Goal: Task Accomplishment & Management: Manage account settings

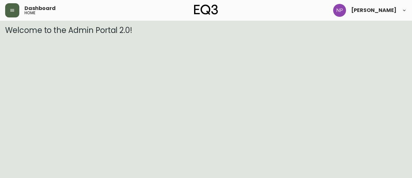
click at [5, 11] on button "button" at bounding box center [12, 10] width 14 height 14
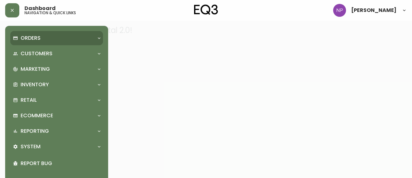
click at [28, 36] on p "Orders" at bounding box center [31, 37] width 20 height 7
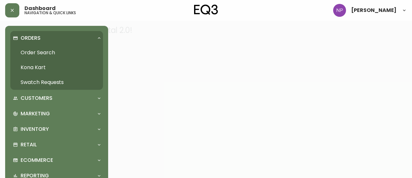
click at [52, 57] on link "Order Search" at bounding box center [56, 52] width 93 height 15
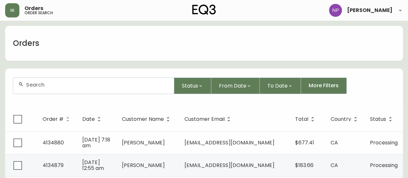
click at [57, 94] on form "Status From Date To Date More Filters" at bounding box center [203, 88] width 397 height 37
click at [53, 85] on input "text" at bounding box center [97, 85] width 142 height 6
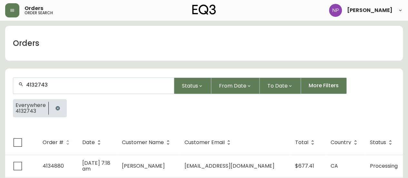
type input "4132743"
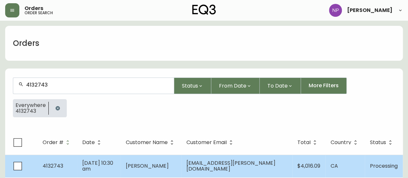
click at [112, 164] on span "[DATE] 10:30 am" at bounding box center [97, 165] width 31 height 13
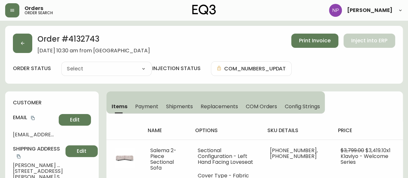
type input "Processing"
select select "PROCESSING"
click at [183, 106] on span "Shipments" at bounding box center [179, 106] width 27 height 7
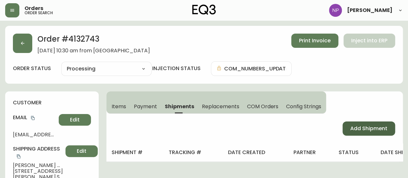
click at [349, 132] on button "Add Shipment" at bounding box center [368, 128] width 53 height 14
select select "PENDING"
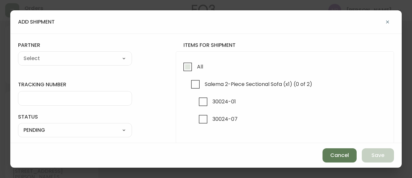
click at [186, 62] on input "All" at bounding box center [187, 66] width 15 height 15
checkbox input "true"
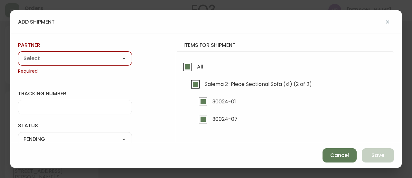
click at [111, 59] on select "A Move to Remember LLC ABF Freight Alero [PERSON_NAME] Canada Post CDS Ceva Log…" at bounding box center [75, 59] width 114 height 10
select select "cm36aljh91kyh01104d2qpq4w"
click at [18, 54] on select "A Move to Remember LLC ABF Freight Alero [PERSON_NAME] Canada Post CDS Ceva Log…" at bounding box center [75, 59] width 114 height 10
type input "Transource Freightways"
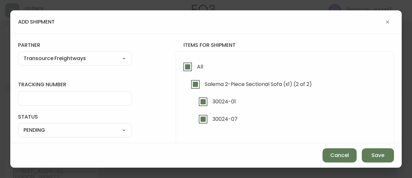
click at [70, 101] on div at bounding box center [75, 98] width 114 height 14
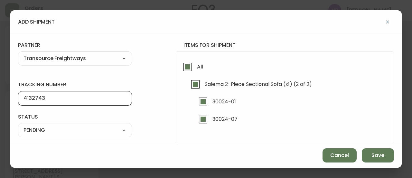
type input "4132743"
click at [79, 133] on select "SHIPPED PENDING CANCELLED" at bounding box center [75, 130] width 114 height 10
click at [18, 125] on select "SHIPPED PENDING CANCELLED" at bounding box center [75, 130] width 114 height 10
select select "PENDING"
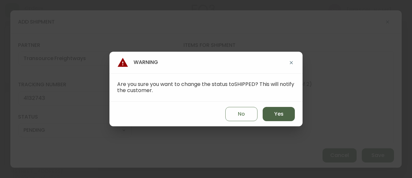
click at [292, 114] on button "Yes" at bounding box center [279, 114] width 32 height 14
type input "SHIPPED"
select select "SHIPPED"
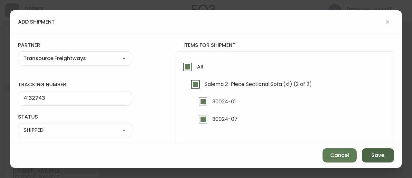
click at [379, 159] on button "Save" at bounding box center [378, 155] width 32 height 14
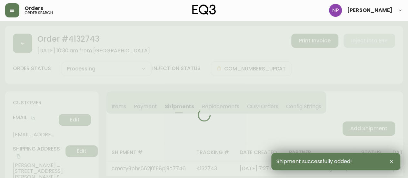
type input "Fully Shipped"
select select "FULLY_SHIPPED"
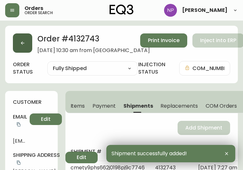
click at [18, 51] on button "button" at bounding box center [22, 43] width 19 height 19
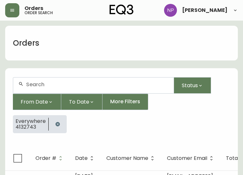
click at [62, 83] on input "text" at bounding box center [97, 85] width 142 height 6
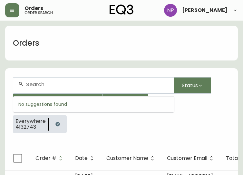
type input "5"
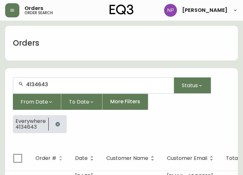
type input "4134643"
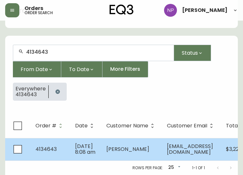
click at [93, 146] on td "[DATE] 8:08 am" at bounding box center [85, 149] width 31 height 23
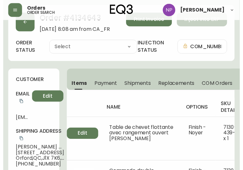
scroll to position [42, 0]
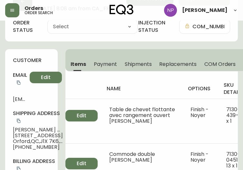
type input "Processing"
select select "PROCESSING"
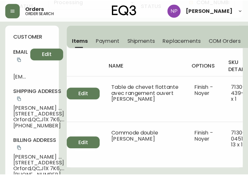
scroll to position [62, 0]
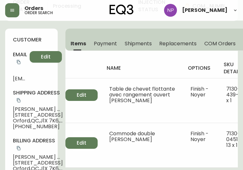
click at [139, 48] on button "Shipments" at bounding box center [138, 43] width 35 height 14
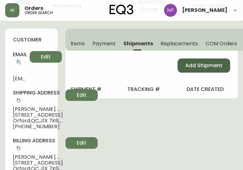
click at [214, 66] on span "Add Shipment" at bounding box center [203, 65] width 37 height 7
select select "PENDING"
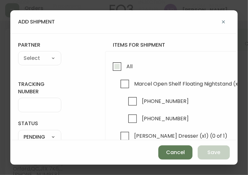
click at [122, 64] on input "All" at bounding box center [117, 66] width 15 height 15
checkbox input "true"
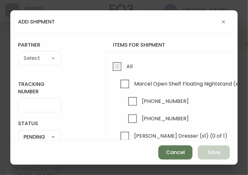
checkbox input "true"
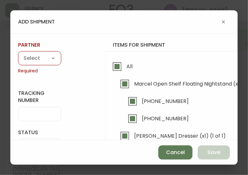
click at [41, 58] on select "A Move to Remember LLC ABF Freight Alero [PERSON_NAME] Canada Post CDS Ceva Log…" at bounding box center [39, 59] width 43 height 10
select select "cjy0aaf3c01x30166dpi6h6qg"
click at [18, 54] on select "A Move to Remember LLC ABF Freight Alero [PERSON_NAME] Canada Post CDS Ceva Log…" at bounding box center [39, 59] width 43 height 10
type input "EQ3"
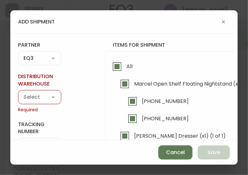
click at [43, 100] on select "Calgary Warehouse GTA Distribution Center [GEOGRAPHIC_DATA] [GEOGRAPHIC_DATA] W…" at bounding box center [39, 97] width 43 height 10
select select "ck98uz8ne00053kl9137z04zu"
click at [18, 92] on select "Calgary Warehouse GTA Distribution Center [GEOGRAPHIC_DATA] [GEOGRAPHIC_DATA] W…" at bounding box center [39, 97] width 43 height 10
type input "Mont-Royal Distribution Center"
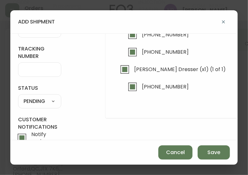
scroll to position [67, 0]
click at [48, 106] on div "SHIPPED PENDING CANCELLED" at bounding box center [39, 101] width 43 height 14
click at [46, 106] on div "SHIPPED PENDING CANCELLED" at bounding box center [39, 101] width 43 height 14
click at [45, 106] on div "SHIPPED PENDING CANCELLED" at bounding box center [39, 101] width 43 height 14
click at [40, 100] on select "SHIPPED PENDING CANCELLED" at bounding box center [39, 102] width 43 height 10
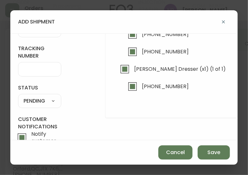
click at [18, 97] on select "SHIPPED PENDING CANCELLED" at bounding box center [39, 102] width 43 height 10
select select "PENDING"
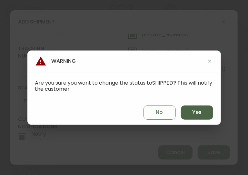
click at [202, 116] on button "Yes" at bounding box center [197, 113] width 32 height 14
type input "SHIPPED"
select select "SHIPPED"
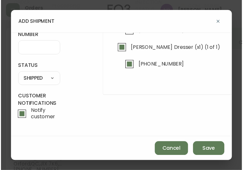
scroll to position [0, 0]
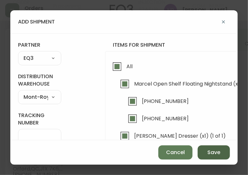
click at [215, 153] on span "Save" at bounding box center [213, 152] width 13 height 7
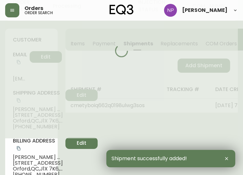
type input "Fully Shipped"
select select "FULLY_SHIPPED"
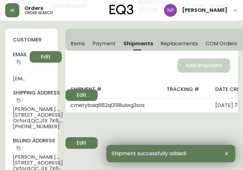
scroll to position [0, 1]
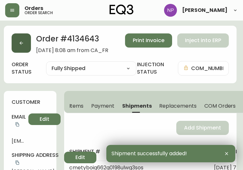
click at [24, 51] on button "button" at bounding box center [21, 43] width 19 height 19
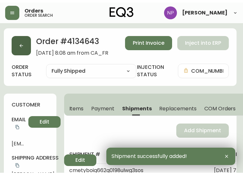
scroll to position [13, 0]
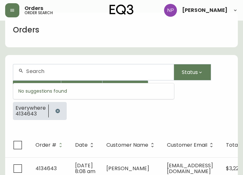
click at [54, 74] on input "text" at bounding box center [97, 71] width 142 height 6
type input "4132870"
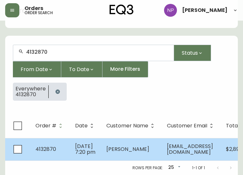
click at [111, 146] on span "[PERSON_NAME]" at bounding box center [127, 149] width 43 height 7
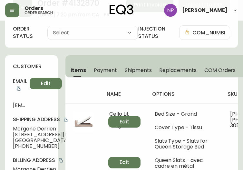
type input "Processing"
select select "PROCESSING"
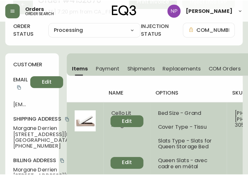
scroll to position [34, 0]
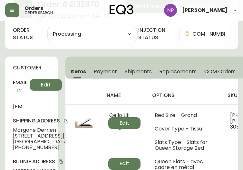
click at [142, 79] on div "name options sku details price total Cello Lit avec rangement Bed Size - Grand …" at bounding box center [151, 148] width 173 height 139
click at [144, 79] on div "name options sku details price total Cello Lit avec rangement Bed Size - Grand …" at bounding box center [151, 148] width 173 height 139
click at [142, 76] on button "Shipments" at bounding box center [138, 71] width 35 height 14
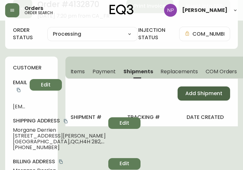
click at [184, 92] on button "Add Shipment" at bounding box center [204, 94] width 53 height 14
select select "PENDING"
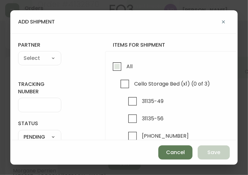
click at [114, 66] on input "All" at bounding box center [117, 66] width 15 height 15
checkbox input "true"
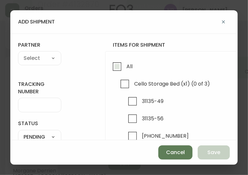
checkbox input "true"
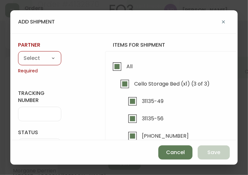
click at [27, 57] on select "A Move to Remember LLC ABF Freight Alero [PERSON_NAME] Canada Post CDS Ceva Log…" at bounding box center [39, 59] width 43 height 10
select select "cjy0aaf3c01x30166dpi6h6qg"
click at [18, 54] on select "A Move to Remember LLC ABF Freight Alero [PERSON_NAME] Canada Post CDS Ceva Log…" at bounding box center [39, 59] width 43 height 10
type input "EQ3"
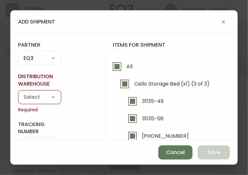
click at [40, 99] on select "Calgary Warehouse GTA Distribution Center [GEOGRAPHIC_DATA] [GEOGRAPHIC_DATA] W…" at bounding box center [39, 97] width 43 height 10
select select "ck98uz8ne00053kl9137z04zu"
click at [18, 92] on select "Calgary Warehouse GTA Distribution Center [GEOGRAPHIC_DATA] [GEOGRAPHIC_DATA] W…" at bounding box center [39, 97] width 43 height 10
type input "Mont-Royal Distribution Center"
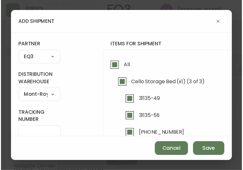
scroll to position [92, 0]
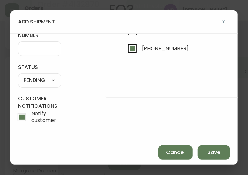
click at [39, 76] on select "SHIPPED PENDING CANCELLED" at bounding box center [39, 81] width 43 height 10
click at [18, 76] on select "SHIPPED PENDING CANCELLED" at bounding box center [39, 81] width 43 height 10
select select "PENDING"
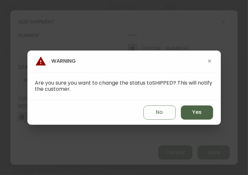
click at [201, 111] on span "Yes" at bounding box center [196, 112] width 9 height 7
type input "SHIPPED"
select select "SHIPPED"
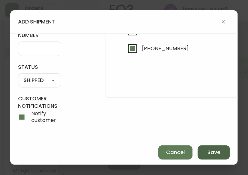
click at [207, 153] on button "Save" at bounding box center [213, 153] width 32 height 14
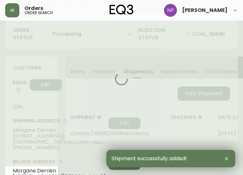
type input "Fully Shipped"
select select "FULLY_SHIPPED"
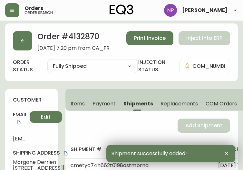
scroll to position [0, 0]
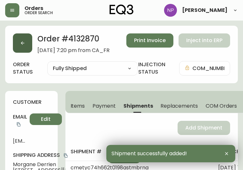
click at [18, 49] on button "button" at bounding box center [22, 43] width 19 height 19
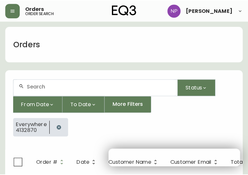
scroll to position [13, 0]
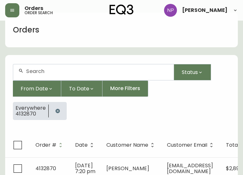
click at [29, 69] on input "text" at bounding box center [97, 71] width 142 height 6
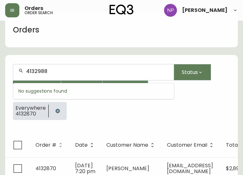
type input "4132988"
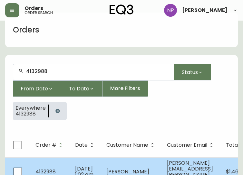
click at [88, 165] on span "[DATE] 1:02 am" at bounding box center [84, 171] width 18 height 13
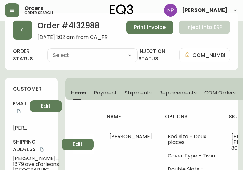
type input "Processing"
select select "PROCESSING"
click at [138, 95] on span "Shipments" at bounding box center [138, 93] width 27 height 7
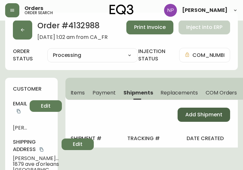
click at [194, 111] on span "Add Shipment" at bounding box center [203, 114] width 37 height 7
select select "PENDING"
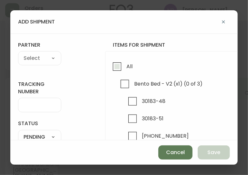
click at [123, 67] on input "All" at bounding box center [117, 66] width 15 height 15
checkbox input "true"
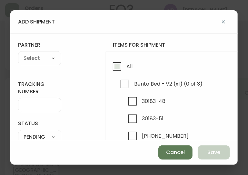
checkbox input "true"
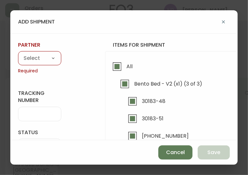
click at [37, 65] on div "A Move to Remember LLC ABF Freight Alero [PERSON_NAME] Canada Post CDS Ceva Log…" at bounding box center [39, 58] width 43 height 14
click at [33, 58] on select "A Move to Remember LLC ABF Freight Alero [PERSON_NAME] Canada Post CDS Ceva Log…" at bounding box center [39, 59] width 43 height 10
select select "cjy0aaf3c01x30166dpi6h6qg"
click at [18, 54] on select "A Move to Remember LLC ABF Freight Alero [PERSON_NAME] Canada Post CDS Ceva Log…" at bounding box center [39, 59] width 43 height 10
type input "EQ3"
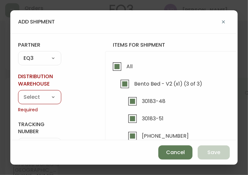
click at [52, 97] on select "Calgary Warehouse GTA Distribution Center [GEOGRAPHIC_DATA] [GEOGRAPHIC_DATA] W…" at bounding box center [39, 97] width 43 height 10
select select "ck98uz8ne00053kl9137z04zu"
click at [18, 92] on select "Calgary Warehouse GTA Distribution Center [GEOGRAPHIC_DATA] [GEOGRAPHIC_DATA] W…" at bounding box center [39, 97] width 43 height 10
type input "Mont-Royal Distribution Center"
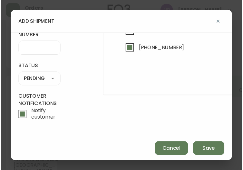
scroll to position [89, 0]
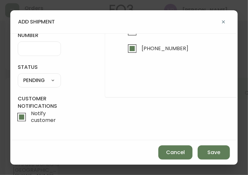
click at [41, 80] on select "SHIPPED PENDING CANCELLED" at bounding box center [39, 81] width 43 height 10
click at [18, 76] on select "SHIPPED PENDING CANCELLED" at bounding box center [39, 81] width 43 height 10
select select "PENDING"
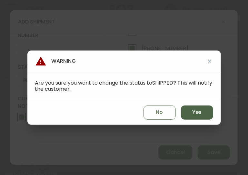
click at [191, 115] on button "Yes" at bounding box center [197, 113] width 32 height 14
type input "SHIPPED"
select select "SHIPPED"
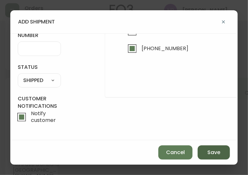
click at [210, 151] on span "Save" at bounding box center [213, 152] width 13 height 7
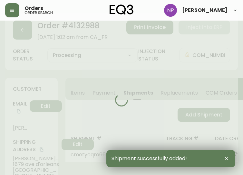
type input "Fully Shipped"
select select "FULLY_SHIPPED"
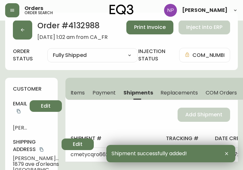
scroll to position [0, 0]
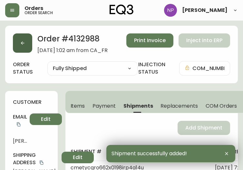
click at [20, 46] on button "button" at bounding box center [22, 43] width 19 height 19
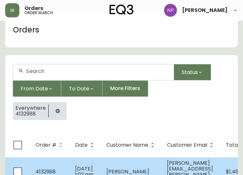
click at [92, 170] on span "[DATE] 1:02 am" at bounding box center [84, 171] width 18 height 13
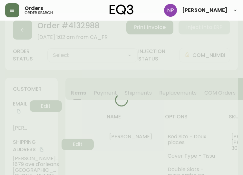
type input "Fully Shipped"
select select "FULLY_SHIPPED"
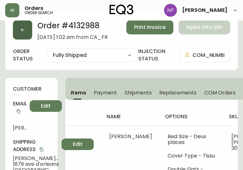
click at [18, 34] on button "button" at bounding box center [22, 29] width 19 height 19
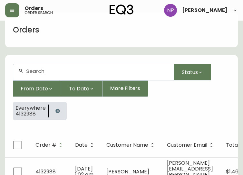
click at [40, 71] on input "text" at bounding box center [97, 71] width 142 height 6
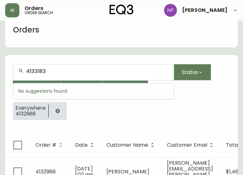
type input "4133183"
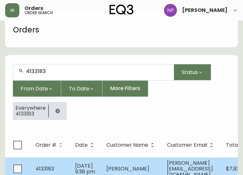
click at [65, 170] on td "4133183" at bounding box center [50, 169] width 40 height 23
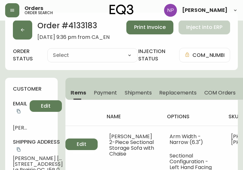
type input "Processing"
select select "PROCESSING"
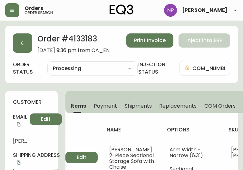
click at [132, 103] on span "Shipments" at bounding box center [138, 106] width 27 height 7
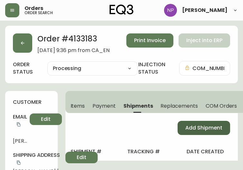
click at [210, 134] on button "Add Shipment" at bounding box center [204, 128] width 53 height 14
select select "PENDING"
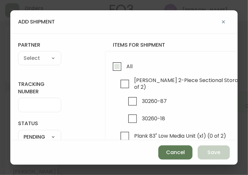
click at [116, 71] on input "All" at bounding box center [117, 66] width 15 height 15
checkbox input "true"
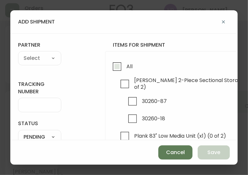
checkbox input "true"
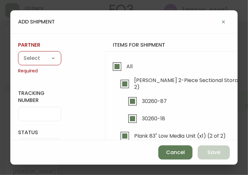
click at [43, 60] on select "A Move to Remember LLC ABF Freight Alero [PERSON_NAME] Canada Post CDS Ceva Log…" at bounding box center [39, 59] width 43 height 10
select select "cjy0aaf3c01x30166dpi6h6qg"
click at [18, 54] on select "A Move to Remember LLC ABF Freight Alero [PERSON_NAME] Canada Post CDS Ceva Log…" at bounding box center [39, 59] width 43 height 10
type input "EQ3"
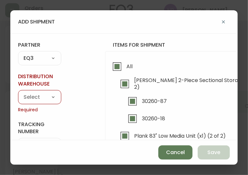
click at [35, 98] on select "Calgary Warehouse GTA Distribution Center [GEOGRAPHIC_DATA] [GEOGRAPHIC_DATA] W…" at bounding box center [39, 97] width 43 height 10
select select "ck98uz8ne00053kl9137z04zu"
click at [18, 92] on select "Calgary Warehouse GTA Distribution Center [GEOGRAPHIC_DATA] [GEOGRAPHIC_DATA] W…" at bounding box center [39, 97] width 43 height 10
type input "Mont-Royal Distribution Center"
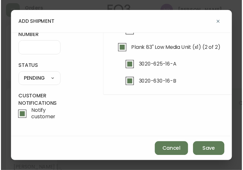
scroll to position [88, 0]
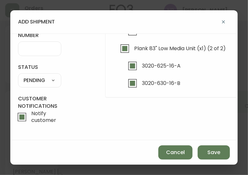
click at [44, 81] on select "SHIPPED PENDING CANCELLED" at bounding box center [39, 81] width 43 height 10
click at [18, 76] on select "SHIPPED PENDING CANCELLED" at bounding box center [39, 81] width 43 height 10
select select "PENDING"
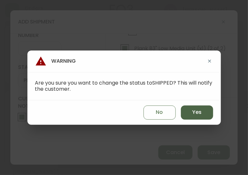
click at [212, 110] on button "Yes" at bounding box center [197, 113] width 32 height 14
type input "SHIPPED"
select select "SHIPPED"
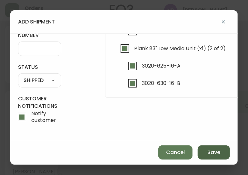
click at [220, 156] on span "Save" at bounding box center [213, 152] width 13 height 7
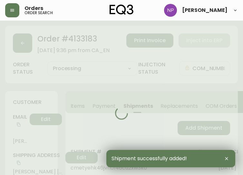
type input "Fully Shipped"
select select "FULLY_SHIPPED"
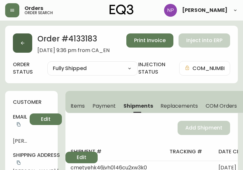
click at [23, 36] on button "button" at bounding box center [22, 43] width 19 height 19
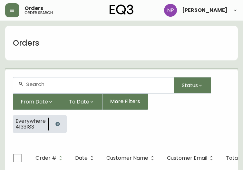
scroll to position [13, 0]
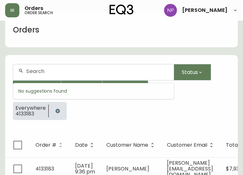
click at [46, 72] on input "text" at bounding box center [97, 71] width 142 height 6
type input "4133458"
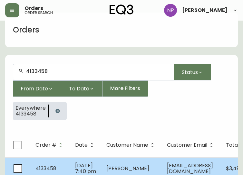
click at [61, 168] on td "4133458" at bounding box center [50, 169] width 40 height 23
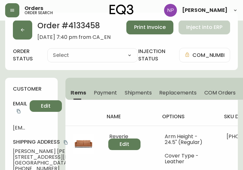
type input "Processing"
select select "PROCESSING"
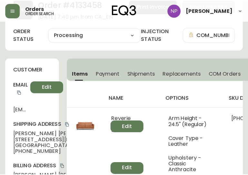
scroll to position [29, 0]
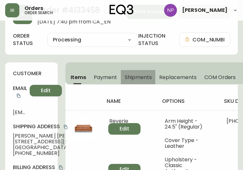
click at [132, 76] on span "Shipments" at bounding box center [138, 77] width 27 height 7
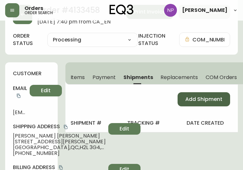
click at [197, 103] on button "Add Shipment" at bounding box center [204, 99] width 53 height 14
select select "PENDING"
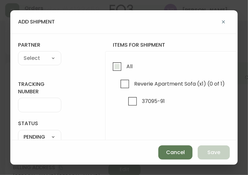
click at [125, 62] on span "All" at bounding box center [128, 66] width 8 height 14
click at [124, 62] on input "All" at bounding box center [117, 66] width 15 height 15
checkbox input "true"
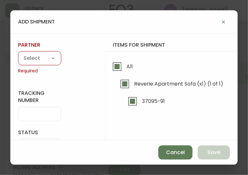
click at [29, 57] on select "A Move to Remember LLC ABF Freight Alero [PERSON_NAME] Canada Post CDS Ceva Log…" at bounding box center [39, 59] width 43 height 10
select select "cjy0aaf3c01x30166dpi6h6qg"
click at [18, 54] on select "A Move to Remember LLC ABF Freight Alero [PERSON_NAME] Canada Post CDS Ceva Log…" at bounding box center [39, 59] width 43 height 10
type input "EQ3"
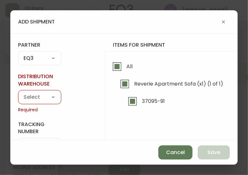
click at [28, 94] on select "Calgary Warehouse GTA Distribution Center [GEOGRAPHIC_DATA] [GEOGRAPHIC_DATA] W…" at bounding box center [39, 97] width 43 height 10
select select "ck98uz8ne00053kl9137z04zu"
click at [18, 92] on select "Calgary Warehouse GTA Distribution Center [GEOGRAPHIC_DATA] [GEOGRAPHIC_DATA] W…" at bounding box center [39, 97] width 43 height 10
type input "Mont-Royal Distribution Center"
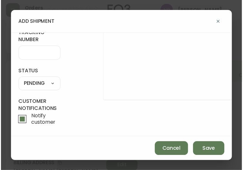
scroll to position [81, 0]
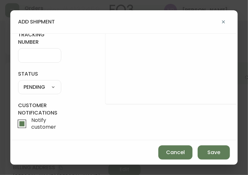
click at [33, 85] on select "SHIPPED PENDING CANCELLED" at bounding box center [39, 88] width 43 height 10
click at [18, 83] on select "SHIPPED PENDING CANCELLED" at bounding box center [39, 88] width 43 height 10
select select "PENDING"
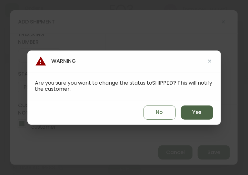
click at [186, 110] on button "Yes" at bounding box center [197, 113] width 32 height 14
type input "SHIPPED"
select select "SHIPPED"
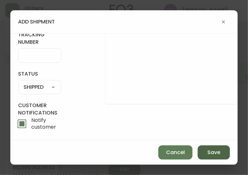
click at [216, 157] on button "Save" at bounding box center [213, 153] width 32 height 14
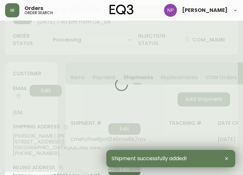
type input "Fully Shipped"
select select "FULLY_SHIPPED"
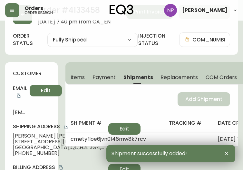
scroll to position [0, 0]
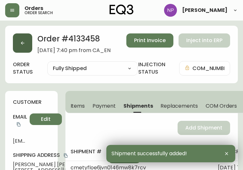
click at [26, 42] on button "button" at bounding box center [22, 43] width 19 height 19
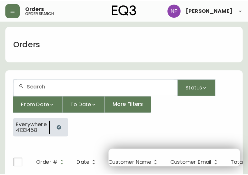
scroll to position [13, 0]
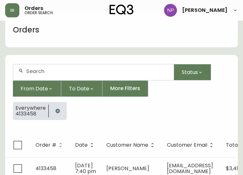
click at [34, 73] on input "text" at bounding box center [97, 71] width 142 height 6
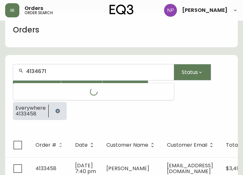
type input "4134671"
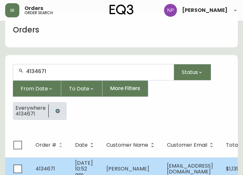
click at [70, 158] on td "[DATE] 10:52 am" at bounding box center [85, 169] width 31 height 23
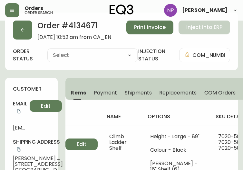
type input "Processing"
select select "PROCESSING"
click at [130, 91] on span "Shipments" at bounding box center [138, 93] width 27 height 7
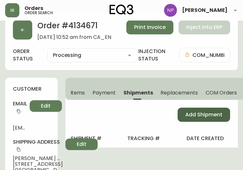
click at [184, 121] on button "Add Shipment" at bounding box center [204, 115] width 53 height 14
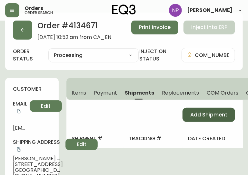
select select "PENDING"
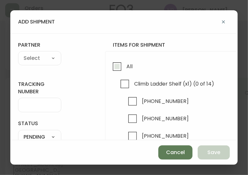
click at [125, 71] on span "All" at bounding box center [128, 66] width 8 height 14
click at [124, 71] on input "All" at bounding box center [117, 66] width 15 height 15
checkbox input "true"
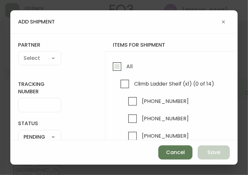
checkbox input "true"
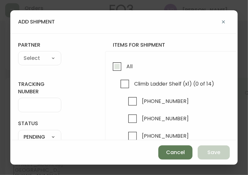
checkbox input "true"
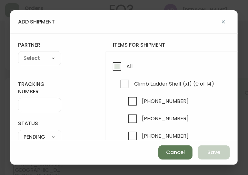
checkbox input "true"
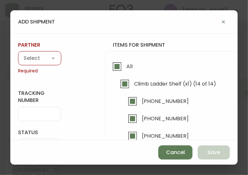
click at [40, 56] on select "A Move to Remember LLC ABF Freight Alero [PERSON_NAME] Canada Post CDS Ceva Log…" at bounding box center [39, 59] width 43 height 10
select select "ck6ml9xrz18r00186iyro3grt"
click at [18, 54] on select "A Move to Remember LLC ABF Freight Alero [PERSON_NAME] Canada Post CDS Ceva Log…" at bounding box center [39, 59] width 43 height 10
type input "Encompass Logistics"
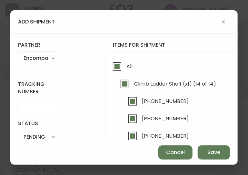
click at [43, 105] on input "tracking number" at bounding box center [40, 105] width 32 height 6
click at [27, 61] on select "A Move to Remember LLC ABF Freight Alero [PERSON_NAME] Canada Post CDS Ceva Log…" at bounding box center [39, 59] width 43 height 10
select select "cjy0aaf3c01x30166dpi6h6qg"
click at [18, 54] on select "A Move to Remember LLC ABF Freight Alero [PERSON_NAME] Canada Post CDS Ceva Log…" at bounding box center [39, 59] width 43 height 10
type input "EQ3"
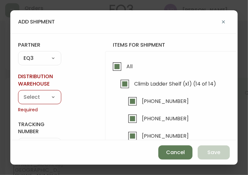
click at [34, 94] on select "Calgary Warehouse GTA Distribution Center [GEOGRAPHIC_DATA] [GEOGRAPHIC_DATA] W…" at bounding box center [39, 97] width 43 height 10
select select "ck98uz8ne00053kl9137z04zu"
click at [18, 92] on select "Calgary Warehouse GTA Distribution Center [GEOGRAPHIC_DATA] [GEOGRAPHIC_DATA] W…" at bounding box center [39, 97] width 43 height 10
type input "Mont-Royal Distribution Center"
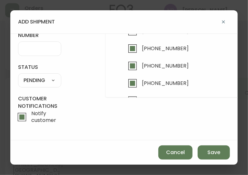
scroll to position [92, 0]
click at [46, 77] on select "SHIPPED PENDING CANCELLED" at bounding box center [39, 81] width 43 height 10
click at [18, 76] on select "SHIPPED PENDING CANCELLED" at bounding box center [39, 81] width 43 height 10
select select "PENDING"
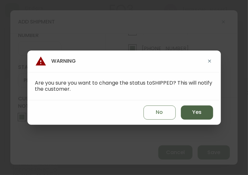
click at [189, 113] on button "Yes" at bounding box center [197, 113] width 32 height 14
type input "SHIPPED"
select select "SHIPPED"
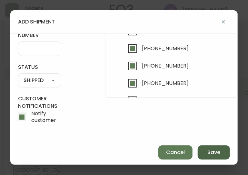
click at [203, 150] on button "Save" at bounding box center [213, 153] width 32 height 14
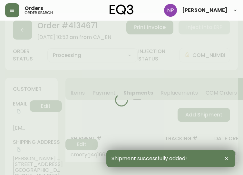
type input "Fully Shipped"
select select "FULLY_SHIPPED"
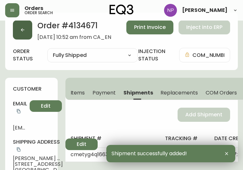
click at [25, 32] on button "button" at bounding box center [22, 29] width 19 height 19
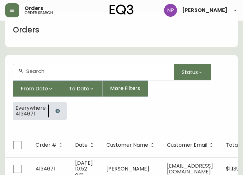
click at [59, 71] on input "text" at bounding box center [97, 71] width 142 height 6
type input "4134612"
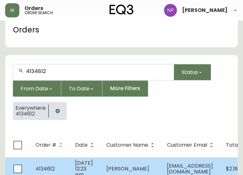
click at [76, 169] on span "[DATE] 12:23 pm" at bounding box center [84, 168] width 18 height 19
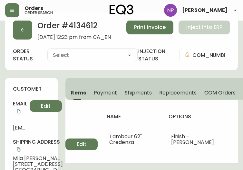
type input "Processing"
select select "PROCESSING"
click at [139, 97] on button "Shipments" at bounding box center [138, 93] width 35 height 14
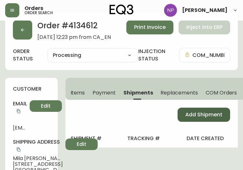
click at [210, 118] on span "Add Shipment" at bounding box center [203, 114] width 37 height 7
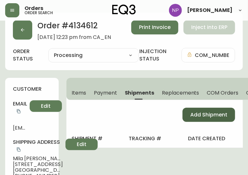
select select "PENDING"
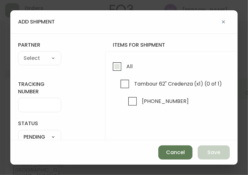
click at [123, 62] on input "All" at bounding box center [117, 66] width 15 height 15
checkbox input "true"
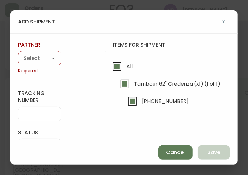
click at [28, 54] on select "A Move to Remember LLC ABF Freight Alero [PERSON_NAME] Canada Post CDS Ceva Log…" at bounding box center [39, 59] width 43 height 10
select select "ck6ml9xrz18r00186iyro3grt"
click at [18, 54] on select "A Move to Remember LLC ABF Freight Alero [PERSON_NAME] Canada Post CDS Ceva Log…" at bounding box center [39, 59] width 43 height 10
type input "Encompass Logistics"
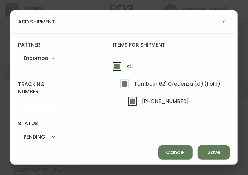
click at [48, 101] on div at bounding box center [39, 105] width 43 height 14
click at [37, 105] on input "tracking number" at bounding box center [40, 105] width 32 height 6
type input "ENCOMPASS LOGISTICS"
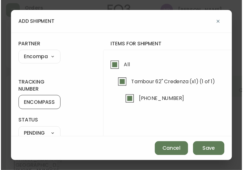
scroll to position [52, 1]
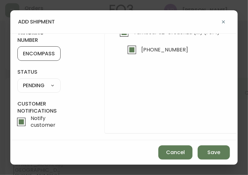
click at [55, 88] on select "SHIPPED PENDING CANCELLED" at bounding box center [38, 86] width 43 height 10
click at [17, 81] on select "SHIPPED PENDING CANCELLED" at bounding box center [38, 86] width 43 height 10
select select "PENDING"
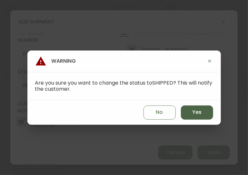
click at [192, 115] on button "Yes" at bounding box center [197, 113] width 32 height 14
type input "SHIPPED"
select select "SHIPPED"
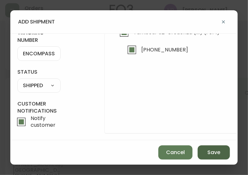
click at [211, 153] on span "Save" at bounding box center [213, 152] width 13 height 7
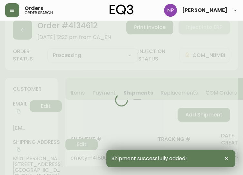
type input "Fully Shipped"
select select "FULLY_SHIPPED"
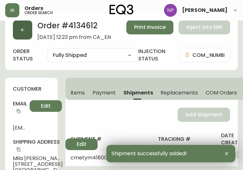
click at [25, 32] on icon "button" at bounding box center [22, 29] width 5 height 5
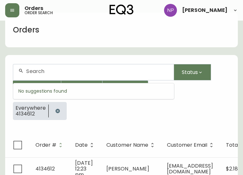
click at [44, 70] on input "text" at bounding box center [97, 71] width 142 height 6
type input "4134691"
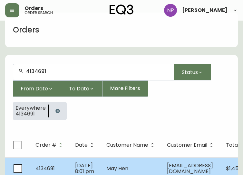
click at [79, 162] on span "[DATE] 8:01 pm" at bounding box center [84, 168] width 19 height 13
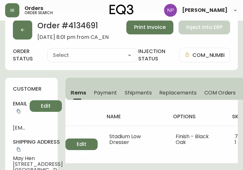
type input "Processing"
select select "PROCESSING"
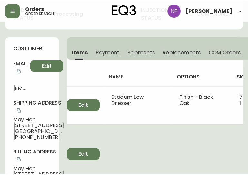
scroll to position [55, 0]
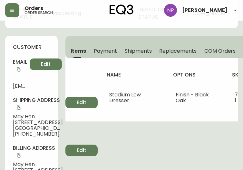
click at [143, 54] on span "Shipments" at bounding box center [138, 51] width 27 height 7
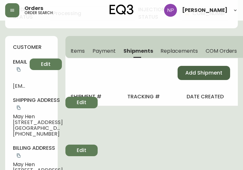
click at [205, 75] on span "Add Shipment" at bounding box center [203, 73] width 37 height 7
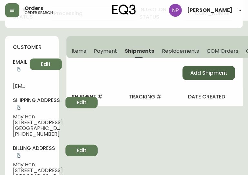
select select "PENDING"
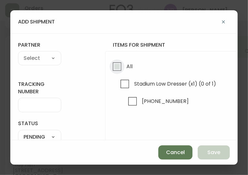
click at [113, 69] on input "All" at bounding box center [117, 66] width 15 height 15
checkbox input "true"
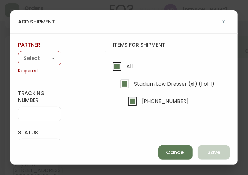
click at [47, 56] on select "A Move to Remember LLC ABF Freight Alero [PERSON_NAME] Canada Post CDS Ceva Log…" at bounding box center [39, 59] width 43 height 10
select select "ck6ml9xrz18r00186iyro3grt"
click at [18, 54] on select "A Move to Remember LLC ABF Freight Alero [PERSON_NAME] Canada Post CDS Ceva Log…" at bounding box center [39, 59] width 43 height 10
type input "Encompass Logistics"
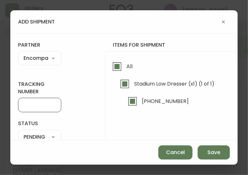
click at [44, 104] on input "tracking number" at bounding box center [40, 105] width 32 height 6
type input "ENCOMPASS LOGISTICS"
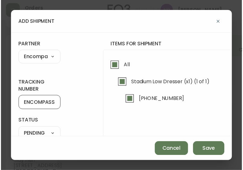
scroll to position [44, 0]
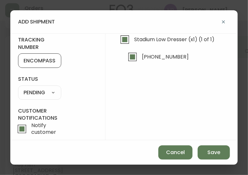
click at [42, 89] on select "SHIPPED PENDING CANCELLED" at bounding box center [39, 93] width 43 height 10
click at [18, 88] on select "SHIPPED PENDING CANCELLED" at bounding box center [39, 93] width 43 height 10
select select "PENDING"
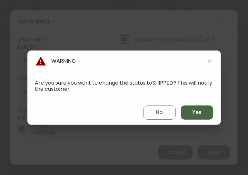
click at [184, 115] on button "Yes" at bounding box center [197, 113] width 32 height 14
type input "SHIPPED"
select select "SHIPPED"
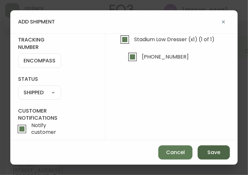
click at [213, 148] on button "Save" at bounding box center [213, 153] width 32 height 14
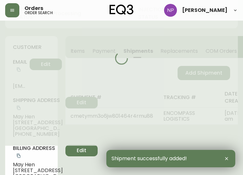
type input "Fully Shipped"
select select "FULLY_SHIPPED"
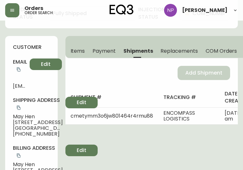
scroll to position [0, 0]
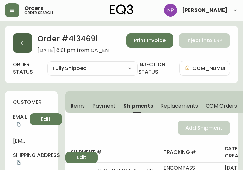
click at [24, 39] on button "button" at bounding box center [22, 43] width 19 height 19
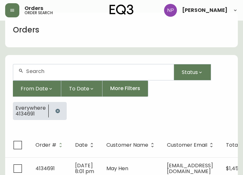
click at [61, 72] on input "text" at bounding box center [97, 71] width 142 height 6
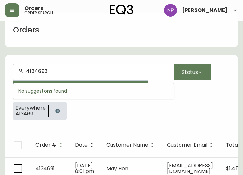
type input "4134693"
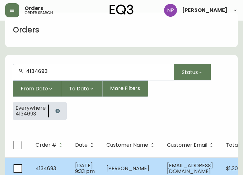
click at [107, 167] on span "[PERSON_NAME]" at bounding box center [127, 168] width 43 height 7
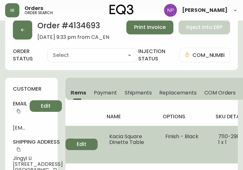
type input "Processing"
select select "PROCESSING"
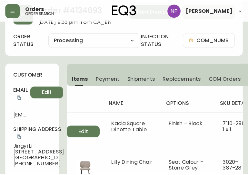
scroll to position [25, 0]
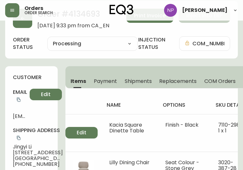
click at [143, 84] on span "Shipments" at bounding box center [138, 81] width 27 height 7
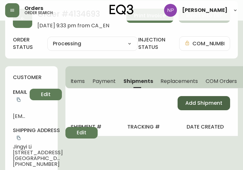
click at [205, 104] on span "Add Shipment" at bounding box center [203, 103] width 37 height 7
select select "PENDING"
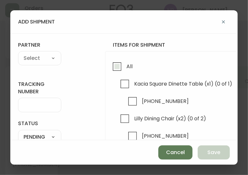
click at [124, 66] on span "All" at bounding box center [128, 66] width 8 height 14
click at [124, 66] on input "All" at bounding box center [117, 66] width 15 height 15
checkbox input "true"
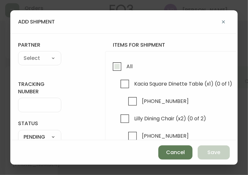
checkbox input "true"
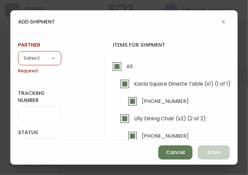
click at [48, 54] on select "A Move to Remember LLC ABF Freight Alero [PERSON_NAME] Canada Post CDS Ceva Log…" at bounding box center [39, 59] width 43 height 10
select select "ck6ml9xrz18r00186iyro3grt"
click at [18, 54] on select "A Move to Remember LLC ABF Freight Alero [PERSON_NAME] Canada Post CDS Ceva Log…" at bounding box center [39, 59] width 43 height 10
type input "Encompass Logistics"
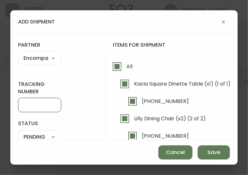
click at [35, 105] on input "tracking number" at bounding box center [40, 105] width 32 height 6
type input "ENCOMPASS LOGISTICS"
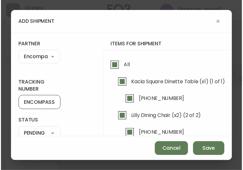
scroll to position [61, 0]
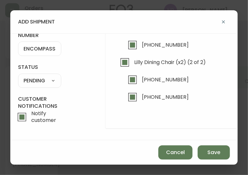
click at [45, 80] on select "SHIPPED PENDING CANCELLED" at bounding box center [39, 81] width 43 height 10
click at [18, 76] on select "SHIPPED PENDING CANCELLED" at bounding box center [39, 81] width 43 height 10
select select "PENDING"
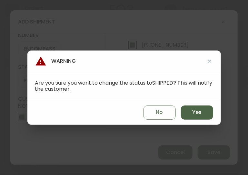
click at [184, 109] on button "Yes" at bounding box center [197, 113] width 32 height 14
type input "SHIPPED"
select select "SHIPPED"
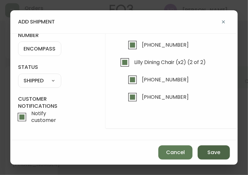
click at [208, 154] on span "Save" at bounding box center [213, 152] width 13 height 7
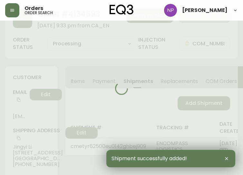
type input "Fully Shipped"
select select "FULLY_SHIPPED"
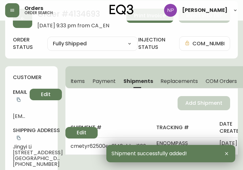
scroll to position [0, 0]
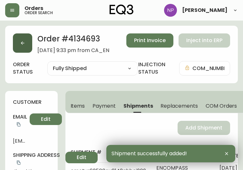
click at [19, 41] on button "button" at bounding box center [22, 43] width 19 height 19
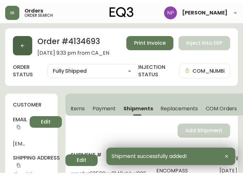
scroll to position [13, 0]
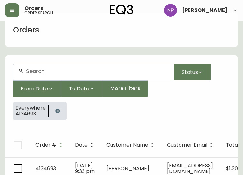
click at [29, 70] on input "text" at bounding box center [97, 71] width 142 height 6
type input "4134692"
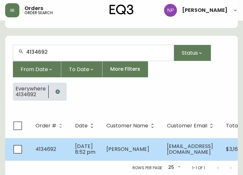
click at [134, 138] on td "[PERSON_NAME]" at bounding box center [131, 149] width 61 height 23
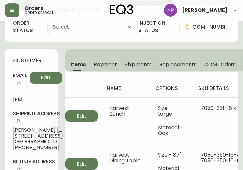
type input "Processing"
select select "PROCESSING"
click at [134, 134] on td "Harvest Bench" at bounding box center [125, 121] width 49 height 47
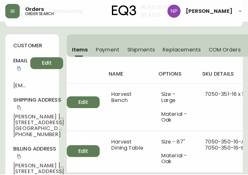
scroll to position [57, 0]
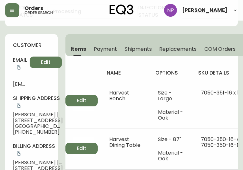
click at [146, 46] on span "Shipments" at bounding box center [138, 49] width 27 height 7
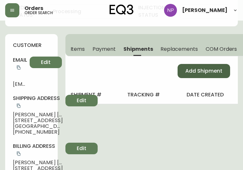
click at [197, 71] on span "Add Shipment" at bounding box center [203, 71] width 37 height 7
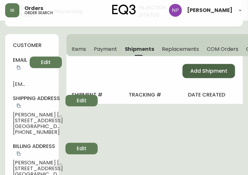
select select "PENDING"
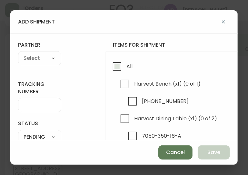
click at [121, 62] on input "All" at bounding box center [117, 66] width 15 height 15
checkbox input "true"
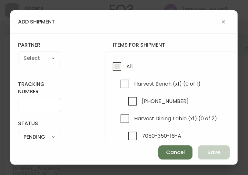
checkbox input "true"
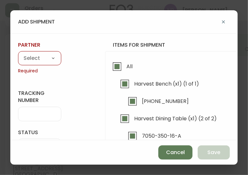
click at [30, 61] on select "A Move to Remember LLC ABF Freight Alero [PERSON_NAME] Canada Post CDS Ceva Log…" at bounding box center [39, 59] width 43 height 10
select select "ck6ml9xrz18r00186iyro3grt"
click at [18, 54] on select "A Move to Remember LLC ABF Freight Alero [PERSON_NAME] Canada Post CDS Ceva Log…" at bounding box center [39, 59] width 43 height 10
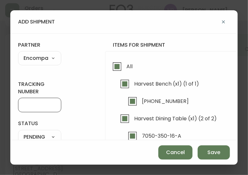
click at [44, 102] on input "tracking number" at bounding box center [40, 105] width 32 height 6
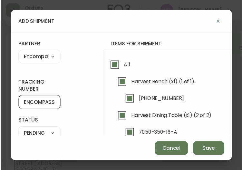
scroll to position [45, 0]
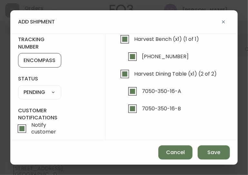
click at [48, 92] on select "SHIPPED PENDING CANCELLED" at bounding box center [39, 93] width 43 height 10
click at [18, 88] on select "SHIPPED PENDING CANCELLED" at bounding box center [39, 93] width 43 height 10
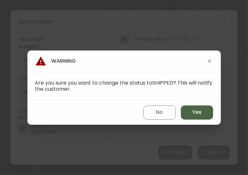
click at [208, 111] on button "Yes" at bounding box center [197, 113] width 32 height 14
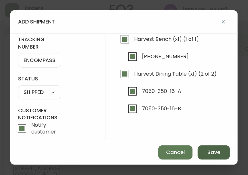
click at [207, 154] on span "Save" at bounding box center [213, 152] width 13 height 7
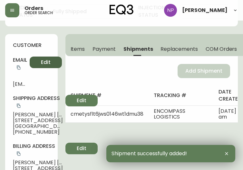
scroll to position [0, 0]
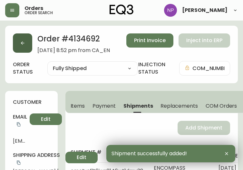
click at [17, 40] on button "button" at bounding box center [22, 43] width 19 height 19
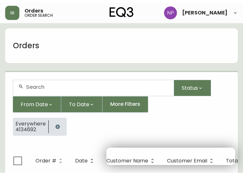
scroll to position [13, 0]
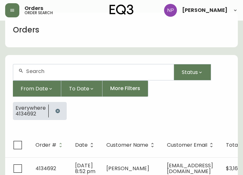
click at [41, 73] on input "text" at bounding box center [97, 71] width 142 height 6
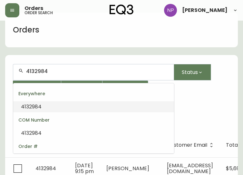
click at [41, 73] on input "4132984" at bounding box center [97, 71] width 142 height 6
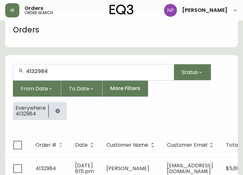
click at [194, 108] on div "Everywhere 4132984" at bounding box center [121, 113] width 217 height 23
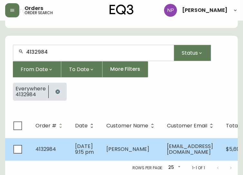
click at [154, 138] on td "[PERSON_NAME]" at bounding box center [131, 149] width 61 height 23
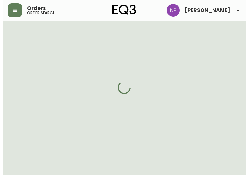
scroll to position [36, 0]
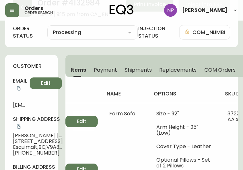
click at [140, 72] on span "Shipments" at bounding box center [138, 70] width 27 height 7
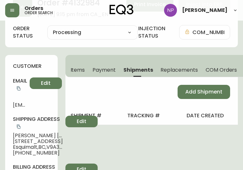
click at [194, 101] on div "Add Shipment" at bounding box center [151, 92] width 173 height 30
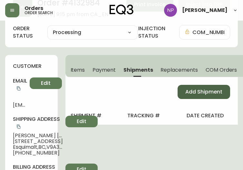
click at [191, 93] on span "Add Shipment" at bounding box center [203, 92] width 37 height 7
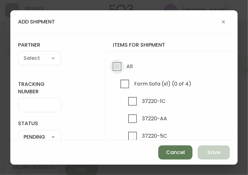
click at [117, 67] on input "All" at bounding box center [117, 66] width 15 height 15
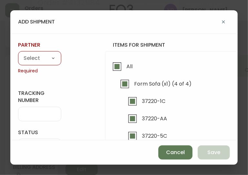
click at [34, 59] on select "A Move to Remember LLC ABF Freight Alero [PERSON_NAME] Canada Post CDS Ceva Log…" at bounding box center [39, 59] width 43 height 10
click at [18, 54] on select "A Move to Remember LLC ABF Freight Alero [PERSON_NAME] Canada Post CDS Ceva Log…" at bounding box center [39, 59] width 43 height 10
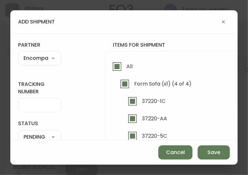
click at [43, 105] on input "tracking number" at bounding box center [40, 105] width 32 height 6
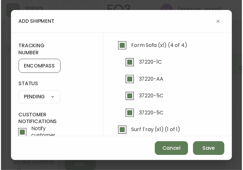
scroll to position [39, 0]
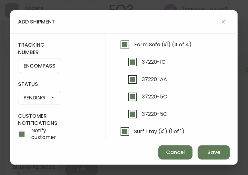
click at [42, 97] on select "SHIPPED PENDING CANCELLED" at bounding box center [39, 98] width 43 height 10
click at [18, 93] on select "SHIPPED PENDING CANCELLED" at bounding box center [39, 98] width 43 height 10
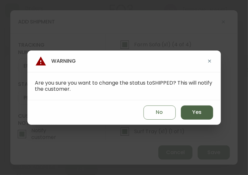
click at [194, 111] on span "Yes" at bounding box center [196, 112] width 9 height 7
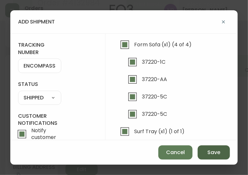
click at [204, 152] on button "Save" at bounding box center [213, 153] width 32 height 14
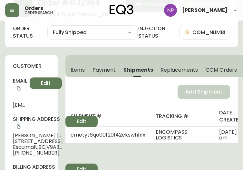
scroll to position [0, 0]
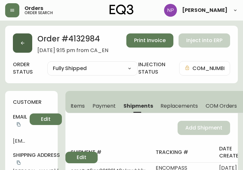
click at [28, 43] on button "button" at bounding box center [22, 43] width 19 height 19
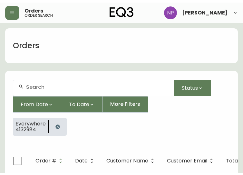
scroll to position [13, 0]
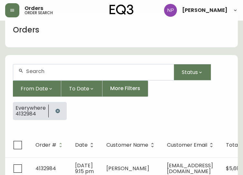
click at [61, 69] on input "text" at bounding box center [97, 71] width 142 height 6
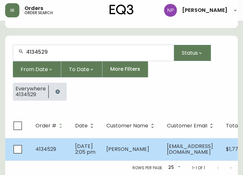
click at [86, 143] on span "[DATE] 2:05 pm" at bounding box center [85, 149] width 20 height 13
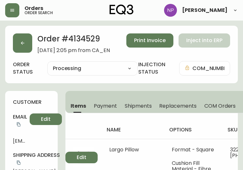
click at [136, 101] on button "Shipments" at bounding box center [138, 106] width 35 height 14
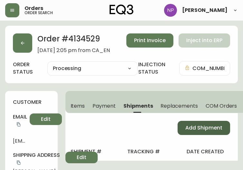
click at [197, 129] on span "Add Shipment" at bounding box center [203, 128] width 37 height 7
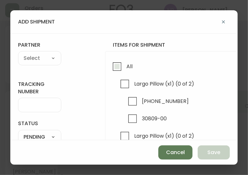
click at [113, 65] on input "All" at bounding box center [117, 66] width 15 height 15
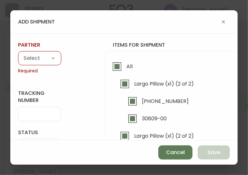
click at [45, 57] on select "A Move to Remember LLC ABF Freight Alero [PERSON_NAME] Canada Post CDS Ceva Log…" at bounding box center [39, 59] width 43 height 10
click at [18, 54] on select "A Move to Remember LLC ABF Freight Alero [PERSON_NAME] Canada Post CDS Ceva Log…" at bounding box center [39, 59] width 43 height 10
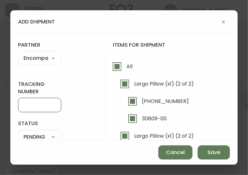
click at [49, 107] on input "tracking number" at bounding box center [40, 105] width 32 height 6
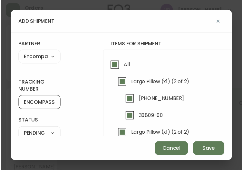
scroll to position [61, 0]
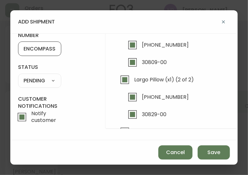
click at [44, 79] on select "SHIPPED PENDING CANCELLED" at bounding box center [39, 81] width 43 height 10
click at [18, 76] on select "SHIPPED PENDING CANCELLED" at bounding box center [39, 81] width 43 height 10
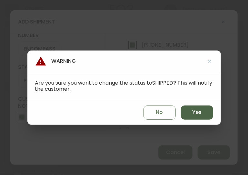
click at [183, 112] on button "Yes" at bounding box center [197, 113] width 32 height 14
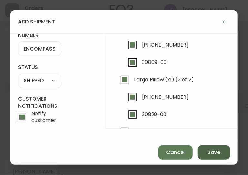
click at [207, 147] on button "Save" at bounding box center [213, 153] width 32 height 14
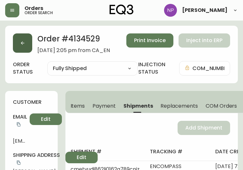
click at [23, 37] on button "button" at bounding box center [22, 43] width 19 height 19
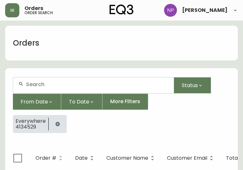
scroll to position [13, 0]
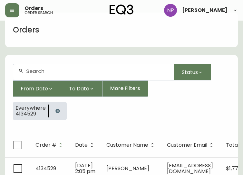
click at [43, 66] on div at bounding box center [93, 72] width 160 height 16
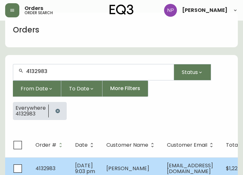
click at [89, 168] on td "[DATE] 9:03 pm" at bounding box center [85, 169] width 31 height 23
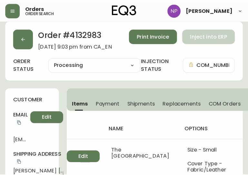
scroll to position [2, 0]
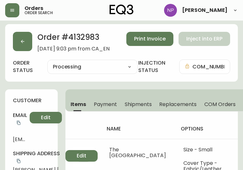
click at [141, 106] on span "Shipments" at bounding box center [138, 104] width 27 height 7
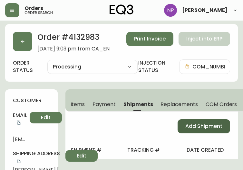
click at [203, 124] on span "Add Shipment" at bounding box center [203, 126] width 37 height 7
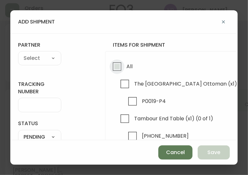
click at [123, 70] on input "All" at bounding box center [117, 66] width 15 height 15
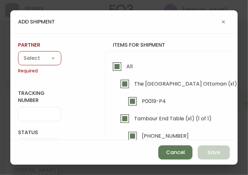
click at [34, 55] on select "A Move to Remember LLC ABF Freight Alero [PERSON_NAME] Canada Post CDS Ceva Log…" at bounding box center [39, 59] width 43 height 10
click at [18, 54] on select "A Move to Remember LLC ABF Freight Alero [PERSON_NAME] Canada Post CDS Ceva Log…" at bounding box center [39, 59] width 43 height 10
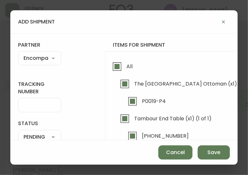
click at [38, 109] on div at bounding box center [39, 105] width 43 height 14
click at [38, 103] on input "tracking number" at bounding box center [40, 105] width 32 height 6
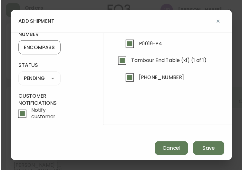
scroll to position [60, 0]
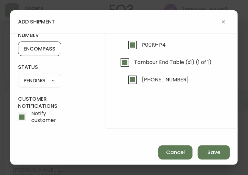
click at [44, 81] on select "SHIPPED PENDING CANCELLED" at bounding box center [39, 81] width 43 height 10
click at [18, 76] on select "SHIPPED PENDING CANCELLED" at bounding box center [39, 81] width 43 height 10
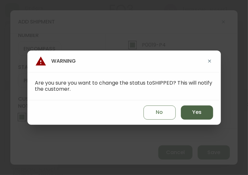
click at [189, 111] on button "Yes" at bounding box center [197, 113] width 32 height 14
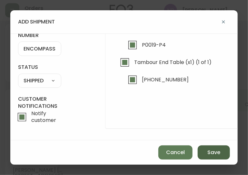
click at [215, 152] on span "Save" at bounding box center [213, 152] width 13 height 7
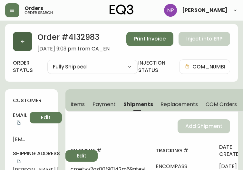
click at [28, 42] on button "button" at bounding box center [22, 41] width 19 height 19
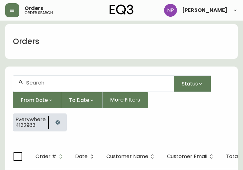
scroll to position [13, 0]
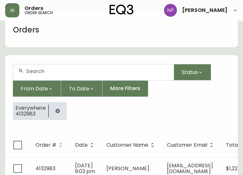
click at [61, 67] on div at bounding box center [93, 72] width 160 height 16
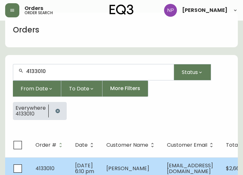
click at [110, 162] on td "[PERSON_NAME]" at bounding box center [131, 169] width 61 height 23
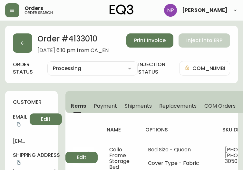
click at [132, 105] on span "Shipments" at bounding box center [138, 106] width 27 height 7
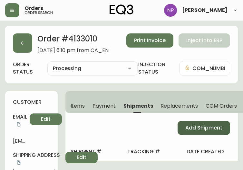
click at [186, 131] on span "Add Shipment" at bounding box center [203, 128] width 37 height 7
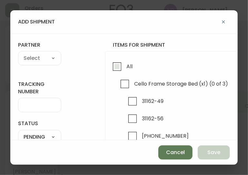
click at [115, 65] on input "All" at bounding box center [117, 66] width 15 height 15
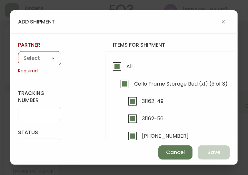
click at [50, 56] on select "A Move to Remember LLC ABF Freight Alero [PERSON_NAME] Canada Post CDS Ceva Log…" at bounding box center [39, 59] width 43 height 10
click at [18, 54] on select "A Move to Remember LLC ABF Freight Alero [PERSON_NAME] Canada Post CDS Ceva Log…" at bounding box center [39, 59] width 43 height 10
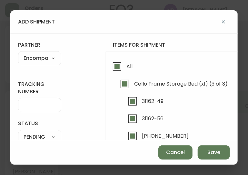
click at [37, 103] on input "tracking number" at bounding box center [40, 105] width 32 height 6
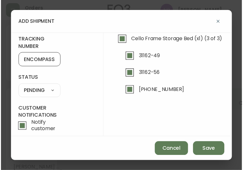
scroll to position [44, 0]
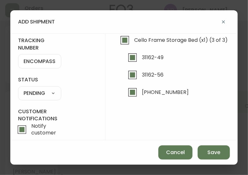
click at [43, 92] on select "SHIPPED PENDING CANCELLED" at bounding box center [39, 94] width 43 height 10
click at [18, 89] on select "SHIPPED PENDING CANCELLED" at bounding box center [39, 94] width 43 height 10
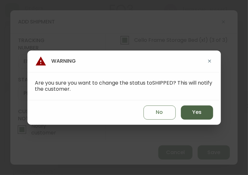
click at [190, 112] on button "Yes" at bounding box center [197, 113] width 32 height 14
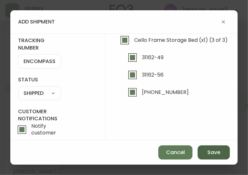
click at [214, 154] on span "Save" at bounding box center [213, 152] width 13 height 7
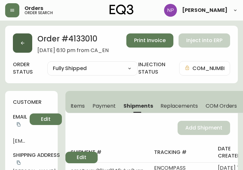
click at [19, 46] on button "button" at bounding box center [22, 43] width 19 height 19
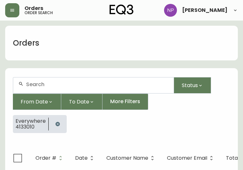
scroll to position [13, 0]
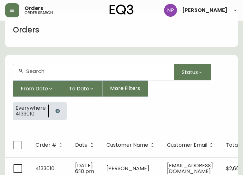
click at [71, 72] on input "text" at bounding box center [97, 71] width 142 height 6
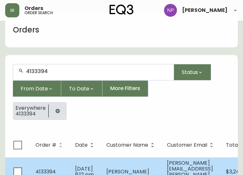
click at [146, 166] on td "[PERSON_NAME]" at bounding box center [131, 172] width 61 height 29
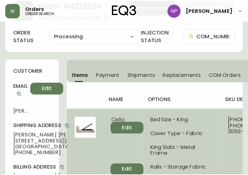
scroll to position [18, 0]
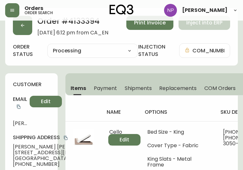
click at [135, 87] on span "Shipments" at bounding box center [138, 88] width 27 height 7
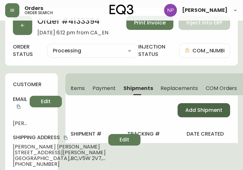
click at [220, 114] on button "Add Shipment" at bounding box center [204, 110] width 53 height 14
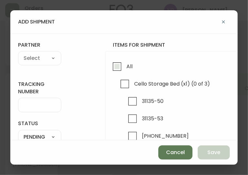
click at [124, 67] on span "All" at bounding box center [128, 66] width 8 height 14
click at [124, 67] on input "All" at bounding box center [117, 66] width 15 height 15
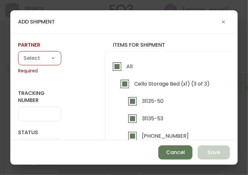
click at [28, 54] on select "A Move to Remember LLC ABF Freight Alero [PERSON_NAME] Canada Post CDS Ceva Log…" at bounding box center [39, 59] width 43 height 10
click at [18, 54] on select "A Move to Remember LLC ABF Freight Alero [PERSON_NAME] Canada Post CDS Ceva Log…" at bounding box center [39, 59] width 43 height 10
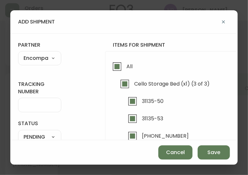
click at [27, 105] on input "tracking number" at bounding box center [40, 105] width 32 height 6
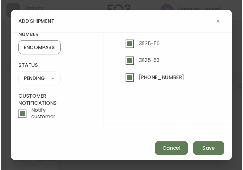
scroll to position [60, 0]
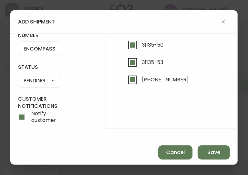
click at [45, 80] on select "SHIPPED PENDING CANCELLED" at bounding box center [39, 81] width 43 height 10
click at [18, 76] on select "SHIPPED PENDING CANCELLED" at bounding box center [39, 81] width 43 height 10
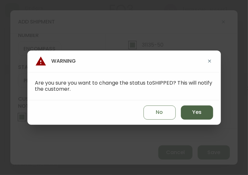
click at [201, 109] on button "Yes" at bounding box center [197, 113] width 32 height 14
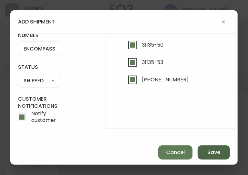
click at [222, 156] on button "Save" at bounding box center [213, 153] width 32 height 14
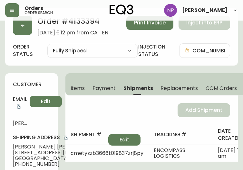
scroll to position [0, 0]
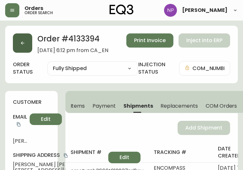
click at [21, 47] on button "button" at bounding box center [22, 43] width 19 height 19
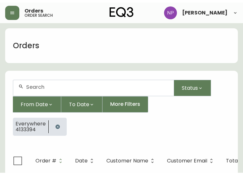
scroll to position [13, 0]
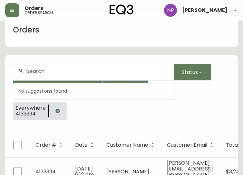
click at [43, 72] on input "text" at bounding box center [97, 71] width 142 height 6
click at [43, 72] on input "41" at bounding box center [97, 71] width 142 height 6
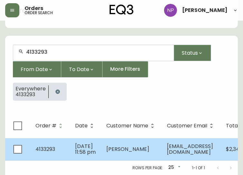
click at [104, 142] on td "[PERSON_NAME]" at bounding box center [131, 149] width 61 height 23
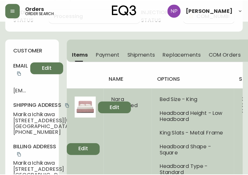
scroll to position [49, 0]
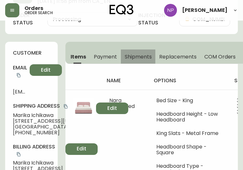
click at [138, 53] on button "Shipments" at bounding box center [138, 57] width 35 height 14
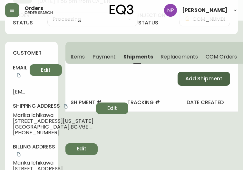
click at [191, 81] on span "Add Shipment" at bounding box center [203, 78] width 37 height 7
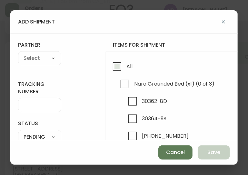
click at [120, 66] on input "All" at bounding box center [117, 66] width 15 height 15
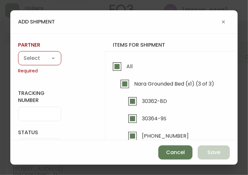
click at [31, 54] on select "A Move to Remember LLC ABF Freight Alero [PERSON_NAME] Canada Post CDS Ceva Log…" at bounding box center [39, 59] width 43 height 10
click at [18, 54] on select "A Move to Remember LLC ABF Freight Alero [PERSON_NAME] Canada Post CDS Ceva Log…" at bounding box center [39, 59] width 43 height 10
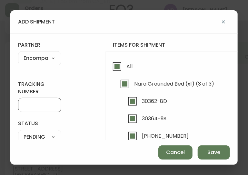
click at [29, 103] on input "tracking number" at bounding box center [40, 105] width 32 height 6
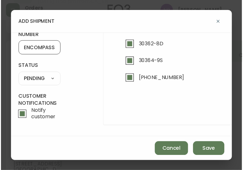
scroll to position [60, 0]
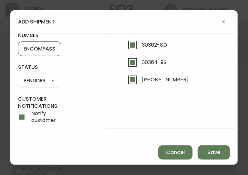
click at [43, 78] on select "SHIPPED PENDING CANCELLED" at bounding box center [39, 81] width 43 height 10
click at [18, 76] on select "SHIPPED PENDING CANCELLED" at bounding box center [39, 81] width 43 height 10
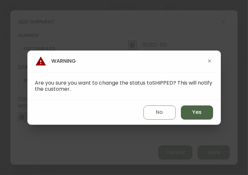
click at [189, 118] on button "Yes" at bounding box center [197, 113] width 32 height 14
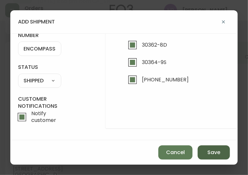
click at [212, 153] on span "Save" at bounding box center [213, 152] width 13 height 7
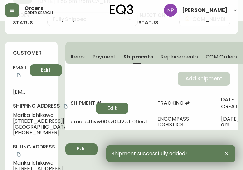
scroll to position [0, 0]
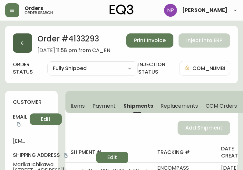
click at [24, 42] on icon "button" at bounding box center [22, 43] width 5 height 5
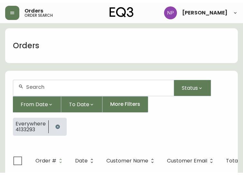
scroll to position [13, 0]
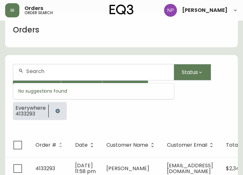
click at [53, 74] on input "text" at bounding box center [97, 71] width 142 height 6
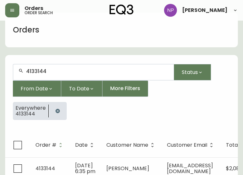
click at [149, 155] on th "Customer Name" at bounding box center [131, 145] width 61 height 24
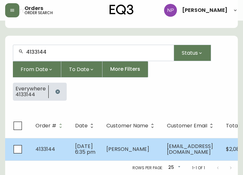
click at [142, 138] on td "[PERSON_NAME]" at bounding box center [131, 149] width 61 height 23
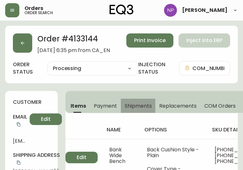
click at [137, 103] on span "Shipments" at bounding box center [138, 106] width 27 height 7
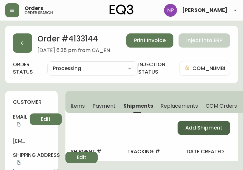
click at [192, 126] on span "Add Shipment" at bounding box center [203, 128] width 37 height 7
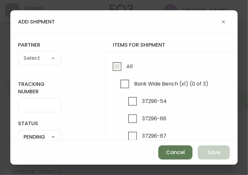
click at [124, 65] on span "All" at bounding box center [128, 66] width 8 height 14
click at [124, 65] on input "All" at bounding box center [117, 66] width 15 height 15
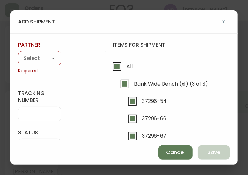
click at [43, 62] on select "A Move to Remember LLC ABF Freight Alero [PERSON_NAME] Canada Post CDS Ceva Log…" at bounding box center [39, 59] width 43 height 10
click at [18, 54] on select "A Move to Remember LLC ABF Freight Alero [PERSON_NAME] Canada Post CDS Ceva Log…" at bounding box center [39, 59] width 43 height 10
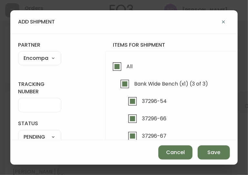
click at [41, 101] on div at bounding box center [39, 105] width 43 height 14
click at [42, 105] on input "tracking number" at bounding box center [40, 105] width 32 height 6
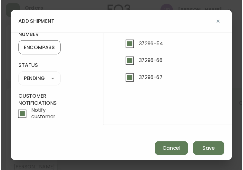
scroll to position [60, 0]
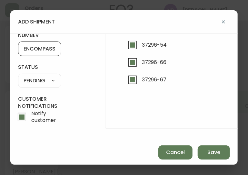
click at [43, 78] on select "SHIPPED PENDING CANCELLED" at bounding box center [39, 81] width 43 height 10
click at [18, 76] on select "SHIPPED PENDING CANCELLED" at bounding box center [39, 81] width 43 height 10
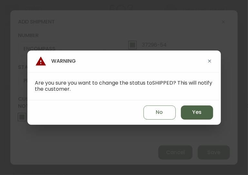
click at [195, 107] on button "Yes" at bounding box center [197, 113] width 32 height 14
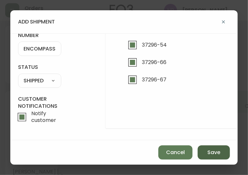
click at [217, 149] on span "Save" at bounding box center [213, 152] width 13 height 7
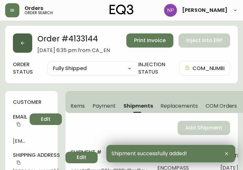
click at [21, 42] on icon "button" at bounding box center [22, 43] width 5 height 5
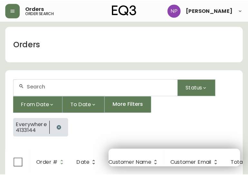
scroll to position [13, 0]
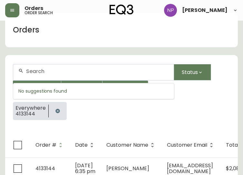
click at [65, 72] on input "text" at bounding box center [97, 71] width 142 height 6
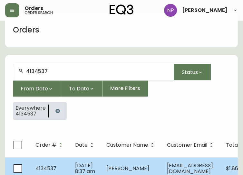
click at [89, 162] on span "[DATE] 8:37 am" at bounding box center [85, 168] width 20 height 13
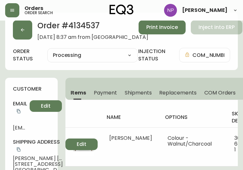
click at [136, 93] on span "Shipments" at bounding box center [138, 93] width 27 height 7
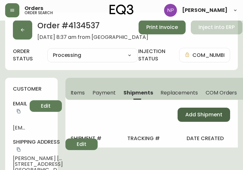
click at [195, 113] on span "Add Shipment" at bounding box center [203, 114] width 37 height 7
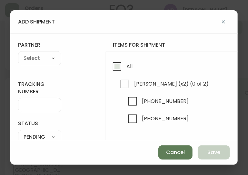
click at [124, 71] on span "All" at bounding box center [128, 66] width 8 height 14
click at [124, 71] on input "All" at bounding box center [117, 66] width 15 height 15
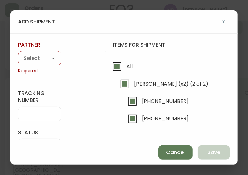
click at [46, 57] on select "A Move to Remember LLC ABF Freight Alero [PERSON_NAME] Canada Post CDS Ceva Log…" at bounding box center [39, 59] width 43 height 10
click at [18, 54] on select "A Move to Remember LLC ABF Freight Alero [PERSON_NAME] Canada Post CDS Ceva Log…" at bounding box center [39, 59] width 43 height 10
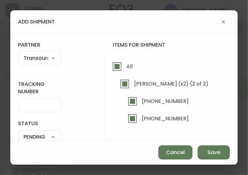
click at [44, 108] on input "tracking number" at bounding box center [40, 105] width 32 height 6
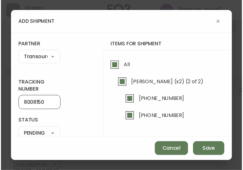
scroll to position [45, 0]
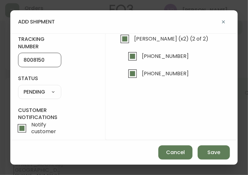
click at [44, 95] on select "SHIPPED PENDING CANCELLED" at bounding box center [39, 92] width 43 height 10
click at [18, 87] on select "SHIPPED PENDING CANCELLED" at bounding box center [39, 92] width 43 height 10
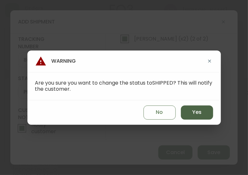
click at [208, 111] on button "Yes" at bounding box center [197, 113] width 32 height 14
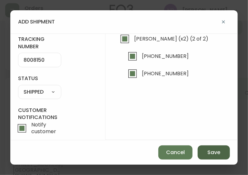
click at [206, 154] on button "Save" at bounding box center [213, 153] width 32 height 14
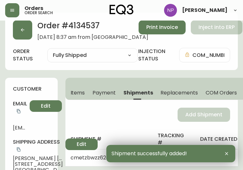
scroll to position [0, 0]
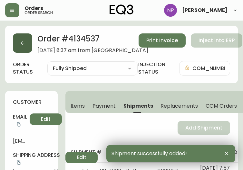
click at [27, 50] on button "button" at bounding box center [22, 43] width 19 height 19
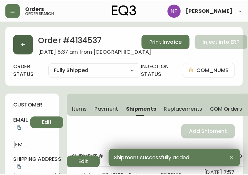
scroll to position [13, 0]
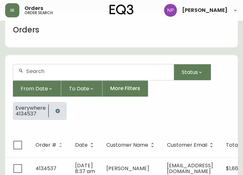
click at [48, 73] on input "text" at bounding box center [97, 71] width 142 height 6
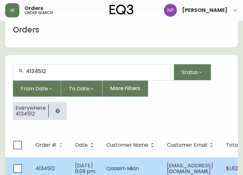
click at [82, 165] on span "[DATE] 6:09 pm" at bounding box center [85, 168] width 20 height 13
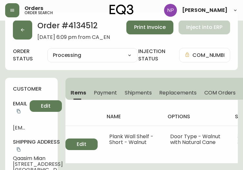
click at [138, 91] on span "Shipments" at bounding box center [138, 93] width 27 height 7
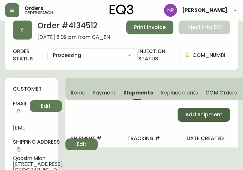
click at [188, 108] on button "Add Shipment" at bounding box center [204, 115] width 53 height 14
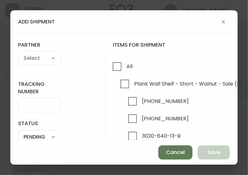
click at [108, 63] on div "All Plank Wall Shelf - Short - Walnut - Sale (x2) (0 of 4) [PHONE_NUMBER] [PHON…" at bounding box center [214, 118] width 218 height 134
click at [114, 68] on input "All" at bounding box center [117, 66] width 15 height 15
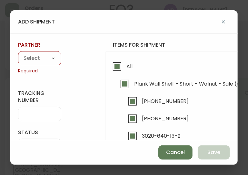
click at [43, 58] on select "A Move to Remember LLC ABF Freight Alero [PERSON_NAME] Canada Post CDS Ceva Log…" at bounding box center [39, 59] width 43 height 10
click at [18, 54] on select "A Move to Remember LLC ABF Freight Alero [PERSON_NAME] Canada Post CDS Ceva Log…" at bounding box center [39, 59] width 43 height 10
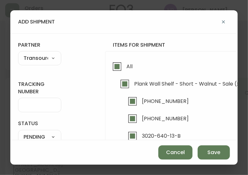
click at [24, 108] on div at bounding box center [39, 105] width 43 height 14
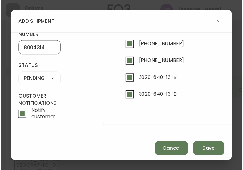
scroll to position [59, 0]
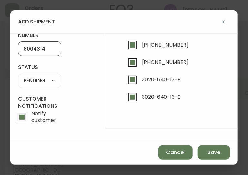
click at [41, 78] on select "SHIPPED PENDING CANCELLED" at bounding box center [39, 81] width 43 height 10
click at [18, 76] on select "SHIPPED PENDING CANCELLED" at bounding box center [39, 81] width 43 height 10
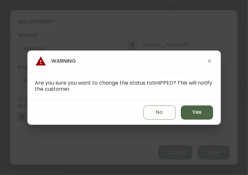
click at [190, 110] on button "Yes" at bounding box center [197, 113] width 32 height 14
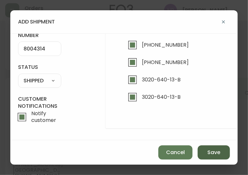
click at [205, 150] on button "Save" at bounding box center [213, 153] width 32 height 14
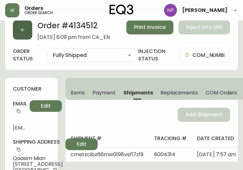
click at [26, 28] on button "button" at bounding box center [22, 29] width 19 height 19
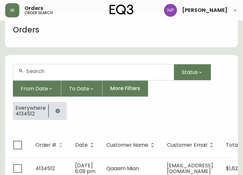
click at [43, 70] on input "text" at bounding box center [97, 71] width 142 height 6
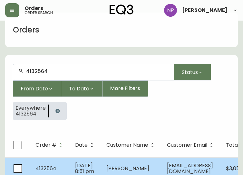
click at [98, 159] on td "[DATE] 8:51 pm" at bounding box center [85, 169] width 31 height 23
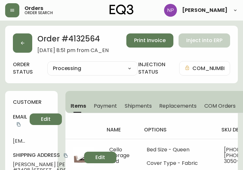
click at [140, 107] on span "Shipments" at bounding box center [138, 106] width 27 height 7
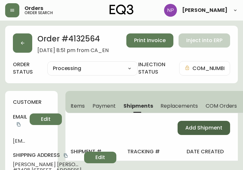
click at [201, 123] on button "Add Shipment" at bounding box center [204, 128] width 53 height 14
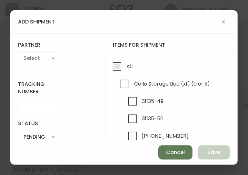
click at [124, 69] on span "All" at bounding box center [128, 66] width 8 height 14
click at [124, 69] on input "All" at bounding box center [117, 66] width 15 height 15
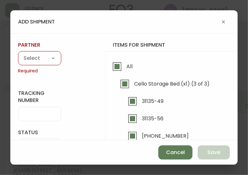
click at [31, 60] on select "A Move to Remember LLC ABF Freight Alero [PERSON_NAME] Canada Post CDS Ceva Log…" at bounding box center [39, 59] width 43 height 10
click at [18, 54] on select "A Move to Remember LLC ABF Freight Alero [PERSON_NAME] Canada Post CDS Ceva Log…" at bounding box center [39, 59] width 43 height 10
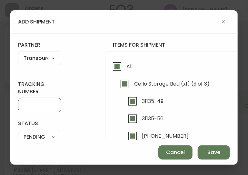
click at [29, 107] on input "tracking number" at bounding box center [40, 105] width 32 height 6
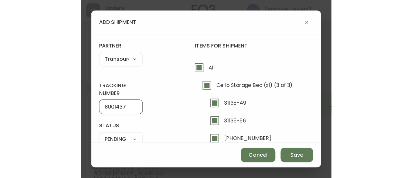
scroll to position [56, 0]
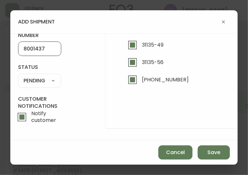
click at [50, 83] on select "SHIPPED PENDING CANCELLED" at bounding box center [39, 81] width 43 height 10
click at [18, 76] on select "SHIPPED PENDING CANCELLED" at bounding box center [39, 81] width 43 height 10
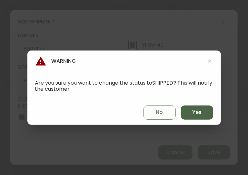
click at [194, 113] on span "Yes" at bounding box center [196, 112] width 9 height 7
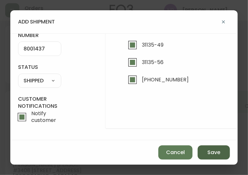
click at [203, 150] on button "Save" at bounding box center [213, 153] width 32 height 14
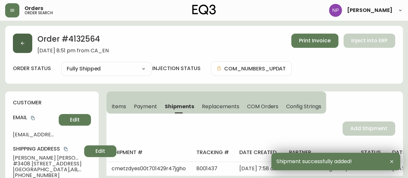
click at [23, 36] on button "button" at bounding box center [22, 43] width 19 height 19
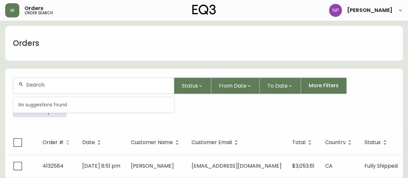
click at [64, 86] on input "text" at bounding box center [97, 85] width 142 height 6
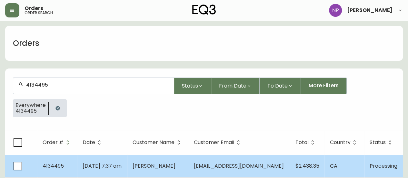
click at [106, 169] on td "[DATE] 7:37 am" at bounding box center [102, 165] width 50 height 23
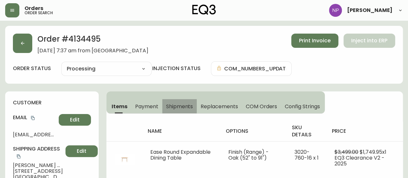
click at [179, 110] on button "Shipments" at bounding box center [179, 106] width 35 height 14
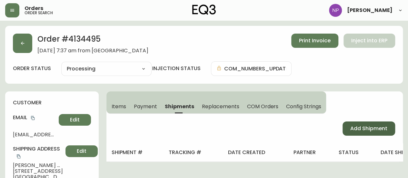
click at [362, 126] on span "Add Shipment" at bounding box center [368, 128] width 37 height 7
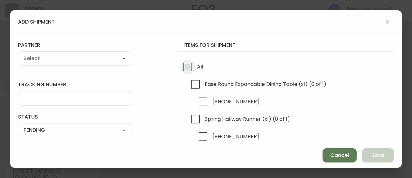
click at [186, 64] on input "All" at bounding box center [187, 66] width 15 height 15
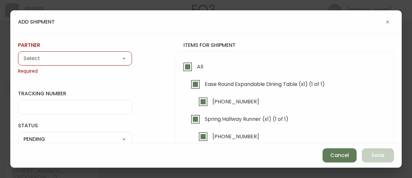
click at [96, 60] on select "A Move to Remember LLC ABF Freight Alero [PERSON_NAME] Canada Post CDS Ceva Log…" at bounding box center [75, 59] width 114 height 10
click at [18, 54] on select "A Move to Remember LLC ABF Freight Alero [PERSON_NAME] Canada Post CDS Ceva Log…" at bounding box center [75, 59] width 114 height 10
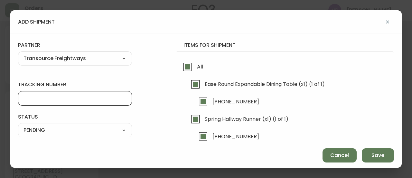
click at [53, 98] on input "tracking number" at bounding box center [75, 98] width 103 height 6
click at [70, 135] on div "SHIPPED PENDING CANCELLED" at bounding box center [75, 130] width 114 height 14
click at [70, 133] on select "SHIPPED PENDING CANCELLED" at bounding box center [75, 130] width 114 height 10
click at [18, 125] on select "SHIPPED PENDING CANCELLED" at bounding box center [75, 130] width 114 height 10
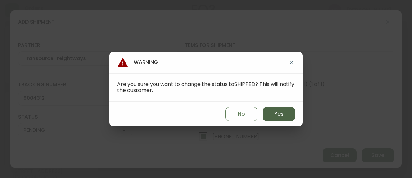
click at [282, 119] on button "Yes" at bounding box center [279, 114] width 32 height 14
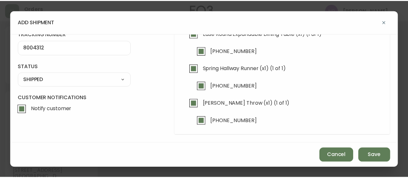
scroll to position [48, 0]
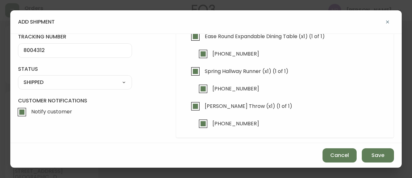
click at [394, 154] on div "Cancel Save" at bounding box center [206, 155] width 392 height 24
click at [390, 155] on button "Save" at bounding box center [378, 155] width 32 height 14
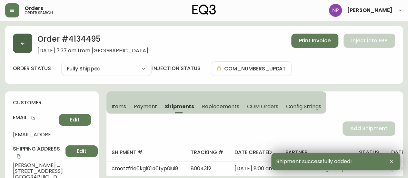
click at [18, 48] on button "button" at bounding box center [22, 43] width 19 height 19
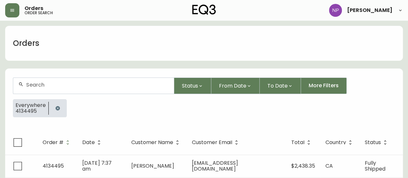
click at [67, 79] on div at bounding box center [93, 86] width 160 height 16
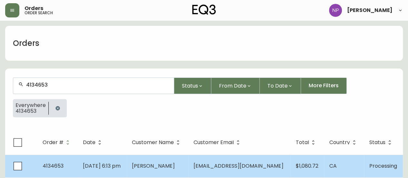
click at [155, 158] on td "[PERSON_NAME]" at bounding box center [158, 165] width 62 height 23
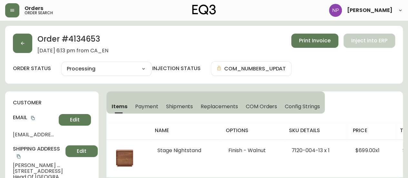
click at [173, 111] on button "Shipments" at bounding box center [179, 106] width 35 height 14
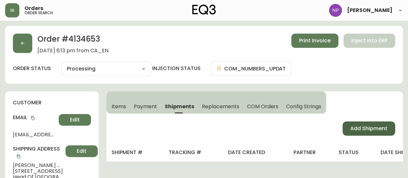
click at [372, 132] on button "Add Shipment" at bounding box center [368, 128] width 53 height 14
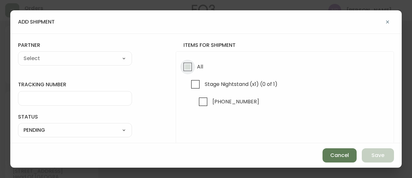
click at [183, 65] on input "All" at bounding box center [187, 66] width 15 height 15
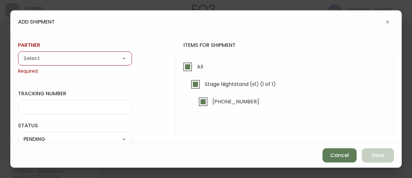
click at [119, 57] on select "A Move to Remember LLC ABF Freight Alero [PERSON_NAME] Canada Post CDS Ceva Log…" at bounding box center [75, 59] width 114 height 10
click at [18, 54] on select "A Move to Remember LLC ABF Freight Alero [PERSON_NAME] Canada Post CDS Ceva Log…" at bounding box center [75, 59] width 114 height 10
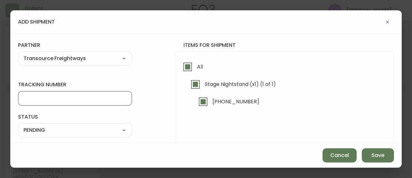
click at [74, 97] on input "tracking number" at bounding box center [75, 98] width 103 height 6
click at [93, 133] on select "SHIPPED PENDING CANCELLED" at bounding box center [75, 130] width 114 height 10
click at [18, 125] on select "SHIPPED PENDING CANCELLED" at bounding box center [75, 130] width 114 height 10
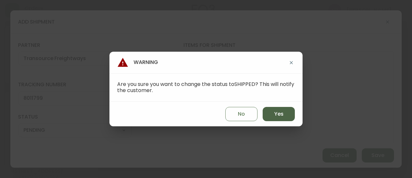
click at [278, 116] on span "Yes" at bounding box center [278, 113] width 9 height 7
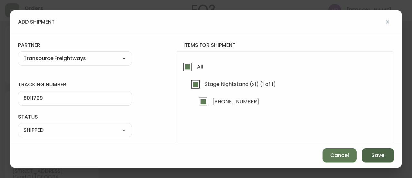
click at [377, 153] on span "Save" at bounding box center [378, 154] width 13 height 7
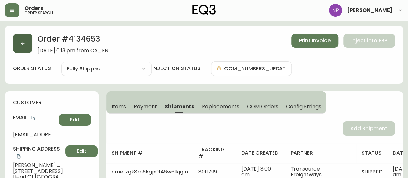
click at [19, 45] on button "button" at bounding box center [22, 43] width 19 height 19
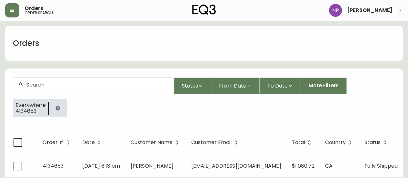
click at [64, 88] on div at bounding box center [93, 86] width 160 height 16
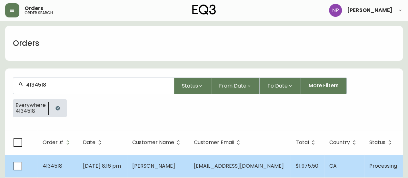
click at [172, 159] on td "[PERSON_NAME]" at bounding box center [158, 165] width 62 height 23
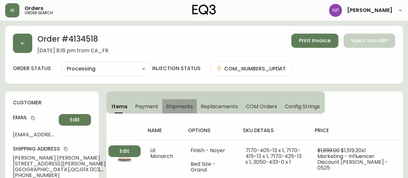
click at [174, 101] on button "Shipments" at bounding box center [179, 106] width 35 height 14
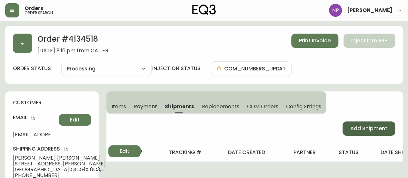
click at [384, 124] on button "Add Shipment" at bounding box center [368, 128] width 53 height 14
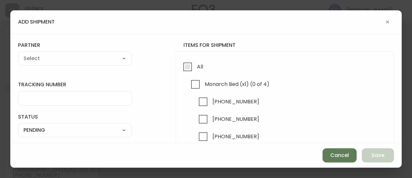
click at [180, 65] on input "All" at bounding box center [187, 66] width 15 height 15
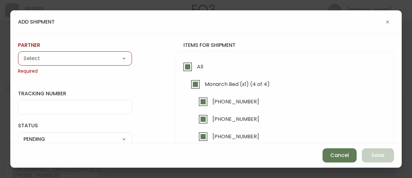
click at [102, 55] on select "A Move to Remember LLC ABF Freight Alero [PERSON_NAME] Canada Post CDS Ceva Log…" at bounding box center [75, 59] width 114 height 10
click at [18, 54] on select "A Move to Remember LLC ABF Freight Alero [PERSON_NAME] Canada Post CDS Ceva Log…" at bounding box center [75, 59] width 114 height 10
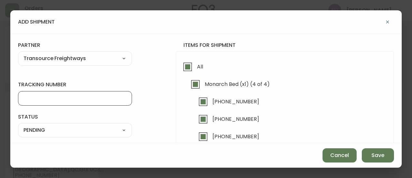
click at [64, 95] on input "tracking number" at bounding box center [75, 98] width 103 height 6
click at [88, 131] on select "SHIPPED PENDING CANCELLED" at bounding box center [75, 130] width 114 height 10
click at [18, 125] on select "SHIPPED PENDING CANCELLED" at bounding box center [75, 130] width 114 height 10
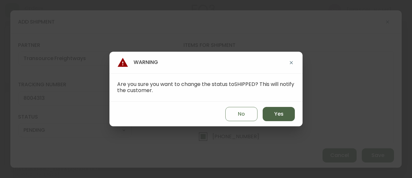
click at [281, 114] on span "Yes" at bounding box center [278, 113] width 9 height 7
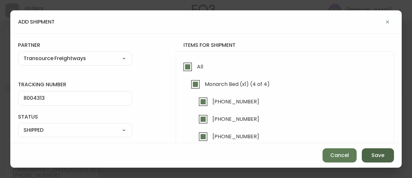
click at [390, 159] on button "Save" at bounding box center [378, 155] width 32 height 14
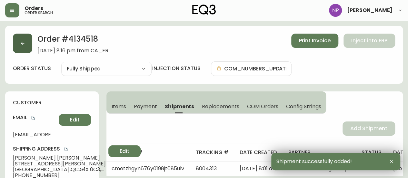
click at [21, 42] on icon "button" at bounding box center [22, 43] width 5 height 5
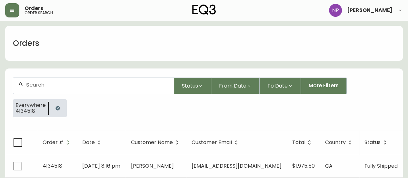
click at [74, 76] on form "Status From Date To Date More Filters Everywhere 4134518" at bounding box center [203, 100] width 397 height 60
click at [76, 93] on div at bounding box center [93, 85] width 161 height 16
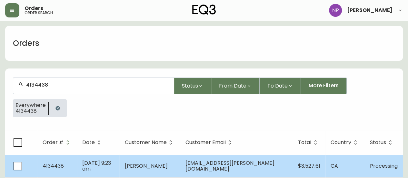
click at [109, 156] on td "[DATE] 9:23 am" at bounding box center [98, 165] width 42 height 23
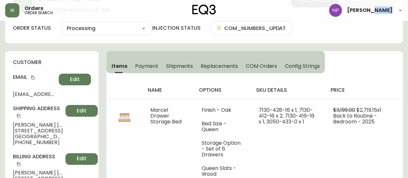
scroll to position [15, 0]
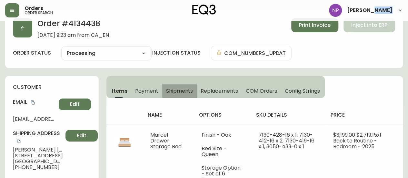
click at [186, 87] on span "Shipments" at bounding box center [179, 90] width 27 height 7
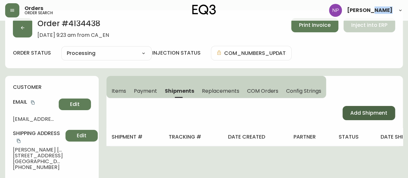
click at [359, 112] on span "Add Shipment" at bounding box center [368, 112] width 37 height 7
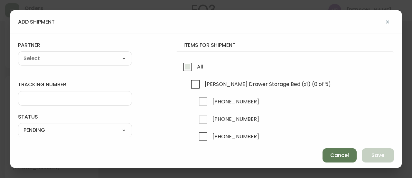
click at [195, 63] on span "All" at bounding box center [199, 66] width 8 height 14
click at [191, 63] on input "All" at bounding box center [187, 66] width 15 height 15
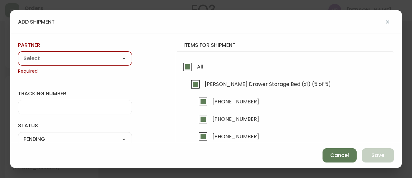
click at [114, 56] on select "A Move to Remember LLC ABF Freight Alero [PERSON_NAME] Canada Post CDS Ceva Log…" at bounding box center [75, 59] width 114 height 10
click at [18, 54] on select "A Move to Remember LLC ABF Freight Alero [PERSON_NAME] Canada Post CDS Ceva Log…" at bounding box center [75, 59] width 114 height 10
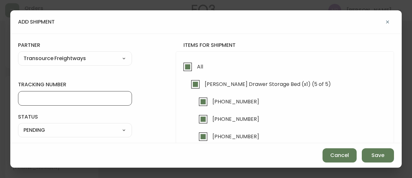
click at [50, 98] on input "tracking number" at bounding box center [75, 98] width 103 height 6
click at [91, 128] on select "SHIPPED PENDING CANCELLED" at bounding box center [75, 130] width 114 height 10
click at [18, 125] on select "SHIPPED PENDING CANCELLED" at bounding box center [75, 130] width 114 height 10
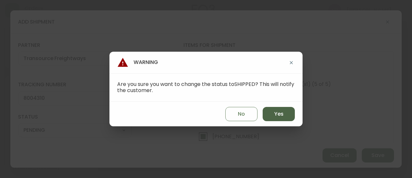
click at [276, 117] on span "Yes" at bounding box center [278, 113] width 9 height 7
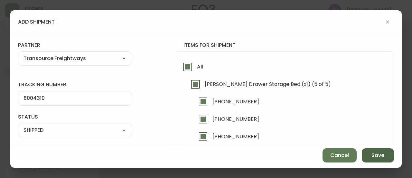
click at [389, 158] on button "Save" at bounding box center [378, 155] width 32 height 14
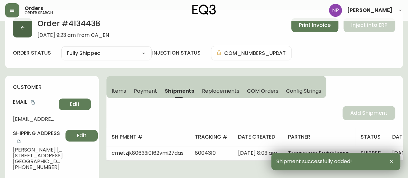
click at [22, 24] on button "button" at bounding box center [22, 27] width 19 height 19
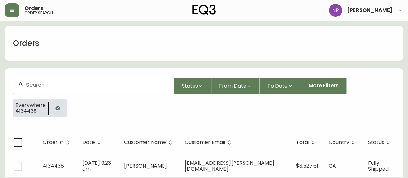
click at [70, 88] on div at bounding box center [93, 86] width 160 height 16
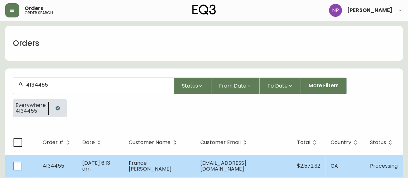
click at [119, 160] on td "[DATE] 6:13 am" at bounding box center [100, 165] width 46 height 23
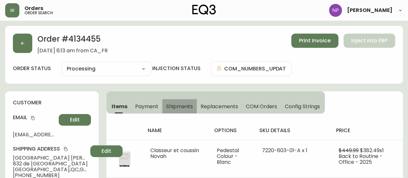
click at [171, 105] on span "Shipments" at bounding box center [179, 106] width 27 height 7
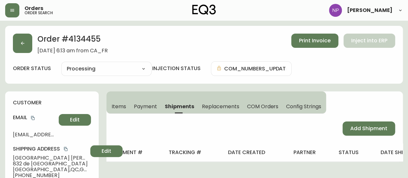
click at [354, 137] on div "Add Shipment" at bounding box center [254, 128] width 296 height 30
click at [353, 134] on button "Add Shipment" at bounding box center [368, 128] width 53 height 14
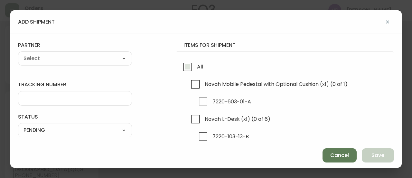
click at [188, 64] on input "All" at bounding box center [187, 66] width 15 height 15
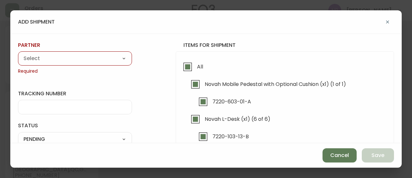
click at [111, 56] on select "A Move to Remember LLC ABF Freight Alero [PERSON_NAME] Canada Post CDS Ceva Log…" at bounding box center [75, 59] width 114 height 10
click at [18, 54] on select "A Move to Remember LLC ABF Freight Alero [PERSON_NAME] Canada Post CDS Ceva Log…" at bounding box center [75, 59] width 114 height 10
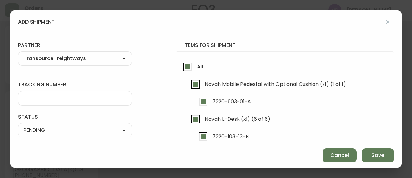
click at [62, 100] on input "tracking number" at bounding box center [75, 98] width 103 height 6
click at [69, 126] on select "SHIPPED PENDING CANCELLED" at bounding box center [75, 130] width 114 height 10
click at [18, 125] on select "SHIPPED PENDING CANCELLED" at bounding box center [75, 130] width 114 height 10
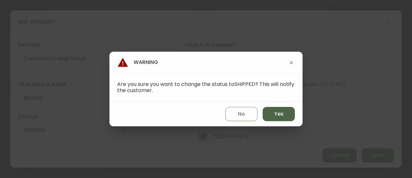
click at [275, 110] on span "Yes" at bounding box center [278, 113] width 9 height 7
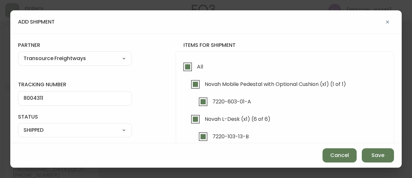
click at [370, 147] on div "Cancel Save" at bounding box center [206, 155] width 392 height 24
click at [371, 149] on button "Save" at bounding box center [378, 155] width 32 height 14
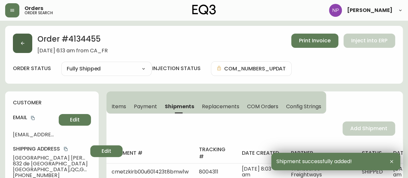
click at [26, 43] on button "button" at bounding box center [22, 43] width 19 height 19
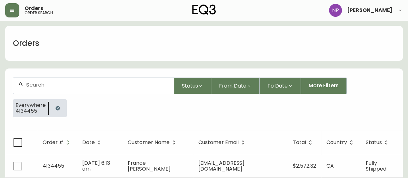
click at [99, 80] on div at bounding box center [93, 86] width 160 height 16
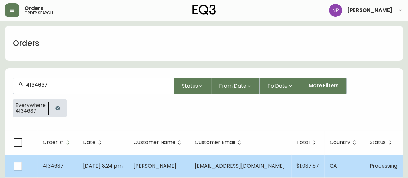
click at [144, 157] on td "[PERSON_NAME]" at bounding box center [158, 165] width 61 height 23
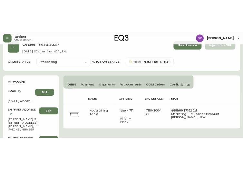
scroll to position [14, 0]
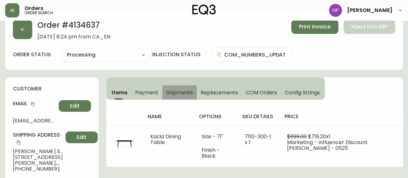
click at [186, 92] on span "Shipments" at bounding box center [179, 92] width 27 height 7
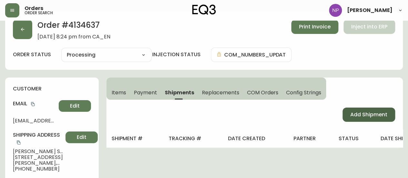
click at [345, 114] on button "Add Shipment" at bounding box center [368, 114] width 53 height 14
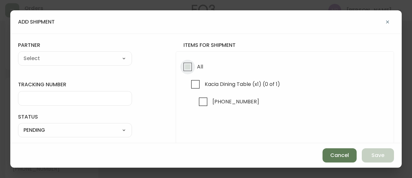
click at [184, 67] on input "All" at bounding box center [187, 66] width 15 height 15
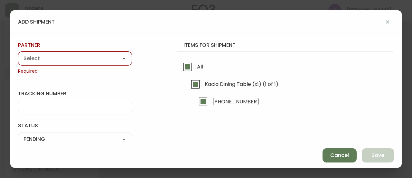
click at [93, 53] on div "A Move to Remember LLC ABF Freight Alero [PERSON_NAME] Canada Post CDS Ceva Log…" at bounding box center [75, 58] width 114 height 14
click at [93, 58] on select "A Move to Remember LLC ABF Freight Alero [PERSON_NAME] Canada Post CDS Ceva Log…" at bounding box center [75, 59] width 114 height 10
click at [18, 54] on select "A Move to Remember LLC ABF Freight Alero [PERSON_NAME] Canada Post CDS Ceva Log…" at bounding box center [75, 59] width 114 height 10
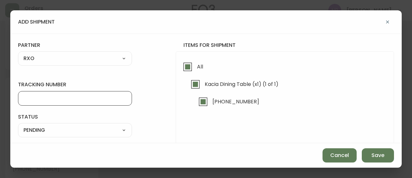
click at [62, 99] on input "tracking number" at bounding box center [75, 98] width 103 height 6
click at [55, 130] on select "SHIPPED PENDING CANCELLED" at bounding box center [75, 130] width 114 height 10
click at [18, 125] on select "SHIPPED PENDING CANCELLED" at bounding box center [75, 130] width 114 height 10
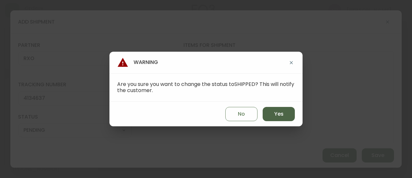
click at [278, 114] on span "Yes" at bounding box center [278, 113] width 9 height 7
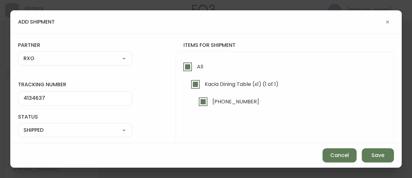
click at [395, 154] on div "Cancel Save" at bounding box center [206, 155] width 392 height 24
click at [391, 155] on button "Save" at bounding box center [378, 155] width 32 height 14
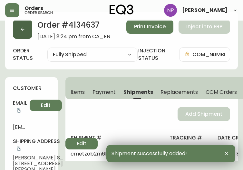
click at [29, 32] on button "button" at bounding box center [22, 29] width 19 height 19
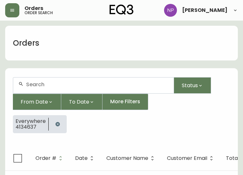
click at [59, 89] on div at bounding box center [93, 86] width 160 height 16
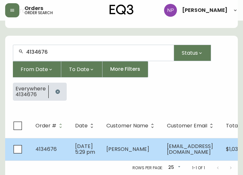
click at [104, 138] on td "[PERSON_NAME]" at bounding box center [131, 149] width 61 height 23
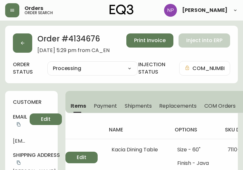
click at [140, 106] on span "Shipments" at bounding box center [138, 106] width 27 height 7
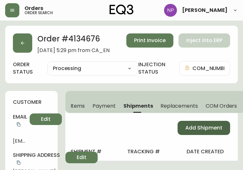
click at [216, 122] on button "Add Shipment" at bounding box center [204, 128] width 53 height 14
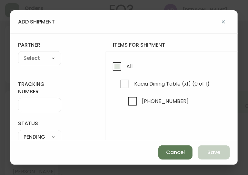
click at [115, 69] on input "All" at bounding box center [117, 66] width 15 height 15
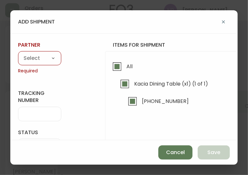
click at [37, 56] on select "A Move to Remember LLC ABF Freight Alero [PERSON_NAME] Canada Post CDS Ceva Log…" at bounding box center [39, 59] width 43 height 10
click at [18, 54] on select "A Move to Remember LLC ABF Freight Alero [PERSON_NAME] Canada Post CDS Ceva Log…" at bounding box center [39, 59] width 43 height 10
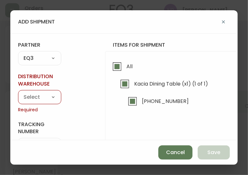
click at [30, 92] on div "Calgary Warehouse GTA Distribution Center [GEOGRAPHIC_DATA] [GEOGRAPHIC_DATA] W…" at bounding box center [39, 97] width 43 height 14
click at [28, 60] on select "A Move to Remember LLC ABF Freight Alero [PERSON_NAME] Canada Post CDS Ceva Log…" at bounding box center [39, 59] width 43 height 10
click at [18, 54] on select "A Move to Remember LLC ABF Freight Alero [PERSON_NAME] Canada Post CDS Ceva Log…" at bounding box center [39, 59] width 43 height 10
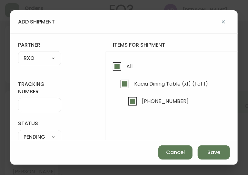
click at [32, 110] on div at bounding box center [39, 105] width 43 height 14
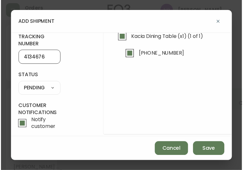
scroll to position [46, 0]
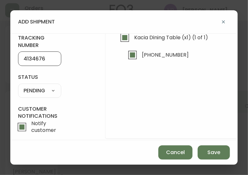
click at [44, 96] on div "SHIPPED PENDING CANCELLED" at bounding box center [39, 91] width 43 height 14
click at [43, 93] on select "SHIPPED PENDING CANCELLED" at bounding box center [39, 91] width 43 height 10
click at [18, 86] on select "SHIPPED PENDING CANCELLED" at bounding box center [39, 91] width 43 height 10
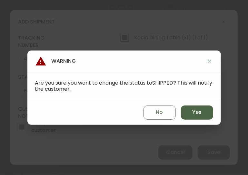
click at [193, 115] on span "Yes" at bounding box center [196, 112] width 9 height 7
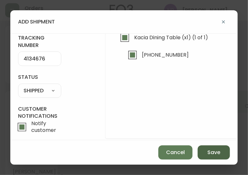
click at [219, 154] on span "Save" at bounding box center [213, 152] width 13 height 7
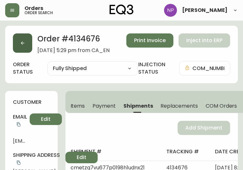
click at [16, 39] on button "button" at bounding box center [22, 43] width 19 height 19
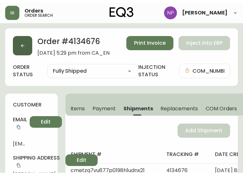
scroll to position [13, 0]
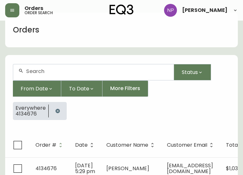
click at [39, 73] on input "text" at bounding box center [97, 71] width 142 height 6
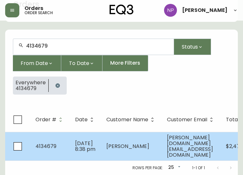
click at [127, 133] on td "[PERSON_NAME]" at bounding box center [131, 146] width 61 height 29
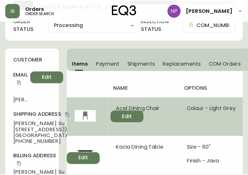
scroll to position [43, 0]
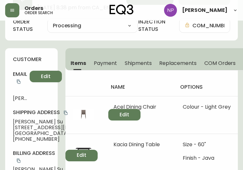
click at [133, 66] on span "Shipments" at bounding box center [138, 63] width 27 height 7
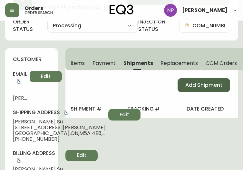
click at [184, 81] on button "Add Shipment" at bounding box center [204, 85] width 53 height 14
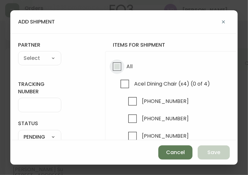
click at [117, 62] on input "All" at bounding box center [117, 66] width 15 height 15
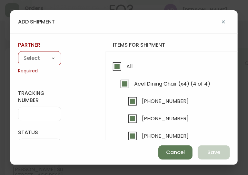
click at [44, 54] on select "A Move to Remember LLC ABF Freight Alero [PERSON_NAME] Canada Post CDS Ceva Log…" at bounding box center [39, 59] width 43 height 10
click at [18, 54] on select "A Move to Remember LLC ABF Freight Alero [PERSON_NAME] Canada Post CDS Ceva Log…" at bounding box center [39, 59] width 43 height 10
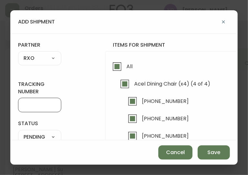
click at [33, 105] on input "tracking number" at bounding box center [40, 105] width 32 height 6
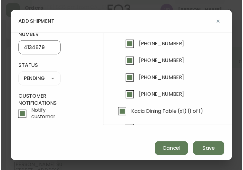
scroll to position [60, 0]
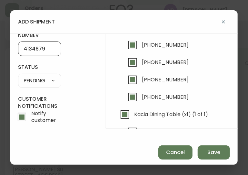
click at [50, 79] on select "SHIPPED PENDING CANCELLED" at bounding box center [39, 81] width 43 height 10
click at [18, 76] on select "SHIPPED PENDING CANCELLED" at bounding box center [39, 81] width 43 height 10
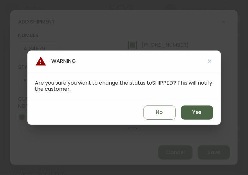
click at [186, 112] on button "Yes" at bounding box center [197, 113] width 32 height 14
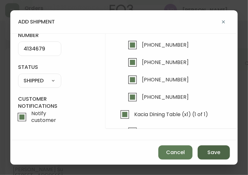
click at [208, 155] on span "Save" at bounding box center [213, 152] width 13 height 7
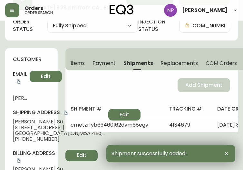
scroll to position [0, 0]
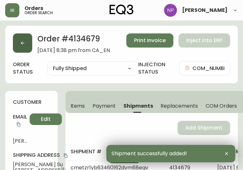
click at [24, 42] on icon "button" at bounding box center [22, 43] width 5 height 5
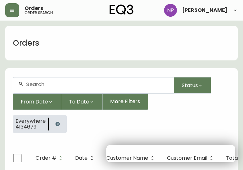
scroll to position [13, 0]
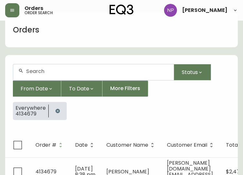
click at [34, 75] on div at bounding box center [93, 72] width 160 height 16
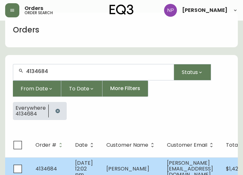
click at [86, 166] on span "[DATE] 12:02 pm" at bounding box center [84, 168] width 18 height 19
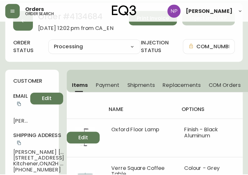
scroll to position [22, 0]
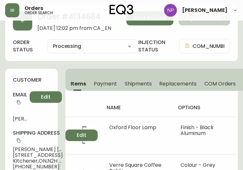
click at [139, 84] on span "Shipments" at bounding box center [138, 84] width 27 height 7
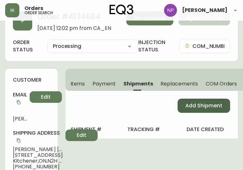
click at [200, 106] on span "Add Shipment" at bounding box center [203, 105] width 37 height 7
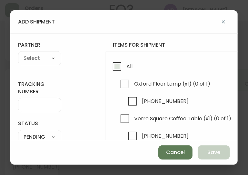
click at [122, 68] on input "All" at bounding box center [117, 66] width 15 height 15
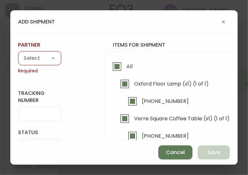
click at [51, 52] on div "A Move to Remember LLC ABF Freight Alero [PERSON_NAME] Canada Post CDS Ceva Log…" at bounding box center [39, 58] width 43 height 14
click at [35, 57] on select "A Move to Remember LLC ABF Freight Alero [PERSON_NAME] Canada Post CDS Ceva Log…" at bounding box center [39, 59] width 43 height 10
click at [18, 54] on select "A Move to Remember LLC ABF Freight Alero [PERSON_NAME] Canada Post CDS Ceva Log…" at bounding box center [39, 59] width 43 height 10
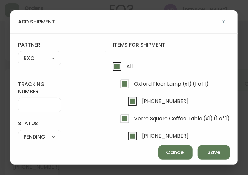
click at [25, 101] on div at bounding box center [39, 105] width 43 height 14
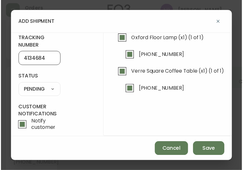
scroll to position [41, 0]
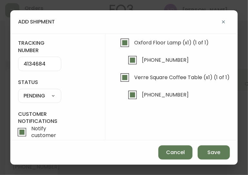
click at [39, 98] on select "SHIPPED PENDING CANCELLED" at bounding box center [39, 96] width 43 height 10
click at [18, 91] on select "SHIPPED PENDING CANCELLED" at bounding box center [39, 96] width 43 height 10
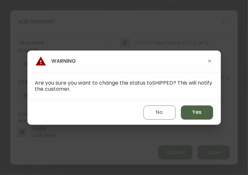
click at [196, 115] on span "Yes" at bounding box center [196, 112] width 9 height 7
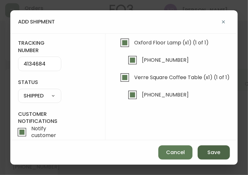
click at [216, 154] on span "Save" at bounding box center [213, 152] width 13 height 7
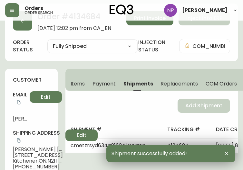
scroll to position [0, 0]
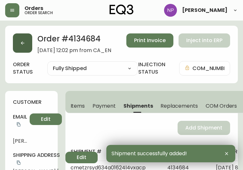
click at [25, 49] on button "button" at bounding box center [22, 43] width 19 height 19
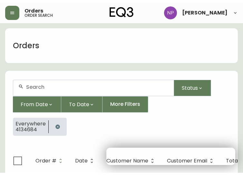
scroll to position [13, 0]
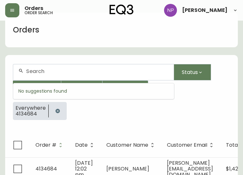
click at [46, 69] on input "text" at bounding box center [97, 71] width 142 height 6
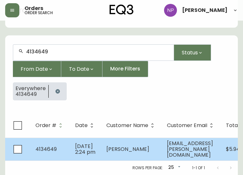
click at [71, 143] on td "[DATE] 2:24 pm" at bounding box center [85, 149] width 31 height 23
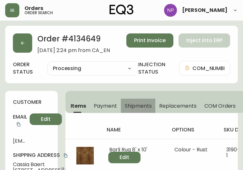
click at [137, 106] on span "Shipments" at bounding box center [138, 106] width 27 height 7
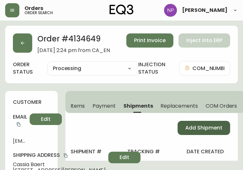
click at [196, 129] on span "Add Shipment" at bounding box center [203, 128] width 37 height 7
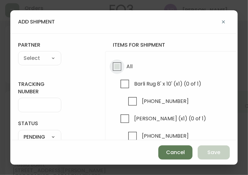
click at [123, 71] on input "All" at bounding box center [117, 66] width 15 height 15
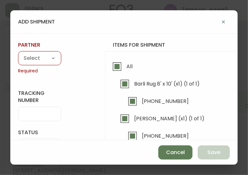
click at [42, 60] on select "A Move to Remember LLC ABF Freight Alero [PERSON_NAME] Canada Post CDS Ceva Log…" at bounding box center [39, 59] width 43 height 10
click at [18, 54] on select "A Move to Remember LLC ABF Freight Alero [PERSON_NAME] Canada Post CDS Ceva Log…" at bounding box center [39, 59] width 43 height 10
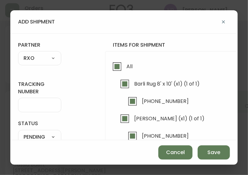
click at [26, 107] on input "tracking number" at bounding box center [40, 105] width 32 height 6
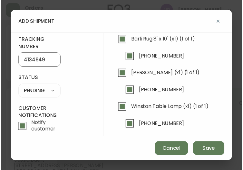
scroll to position [40, 0]
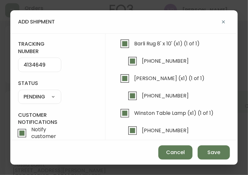
click at [50, 100] on select "SHIPPED PENDING CANCELLED" at bounding box center [39, 97] width 43 height 10
click at [18, 92] on select "SHIPPED PENDING CANCELLED" at bounding box center [39, 97] width 43 height 10
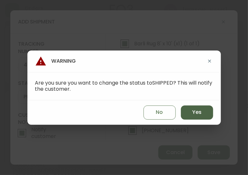
click at [206, 114] on button "Yes" at bounding box center [197, 113] width 32 height 14
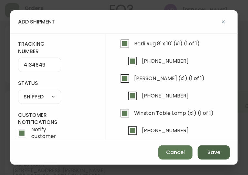
click at [217, 152] on span "Save" at bounding box center [213, 152] width 13 height 7
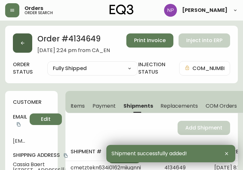
click at [22, 45] on icon "button" at bounding box center [22, 43] width 5 height 5
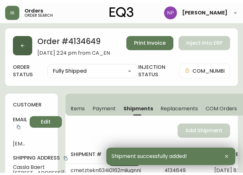
scroll to position [13, 0]
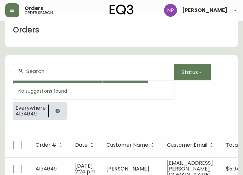
click at [45, 72] on input "text" at bounding box center [97, 71] width 142 height 6
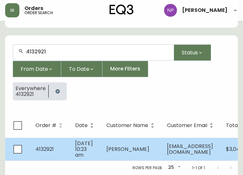
click at [112, 146] on span "[PERSON_NAME]" at bounding box center [127, 149] width 43 height 7
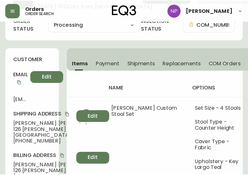
scroll to position [43, 0]
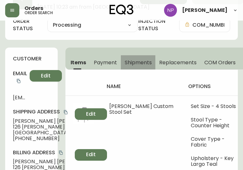
click at [131, 64] on span "Shipments" at bounding box center [138, 62] width 27 height 7
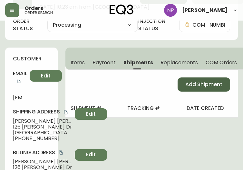
click at [188, 84] on span "Add Shipment" at bounding box center [203, 84] width 37 height 7
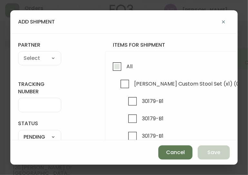
click at [121, 66] on input "All" at bounding box center [117, 66] width 15 height 15
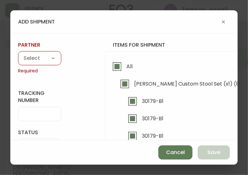
click at [42, 58] on select "A Move to Remember LLC ABF Freight Alero [PERSON_NAME] Canada Post CDS Ceva Log…" at bounding box center [39, 59] width 43 height 10
click at [18, 54] on select "A Move to Remember LLC ABF Freight Alero [PERSON_NAME] Canada Post CDS Ceva Log…" at bounding box center [39, 59] width 43 height 10
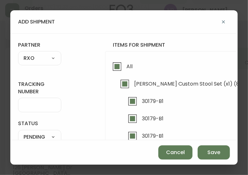
click at [39, 106] on input "tracking number" at bounding box center [40, 105] width 32 height 6
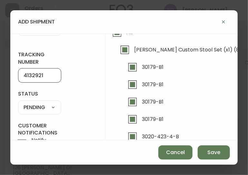
scroll to position [29, 0]
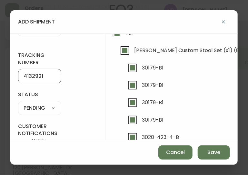
click at [39, 111] on select "SHIPPED PENDING CANCELLED" at bounding box center [39, 108] width 43 height 10
click at [18, 103] on select "SHIPPED PENDING CANCELLED" at bounding box center [39, 108] width 43 height 10
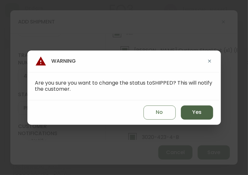
click at [186, 114] on button "Yes" at bounding box center [197, 113] width 32 height 14
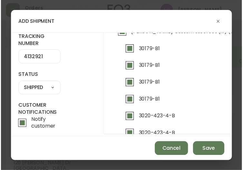
scroll to position [0, 0]
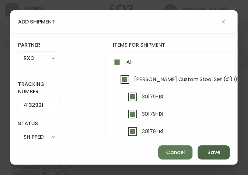
click at [209, 152] on span "Save" at bounding box center [213, 152] width 13 height 7
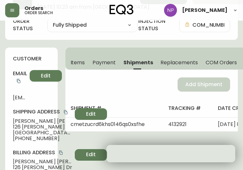
scroll to position [0, 11]
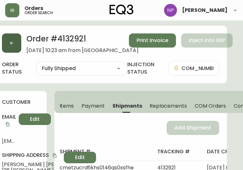
click at [18, 46] on button "button" at bounding box center [11, 43] width 19 height 19
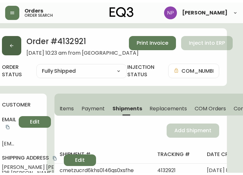
scroll to position [13, 0]
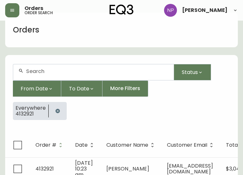
click at [36, 71] on input "text" at bounding box center [97, 71] width 142 height 6
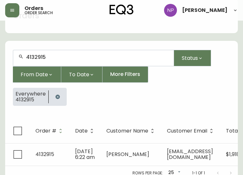
scroll to position [28, 0]
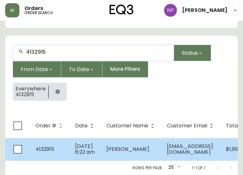
click at [91, 145] on td "[DATE] 6:22 am" at bounding box center [85, 149] width 31 height 23
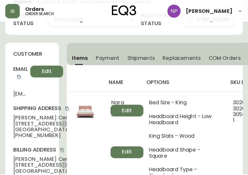
scroll to position [50, 0]
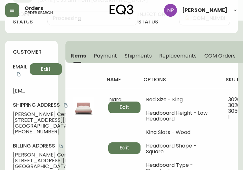
click at [136, 58] on span "Shipments" at bounding box center [138, 56] width 27 height 7
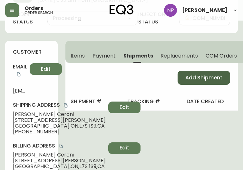
click at [204, 77] on span "Add Shipment" at bounding box center [203, 77] width 37 height 7
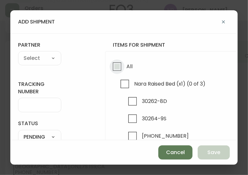
click at [118, 69] on input "All" at bounding box center [117, 66] width 15 height 15
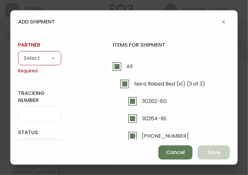
click at [35, 60] on select "A Move to Remember LLC ABF Freight Alero [PERSON_NAME] Canada Post CDS Ceva Log…" at bounding box center [39, 59] width 43 height 10
click at [18, 54] on select "A Move to Remember LLC ABF Freight Alero [PERSON_NAME] Canada Post CDS Ceva Log…" at bounding box center [39, 59] width 43 height 10
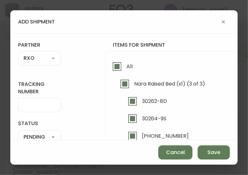
click at [30, 104] on input "tracking number" at bounding box center [40, 105] width 32 height 6
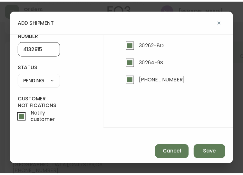
scroll to position [60, 0]
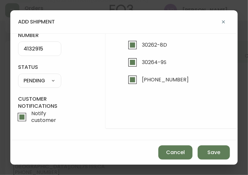
click at [43, 76] on select "SHIPPED PENDING CANCELLED" at bounding box center [39, 81] width 43 height 10
click at [18, 76] on select "SHIPPED PENDING CANCELLED" at bounding box center [39, 81] width 43 height 10
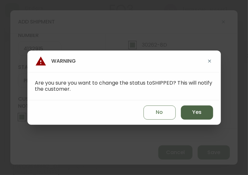
click at [196, 110] on span "Yes" at bounding box center [196, 112] width 9 height 7
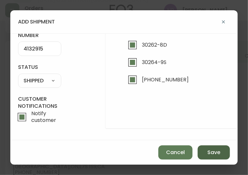
click at [212, 156] on span "Save" at bounding box center [213, 152] width 13 height 7
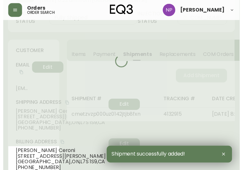
scroll to position [0, 0]
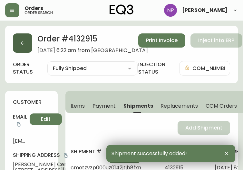
click at [22, 36] on button "button" at bounding box center [22, 43] width 19 height 19
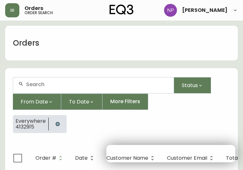
scroll to position [13, 0]
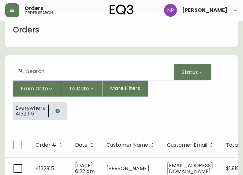
click at [41, 61] on form "Status From Date To Date More Filters Everywhere 4132915" at bounding box center [121, 94] width 233 height 77
click at [42, 69] on input "text" at bounding box center [97, 71] width 142 height 6
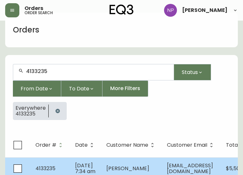
click at [75, 171] on span "[DATE] 7:34 am" at bounding box center [85, 168] width 20 height 13
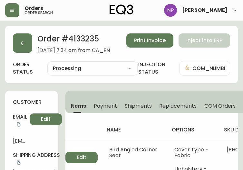
click at [131, 107] on span "Shipments" at bounding box center [138, 106] width 27 height 7
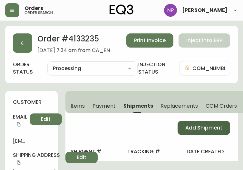
click at [204, 131] on span "Add Shipment" at bounding box center [203, 128] width 37 height 7
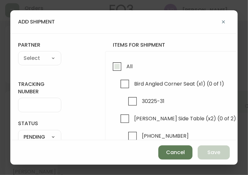
click at [121, 65] on input "All" at bounding box center [117, 66] width 15 height 15
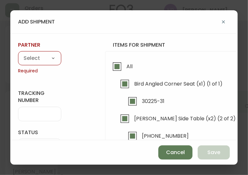
click at [28, 62] on select "A Move to Remember LLC ABF Freight Alero [PERSON_NAME] Canada Post CDS Ceva Log…" at bounding box center [39, 59] width 43 height 10
click at [18, 54] on select "A Move to Remember LLC ABF Freight Alero [PERSON_NAME] Canada Post CDS Ceva Log…" at bounding box center [39, 59] width 43 height 10
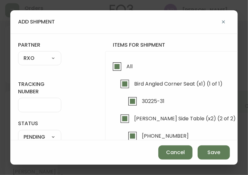
click at [30, 104] on input "tracking number" at bounding box center [40, 105] width 32 height 6
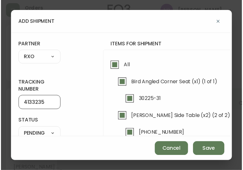
scroll to position [36, 0]
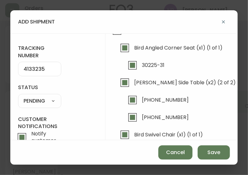
click at [54, 107] on div "SHIPPED PENDING CANCELLED" at bounding box center [39, 101] width 43 height 14
click at [51, 103] on select "SHIPPED PENDING CANCELLED" at bounding box center [39, 101] width 43 height 10
click at [18, 96] on select "SHIPPED PENDING CANCELLED" at bounding box center [39, 101] width 43 height 10
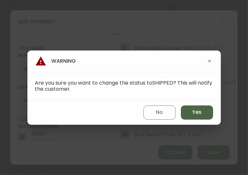
click at [196, 113] on span "Yes" at bounding box center [196, 112] width 9 height 7
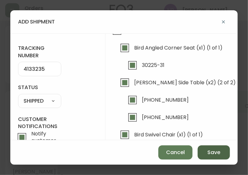
click at [205, 154] on button "Save" at bounding box center [213, 153] width 32 height 14
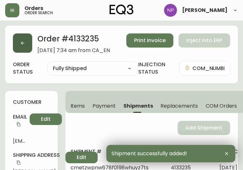
click at [22, 39] on button "button" at bounding box center [22, 43] width 19 height 19
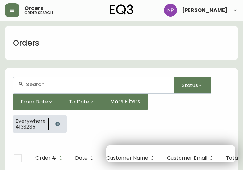
scroll to position [13, 0]
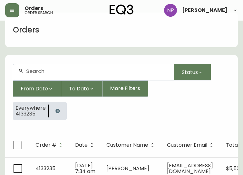
click at [42, 73] on input "text" at bounding box center [97, 71] width 142 height 6
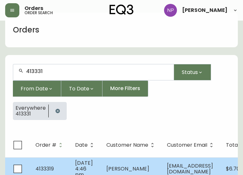
click at [108, 161] on td "[PERSON_NAME]" at bounding box center [131, 169] width 61 height 23
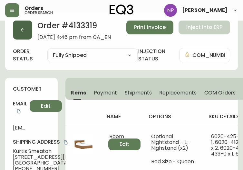
click at [18, 33] on button "button" at bounding box center [22, 29] width 19 height 19
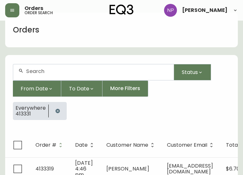
click at [55, 67] on div at bounding box center [93, 72] width 160 height 16
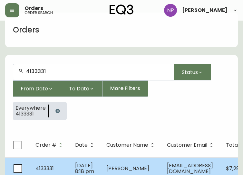
click at [102, 158] on td "[PERSON_NAME]" at bounding box center [131, 169] width 61 height 23
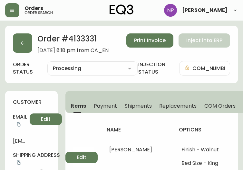
click at [134, 105] on span "Shipments" at bounding box center [138, 106] width 27 height 7
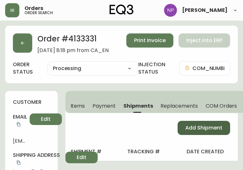
click at [191, 131] on span "Add Shipment" at bounding box center [203, 128] width 37 height 7
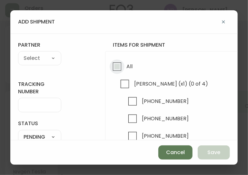
click at [113, 73] on input "All" at bounding box center [117, 66] width 15 height 15
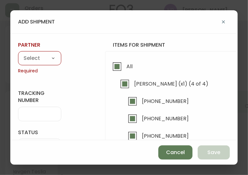
click at [52, 59] on select "A Move to Remember LLC ABF Freight Alero [PERSON_NAME] Canada Post CDS Ceva Log…" at bounding box center [39, 59] width 43 height 10
click at [18, 54] on select "A Move to Remember LLC ABF Freight Alero [PERSON_NAME] Canada Post CDS Ceva Log…" at bounding box center [39, 59] width 43 height 10
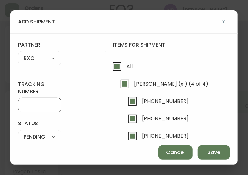
click at [24, 102] on input "tracking number" at bounding box center [40, 105] width 32 height 6
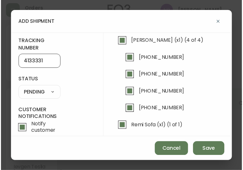
scroll to position [43, 0]
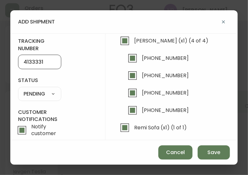
click at [49, 93] on select "SHIPPED PENDING CANCELLED" at bounding box center [39, 94] width 43 height 10
click at [18, 89] on select "SHIPPED PENDING CANCELLED" at bounding box center [39, 94] width 43 height 10
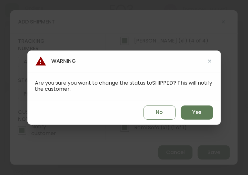
click at [213, 112] on div "No Yes" at bounding box center [123, 113] width 193 height 24
click at [210, 112] on button "Yes" at bounding box center [197, 113] width 32 height 14
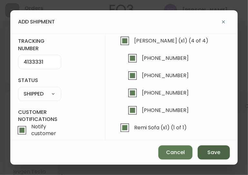
click at [219, 150] on span "Save" at bounding box center [213, 152] width 13 height 7
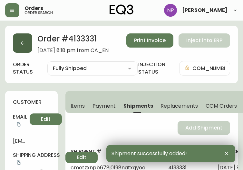
click at [28, 47] on button "button" at bounding box center [22, 43] width 19 height 19
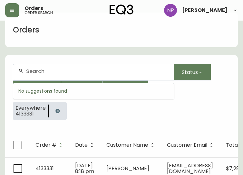
click at [47, 74] on input "text" at bounding box center [97, 71] width 142 height 6
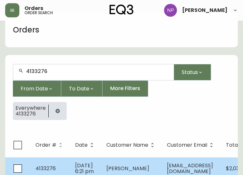
click at [86, 170] on span "[DATE] 6:21 pm" at bounding box center [84, 168] width 19 height 13
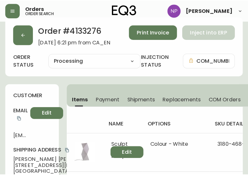
scroll to position [5, 0]
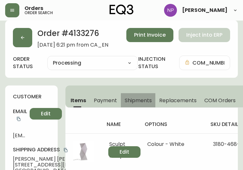
click at [133, 100] on span "Shipments" at bounding box center [138, 100] width 27 height 7
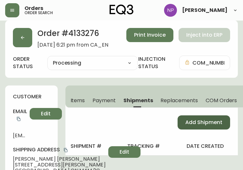
click at [192, 117] on button "Add Shipment" at bounding box center [204, 123] width 53 height 14
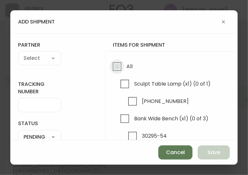
click at [116, 68] on input "All" at bounding box center [117, 66] width 15 height 15
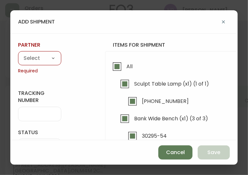
click at [52, 56] on select "A Move to Remember LLC ABF Freight Alero [PERSON_NAME] Canada Post CDS Ceva Log…" at bounding box center [39, 59] width 43 height 10
click at [18, 54] on select "A Move to Remember LLC ABF Freight Alero [PERSON_NAME] Canada Post CDS Ceva Log…" at bounding box center [39, 59] width 43 height 10
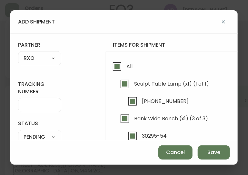
click at [30, 107] on input "tracking number" at bounding box center [40, 105] width 32 height 6
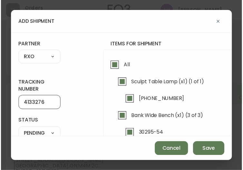
scroll to position [61, 0]
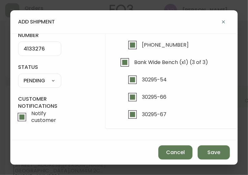
click at [40, 76] on select "SHIPPED PENDING CANCELLED" at bounding box center [39, 81] width 43 height 10
click at [18, 76] on select "SHIPPED PENDING CANCELLED" at bounding box center [39, 81] width 43 height 10
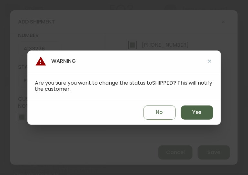
click at [205, 114] on button "Yes" at bounding box center [197, 113] width 32 height 14
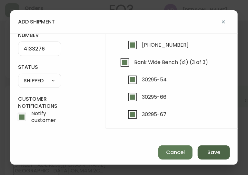
click at [214, 146] on button "Save" at bounding box center [213, 153] width 32 height 14
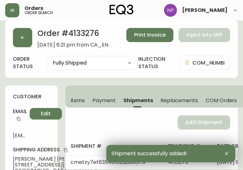
scroll to position [0, 0]
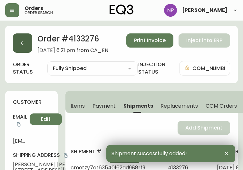
click at [24, 49] on button "button" at bounding box center [22, 43] width 19 height 19
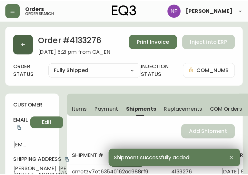
scroll to position [13, 0]
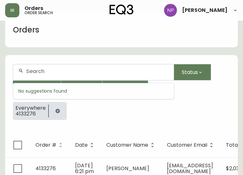
click at [50, 68] on input "text" at bounding box center [97, 71] width 142 height 6
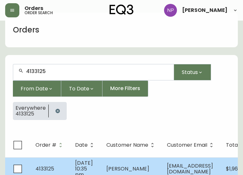
click at [66, 166] on td "4133125" at bounding box center [50, 169] width 40 height 23
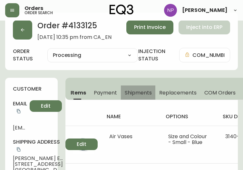
click at [143, 91] on span "Shipments" at bounding box center [138, 93] width 27 height 7
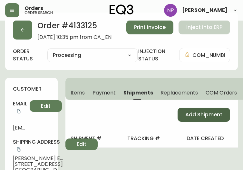
click at [207, 114] on span "Add Shipment" at bounding box center [203, 114] width 37 height 7
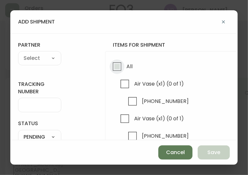
click at [123, 61] on input "All" at bounding box center [117, 66] width 15 height 15
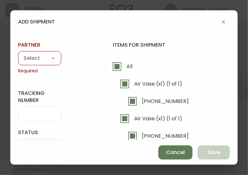
click at [58, 56] on select "A Move to Remember LLC ABF Freight Alero [PERSON_NAME] Canada Post CDS Ceva Log…" at bounding box center [39, 59] width 43 height 10
click at [18, 54] on select "A Move to Remember LLC ABF Freight Alero [PERSON_NAME] Canada Post CDS Ceva Log…" at bounding box center [39, 59] width 43 height 10
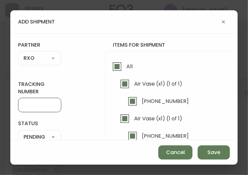
click at [34, 108] on input "tracking number" at bounding box center [40, 105] width 32 height 6
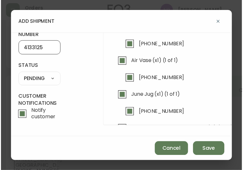
scroll to position [61, 0]
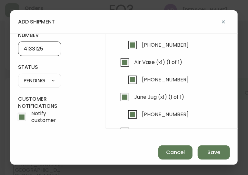
click at [36, 74] on div "SHIPPED PENDING CANCELLED" at bounding box center [39, 81] width 43 height 14
click at [38, 76] on select "SHIPPED PENDING CANCELLED" at bounding box center [39, 81] width 43 height 10
click at [18, 76] on select "SHIPPED PENDING CANCELLED" at bounding box center [39, 81] width 43 height 10
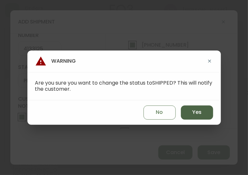
click at [202, 112] on button "Yes" at bounding box center [197, 113] width 32 height 14
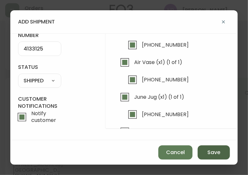
click at [213, 150] on span "Save" at bounding box center [213, 152] width 13 height 7
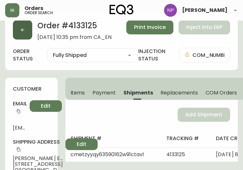
click at [16, 26] on button "button" at bounding box center [22, 29] width 19 height 19
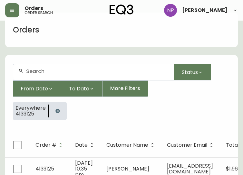
click at [42, 76] on div at bounding box center [93, 72] width 160 height 16
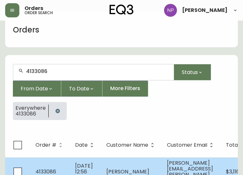
click at [70, 158] on td "[DATE] 12:56 pm" at bounding box center [85, 172] width 31 height 29
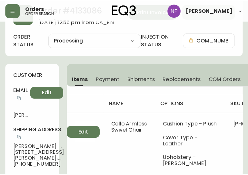
scroll to position [29, 0]
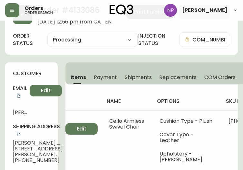
click at [136, 76] on span "Shipments" at bounding box center [138, 77] width 27 height 7
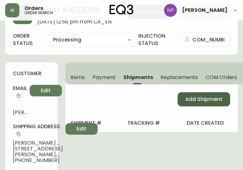
click at [178, 99] on button "Add Shipment" at bounding box center [204, 99] width 53 height 14
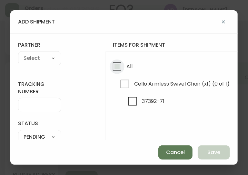
click at [122, 67] on input "All" at bounding box center [117, 66] width 15 height 15
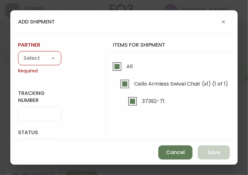
click at [45, 56] on select "A Move to Remember LLC ABF Freight Alero [PERSON_NAME] Canada Post CDS Ceva Log…" at bounding box center [39, 59] width 43 height 10
click at [18, 54] on select "A Move to Remember LLC ABF Freight Alero [PERSON_NAME] Canada Post CDS Ceva Log…" at bounding box center [39, 59] width 43 height 10
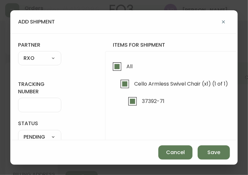
click at [40, 103] on input "tracking number" at bounding box center [40, 105] width 32 height 6
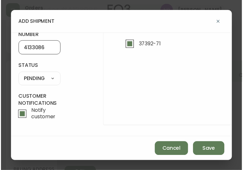
scroll to position [61, 0]
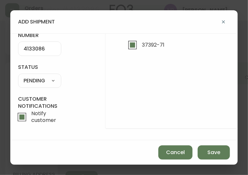
click at [30, 74] on div "SHIPPED PENDING CANCELLED" at bounding box center [39, 81] width 43 height 14
click at [33, 76] on select "SHIPPED PENDING CANCELLED" at bounding box center [39, 81] width 43 height 10
click at [18, 76] on select "SHIPPED PENDING CANCELLED" at bounding box center [39, 81] width 43 height 10
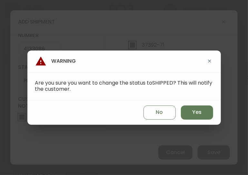
click at [197, 105] on div "No Yes" at bounding box center [123, 113] width 193 height 24
click at [198, 110] on span "Yes" at bounding box center [196, 112] width 9 height 7
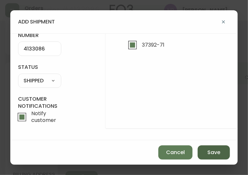
click at [209, 154] on span "Save" at bounding box center [213, 152] width 13 height 7
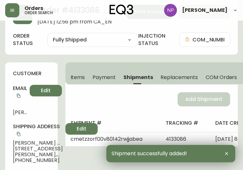
scroll to position [0, 0]
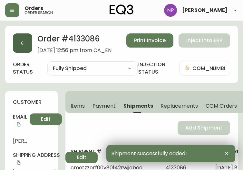
click at [14, 43] on button "button" at bounding box center [22, 43] width 19 height 19
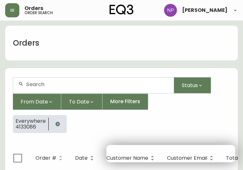
scroll to position [13, 0]
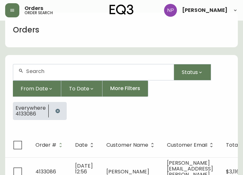
click at [35, 69] on input "text" at bounding box center [97, 71] width 142 height 6
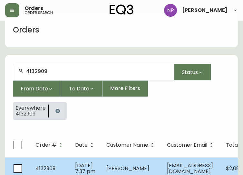
click at [80, 158] on td "[DATE] 7:37 pm" at bounding box center [85, 169] width 31 height 23
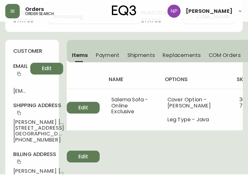
scroll to position [52, 0]
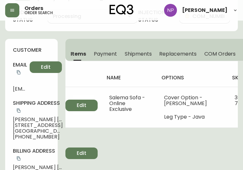
click at [145, 53] on span "Shipments" at bounding box center [138, 54] width 27 height 7
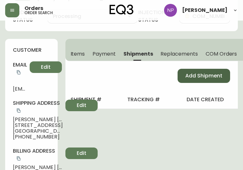
click at [200, 81] on button "Add Shipment" at bounding box center [204, 76] width 53 height 14
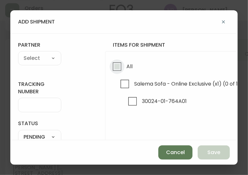
click at [118, 71] on input "All" at bounding box center [117, 66] width 15 height 15
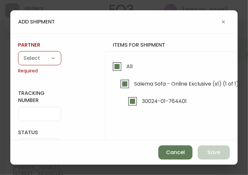
click at [45, 59] on select "A Move to Remember LLC ABF Freight Alero [PERSON_NAME] Canada Post CDS Ceva Log…" at bounding box center [39, 59] width 43 height 10
click at [18, 54] on select "A Move to Remember LLC ABF Freight Alero [PERSON_NAME] Canada Post CDS Ceva Log…" at bounding box center [39, 59] width 43 height 10
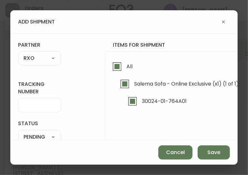
click at [37, 100] on div at bounding box center [39, 105] width 43 height 14
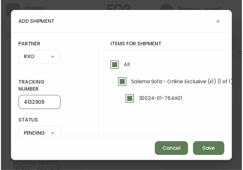
scroll to position [37, 0]
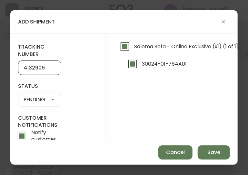
click at [38, 104] on select "SHIPPED PENDING CANCELLED" at bounding box center [39, 100] width 43 height 10
click at [18, 95] on select "SHIPPED PENDING CANCELLED" at bounding box center [39, 100] width 43 height 10
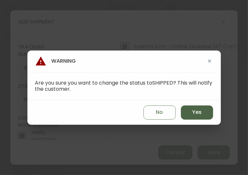
click at [190, 111] on button "Yes" at bounding box center [197, 113] width 32 height 14
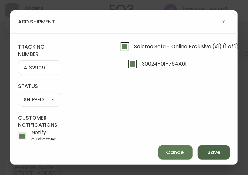
click at [205, 156] on button "Save" at bounding box center [213, 153] width 32 height 14
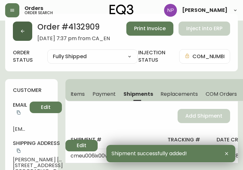
click at [21, 33] on icon "button" at bounding box center [22, 31] width 5 height 5
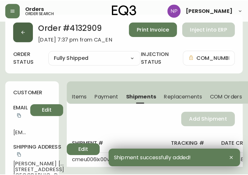
scroll to position [13, 0]
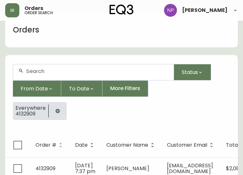
click at [44, 75] on div at bounding box center [93, 72] width 160 height 16
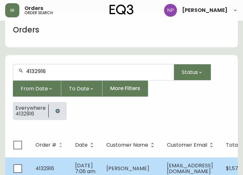
click at [78, 167] on span "[DATE] 7:06 am" at bounding box center [85, 168] width 20 height 13
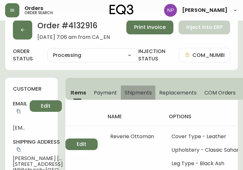
click at [127, 93] on span "Shipments" at bounding box center [138, 93] width 27 height 7
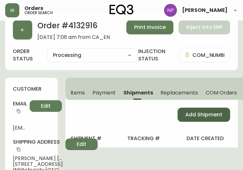
click at [185, 116] on button "Add Shipment" at bounding box center [204, 115] width 53 height 14
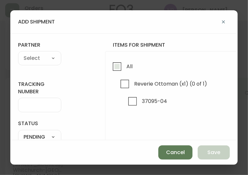
click at [123, 70] on input "All" at bounding box center [117, 66] width 15 height 15
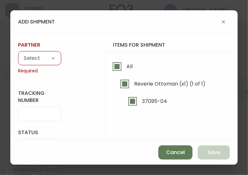
click at [42, 64] on div "A Move to Remember LLC ABF Freight Alero [PERSON_NAME] Canada Post CDS Ceva Log…" at bounding box center [39, 58] width 43 height 14
click at [36, 57] on select "A Move to Remember LLC ABF Freight Alero [PERSON_NAME] Canada Post CDS Ceva Log…" at bounding box center [39, 59] width 43 height 10
click at [18, 54] on select "A Move to Remember LLC ABF Freight Alero [PERSON_NAME] Canada Post CDS Ceva Log…" at bounding box center [39, 59] width 43 height 10
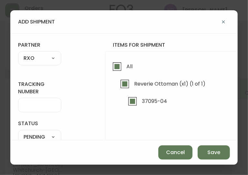
click at [29, 106] on input "tracking number" at bounding box center [40, 105] width 32 height 6
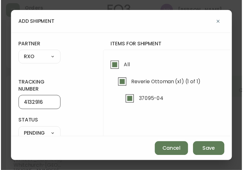
scroll to position [51, 0]
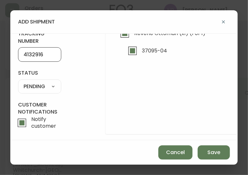
click at [47, 88] on select "SHIPPED PENDING CANCELLED" at bounding box center [39, 87] width 43 height 10
click at [18, 82] on select "SHIPPED PENDING CANCELLED" at bounding box center [39, 87] width 43 height 10
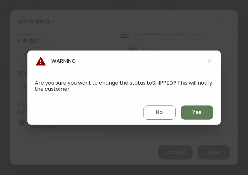
click at [179, 109] on div "No Yes" at bounding box center [123, 113] width 193 height 24
click at [184, 112] on button "Yes" at bounding box center [197, 113] width 32 height 14
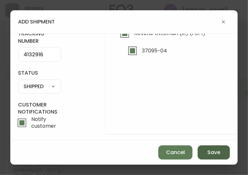
click at [208, 146] on button "Save" at bounding box center [213, 153] width 32 height 14
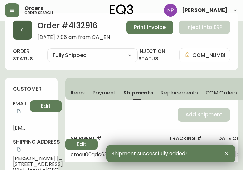
click at [23, 36] on button "button" at bounding box center [22, 29] width 19 height 19
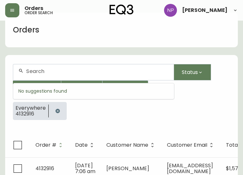
click at [35, 73] on input "text" at bounding box center [97, 71] width 142 height 6
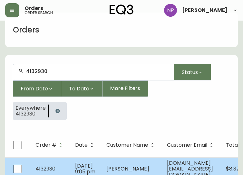
click at [81, 167] on span "[DATE] 9:05 pm" at bounding box center [85, 168] width 20 height 13
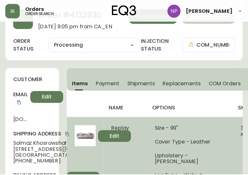
scroll to position [24, 0]
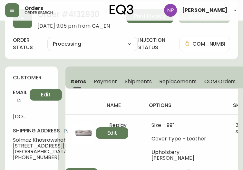
click at [130, 79] on span "Shipments" at bounding box center [138, 81] width 27 height 7
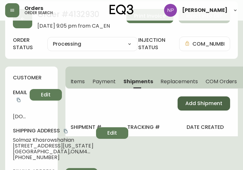
click at [182, 100] on button "Add Shipment" at bounding box center [204, 104] width 53 height 14
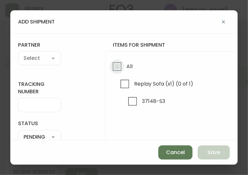
click at [123, 63] on input "All" at bounding box center [117, 66] width 15 height 15
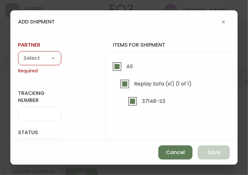
click at [46, 59] on select "A Move to Remember LLC ABF Freight Alero [PERSON_NAME] Canada Post CDS Ceva Log…" at bounding box center [39, 59] width 43 height 10
click at [18, 54] on select "A Move to Remember LLC ABF Freight Alero [PERSON_NAME] Canada Post CDS Ceva Log…" at bounding box center [39, 59] width 43 height 10
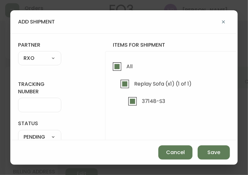
click at [34, 105] on input "tracking number" at bounding box center [40, 105] width 32 height 6
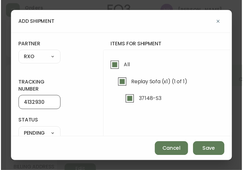
scroll to position [46, 0]
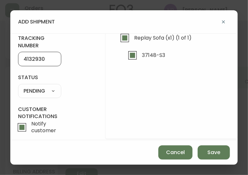
click at [43, 94] on select "SHIPPED PENDING CANCELLED" at bounding box center [39, 91] width 43 height 10
click at [41, 88] on select "SHIPPED PENDING CANCELLED" at bounding box center [39, 91] width 43 height 10
click at [18, 86] on select "SHIPPED PENDING CANCELLED" at bounding box center [39, 91] width 43 height 10
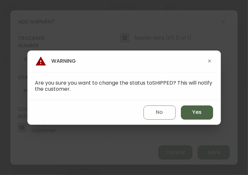
click at [184, 110] on button "Yes" at bounding box center [197, 113] width 32 height 14
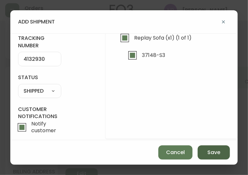
click at [220, 152] on span "Save" at bounding box center [213, 152] width 13 height 7
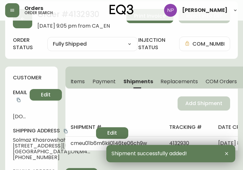
scroll to position [0, 0]
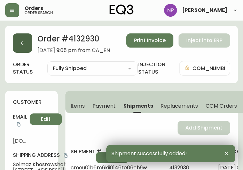
click at [15, 51] on button "button" at bounding box center [22, 43] width 19 height 19
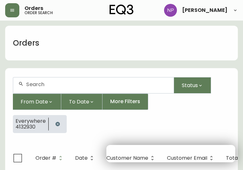
scroll to position [13, 0]
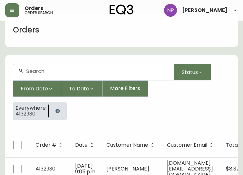
click at [32, 68] on div at bounding box center [93, 72] width 160 height 16
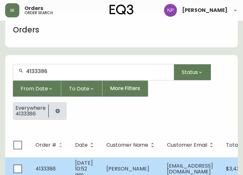
click at [73, 169] on td "[DATE] 10:52 am" at bounding box center [85, 169] width 31 height 23
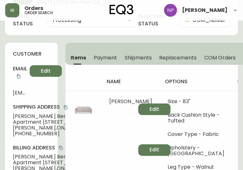
scroll to position [47, 0]
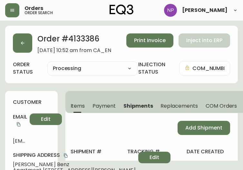
select select "PROCESSING"
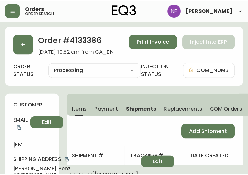
scroll to position [47, 0]
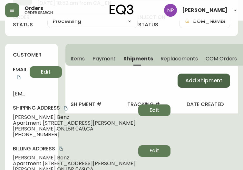
click at [194, 84] on button "Add Shipment" at bounding box center [204, 81] width 53 height 14
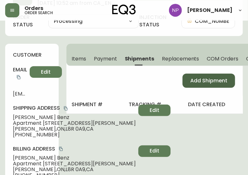
select select "PENDING"
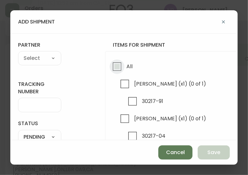
click at [113, 70] on input "All" at bounding box center [117, 66] width 15 height 15
checkbox input "true"
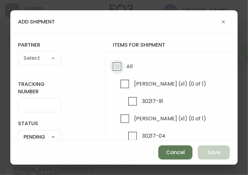
checkbox input "true"
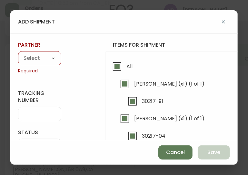
click at [45, 57] on select "A Move to Remember LLC ABF Freight Alero [PERSON_NAME] Canada Post CDS Ceva Log…" at bounding box center [39, 59] width 43 height 10
select select "cke1dpc0yc9gj0134t8k3ng1a"
click at [18, 54] on select "A Move to Remember LLC ABF Freight Alero [PERSON_NAME] Canada Post CDS Ceva Log…" at bounding box center [39, 59] width 43 height 10
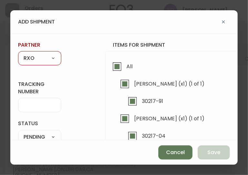
type input "RXO"
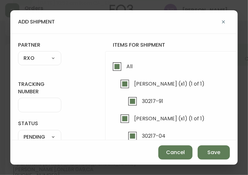
click at [29, 109] on div at bounding box center [39, 105] width 43 height 14
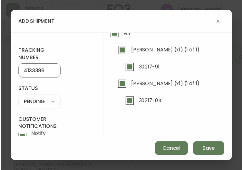
scroll to position [34, 0]
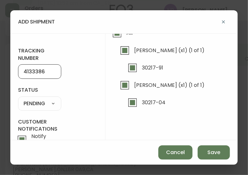
type input "4133386"
click at [49, 103] on select "SHIPPED PENDING CANCELLED" at bounding box center [39, 104] width 43 height 10
click at [18, 99] on select "SHIPPED PENDING CANCELLED" at bounding box center [39, 104] width 43 height 10
select select "PENDING"
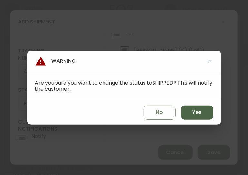
click at [209, 109] on button "Yes" at bounding box center [197, 113] width 32 height 14
type input "SHIPPED"
select select "SHIPPED"
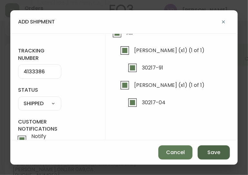
click at [210, 155] on span "Save" at bounding box center [213, 152] width 13 height 7
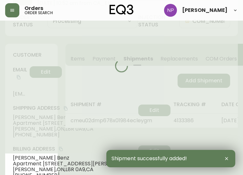
type input "Fully Shipped"
select select "FULLY_SHIPPED"
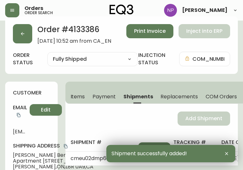
scroll to position [0, 0]
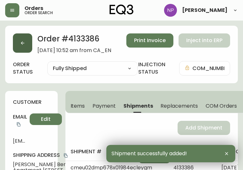
click at [21, 37] on button "button" at bounding box center [22, 43] width 19 height 19
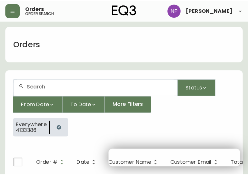
scroll to position [13, 0]
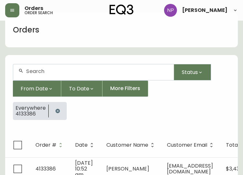
click at [43, 74] on input "text" at bounding box center [97, 71] width 142 height 6
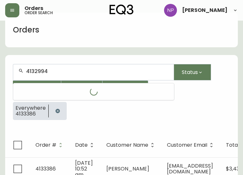
type input "4132994"
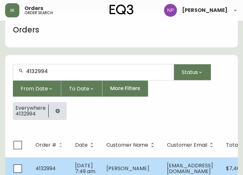
click at [84, 162] on span "May 16 2025, 7:49 am" at bounding box center [85, 168] width 20 height 13
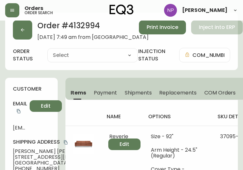
type input "Processing"
select select "PROCESSING"
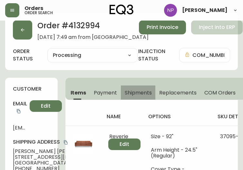
click at [129, 92] on span "Shipments" at bounding box center [138, 93] width 27 height 7
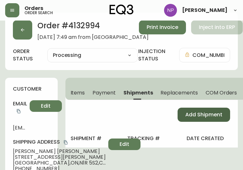
click at [184, 114] on button "Add Shipment" at bounding box center [204, 115] width 53 height 14
select select "PENDING"
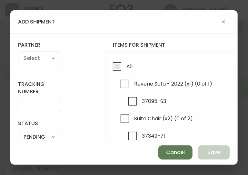
click at [127, 68] on span "All" at bounding box center [129, 66] width 6 height 7
click at [124, 68] on input "All" at bounding box center [117, 66] width 15 height 15
checkbox input "true"
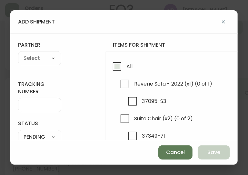
checkbox input "true"
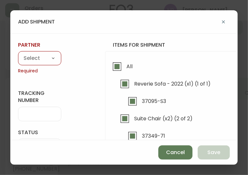
click at [41, 56] on select "A Move to Remember LLC ABF Freight Alero [PERSON_NAME] Canada Post CDS Ceva Log…" at bounding box center [39, 59] width 43 height 10
select select "cke1dpc0yc9gj0134t8k3ng1a"
click at [18, 54] on select "A Move to Remember LLC ABF Freight Alero [PERSON_NAME] Canada Post CDS Ceva Log…" at bounding box center [39, 59] width 43 height 10
type input "RXO"
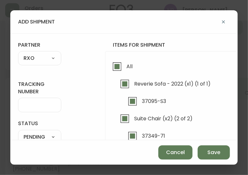
click at [36, 112] on form "tracking number status PENDING SHIPPED PENDING CANCELLED partner RXO A Move to …" at bounding box center [124, 115] width 212 height 147
click at [31, 107] on input "tracking number" at bounding box center [40, 105] width 32 height 6
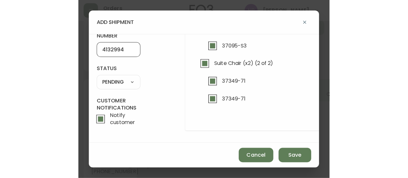
scroll to position [61, 0]
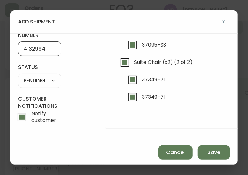
type input "4132994"
click at [43, 76] on select "SHIPPED PENDING CANCELLED" at bounding box center [39, 81] width 43 height 10
click at [18, 76] on select "SHIPPED PENDING CANCELLED" at bounding box center [39, 81] width 43 height 10
select select "PENDING"
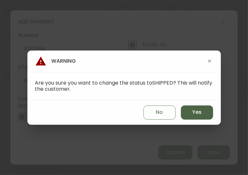
click at [194, 115] on span "Yes" at bounding box center [196, 112] width 9 height 7
type input "SHIPPED"
select select "SHIPPED"
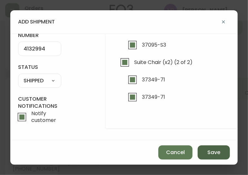
click at [206, 149] on button "Save" at bounding box center [213, 153] width 32 height 14
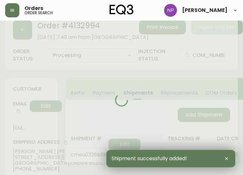
type input "Fully Shipped"
select select "FULLY_SHIPPED"
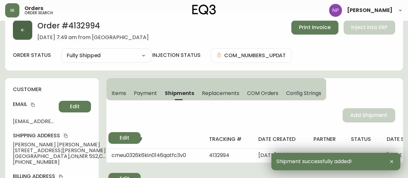
click at [26, 31] on button "button" at bounding box center [22, 29] width 19 height 19
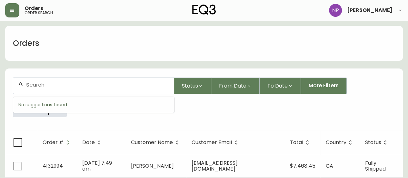
click at [72, 85] on input "text" at bounding box center [97, 85] width 142 height 6
type input "4134846"
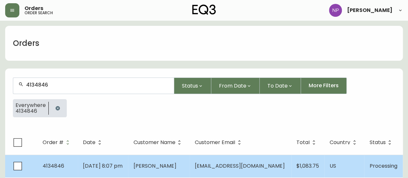
click at [121, 164] on span "Aug 25 2025, 8:07 pm" at bounding box center [103, 165] width 40 height 7
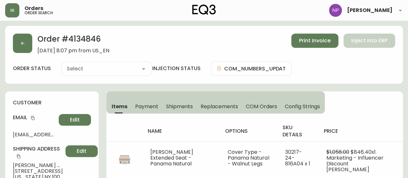
type input "Processing"
select select "PROCESSING"
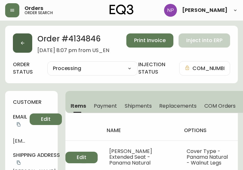
click at [26, 45] on button "button" at bounding box center [22, 43] width 19 height 19
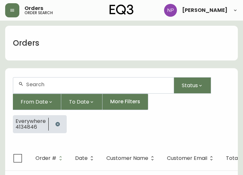
click at [63, 88] on div at bounding box center [93, 86] width 160 height 16
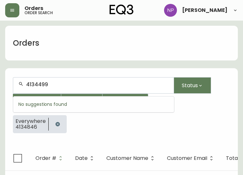
type input "4134499"
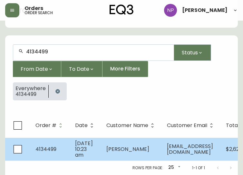
click at [92, 138] on td "Aug 04 2025, 10:23 am" at bounding box center [85, 149] width 31 height 23
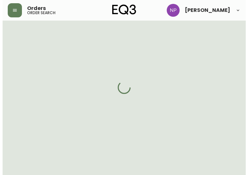
scroll to position [42, 0]
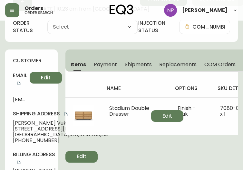
type input "Processing"
select select "PROCESSING"
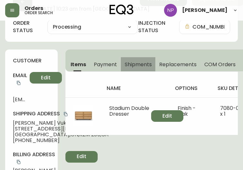
click at [145, 67] on span "Shipments" at bounding box center [138, 64] width 27 height 7
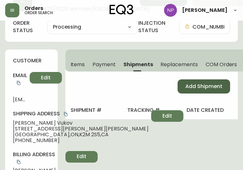
click at [194, 87] on span "Add Shipment" at bounding box center [203, 86] width 37 height 7
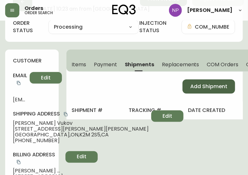
select select "PENDING"
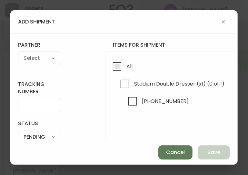
click at [112, 63] on input "All" at bounding box center [117, 66] width 15 height 15
checkbox input "true"
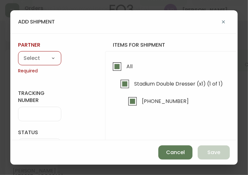
click at [54, 60] on select "A Move to Remember LLC ABF Freight Alero [PERSON_NAME] Canada Post CDS Ceva Log…" at bounding box center [39, 59] width 43 height 10
select select "cke1dpc0yc9gj0134t8k3ng1a"
click at [18, 54] on select "A Move to Remember LLC ABF Freight Alero [PERSON_NAME] Canada Post CDS Ceva Log…" at bounding box center [39, 59] width 43 height 10
type input "RXO"
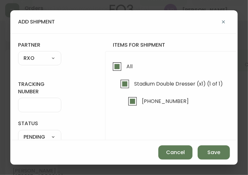
click at [30, 104] on input "tracking number" at bounding box center [40, 105] width 32 height 6
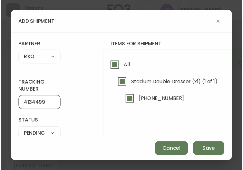
scroll to position [40, 0]
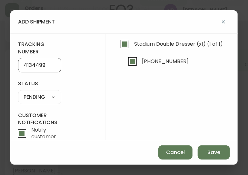
type input "4134499"
click at [39, 100] on select "SHIPPED PENDING CANCELLED" at bounding box center [39, 97] width 43 height 10
click at [18, 92] on select "SHIPPED PENDING CANCELLED" at bounding box center [39, 97] width 43 height 10
select select "PENDING"
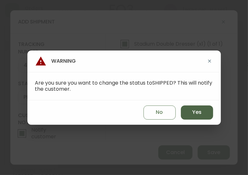
click at [198, 109] on span "Yes" at bounding box center [196, 112] width 9 height 7
type input "SHIPPED"
select select "SHIPPED"
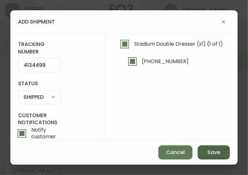
click at [208, 153] on span "Save" at bounding box center [213, 152] width 13 height 7
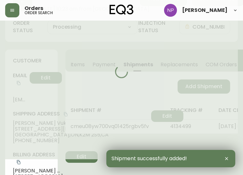
type input "Fully Shipped"
select select "FULLY_SHIPPED"
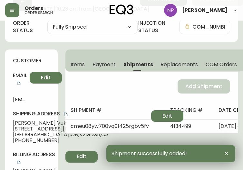
scroll to position [0, 0]
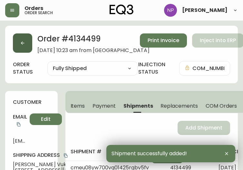
click at [19, 51] on button "button" at bounding box center [22, 43] width 19 height 19
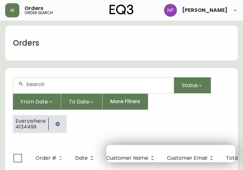
scroll to position [13, 0]
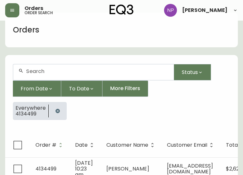
click at [43, 69] on input "text" at bounding box center [97, 71] width 142 height 6
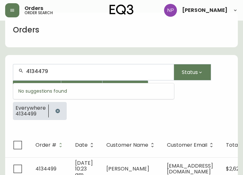
type input "4134479"
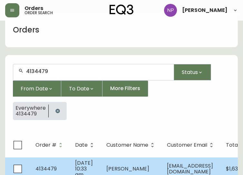
click at [91, 167] on td "Aug 03 2025, 10:33 am" at bounding box center [85, 169] width 31 height 23
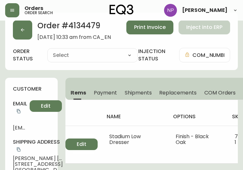
type input "Processing"
select select "PROCESSING"
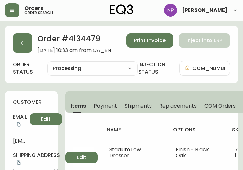
click at [139, 106] on span "Shipments" at bounding box center [138, 106] width 27 height 7
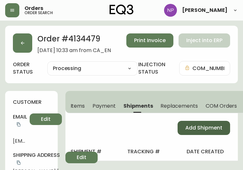
click at [210, 125] on span "Add Shipment" at bounding box center [203, 128] width 37 height 7
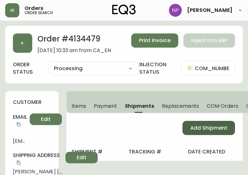
select select "PENDING"
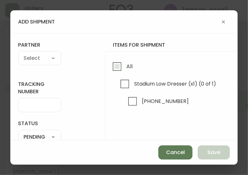
click at [124, 67] on span "All" at bounding box center [128, 66] width 8 height 14
click at [124, 67] on input "All" at bounding box center [117, 66] width 15 height 15
checkbox input "true"
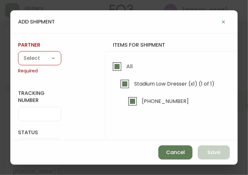
click at [26, 56] on select "A Move to Remember LLC ABF Freight Alero [PERSON_NAME] Canada Post CDS Ceva Log…" at bounding box center [39, 59] width 43 height 10
select select "cke1dpc0yc9gj0134t8k3ng1a"
click at [18, 54] on select "A Move to Remember LLC ABF Freight Alero [PERSON_NAME] Canada Post CDS Ceva Log…" at bounding box center [39, 59] width 43 height 10
type input "RXO"
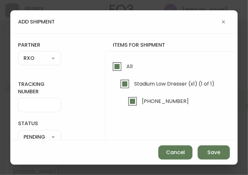
click at [43, 108] on div at bounding box center [39, 105] width 43 height 14
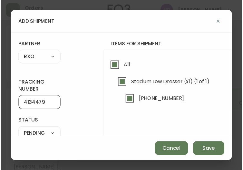
scroll to position [35, 0]
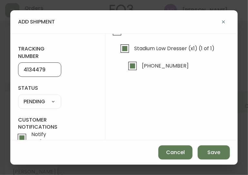
type input "4134479"
click at [40, 103] on select "SHIPPED PENDING CANCELLED" at bounding box center [39, 102] width 43 height 10
click at [40, 106] on select "SHIPPED PENDING CANCELLED" at bounding box center [39, 102] width 43 height 10
click at [38, 102] on select "SHIPPED PENDING CANCELLED" at bounding box center [39, 102] width 43 height 10
click at [18, 97] on select "SHIPPED PENDING CANCELLED" at bounding box center [39, 102] width 43 height 10
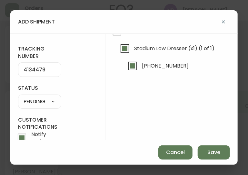
select select "PENDING"
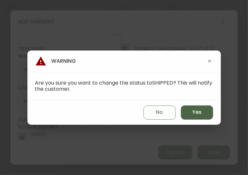
click at [206, 108] on button "Yes" at bounding box center [197, 113] width 32 height 14
type input "SHIPPED"
select select "SHIPPED"
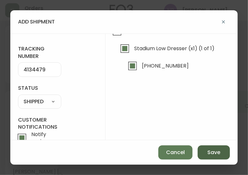
click at [216, 155] on span "Save" at bounding box center [213, 152] width 13 height 7
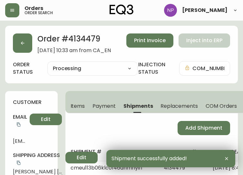
type input "Fully Shipped"
select select "FULLY_SHIPPED"
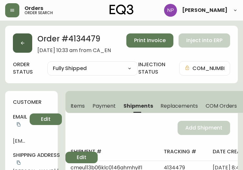
click at [18, 45] on button "button" at bounding box center [22, 43] width 19 height 19
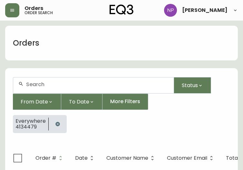
scroll to position [13, 0]
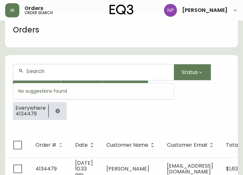
click at [59, 72] on input "text" at bounding box center [97, 71] width 142 height 6
type input "4134629"
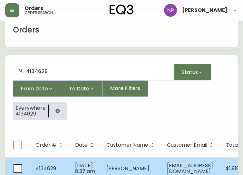
click at [92, 165] on td "Aug 13 2025, 8:37 am" at bounding box center [85, 169] width 31 height 23
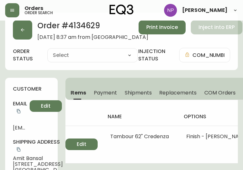
type input "Processing"
select select "PROCESSING"
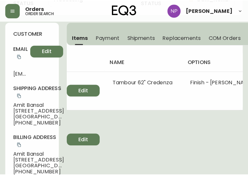
scroll to position [69, 0]
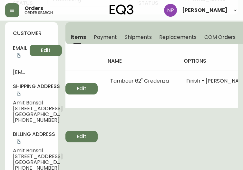
click at [146, 37] on span "Shipments" at bounding box center [138, 37] width 27 height 7
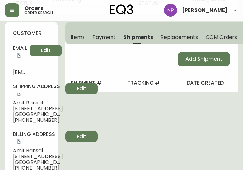
click at [204, 71] on div "Add Shipment" at bounding box center [151, 59] width 173 height 30
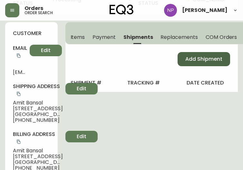
click at [197, 62] on span "Add Shipment" at bounding box center [203, 59] width 37 height 7
select select "PENDING"
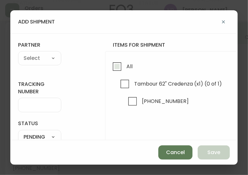
click at [130, 62] on span "All" at bounding box center [128, 66] width 8 height 14
click at [124, 62] on input "All" at bounding box center [117, 66] width 15 height 15
checkbox input "true"
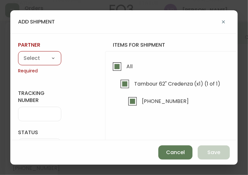
click at [37, 58] on select "A Move to Remember LLC ABF Freight Alero [PERSON_NAME] Canada Post CDS Ceva Log…" at bounding box center [39, 59] width 43 height 10
select select "cke1dpc0yc9gj0134t8k3ng1a"
click at [18, 54] on select "A Move to Remember LLC ABF Freight Alero [PERSON_NAME] Canada Post CDS Ceva Log…" at bounding box center [39, 59] width 43 height 10
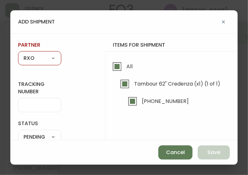
type input "RXO"
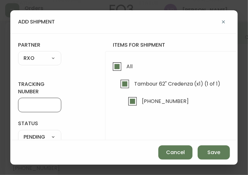
click at [26, 106] on input "tracking number" at bounding box center [40, 105] width 32 height 6
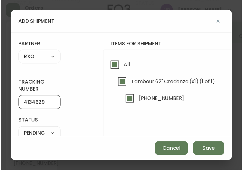
scroll to position [61, 0]
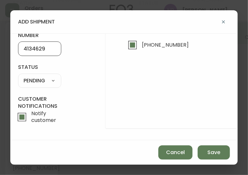
type input "4134629"
click at [42, 77] on select "SHIPPED PENDING CANCELLED" at bounding box center [39, 81] width 43 height 10
click at [18, 76] on select "SHIPPED PENDING CANCELLED" at bounding box center [39, 81] width 43 height 10
select select "PENDING"
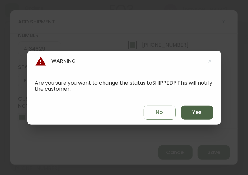
click at [205, 115] on button "Yes" at bounding box center [197, 113] width 32 height 14
type input "SHIPPED"
select select "SHIPPED"
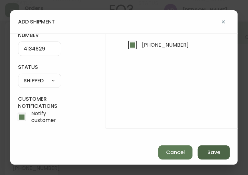
click at [218, 154] on span "Save" at bounding box center [213, 152] width 13 height 7
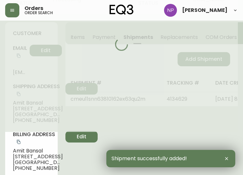
type input "Fully Shipped"
select select "FULLY_SHIPPED"
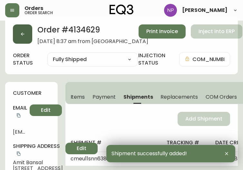
click at [29, 38] on button "button" at bounding box center [22, 33] width 19 height 19
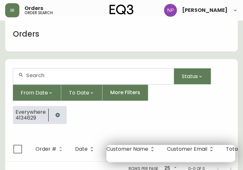
scroll to position [13, 0]
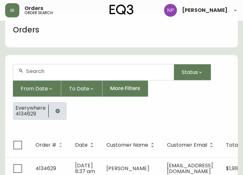
click at [59, 69] on input "text" at bounding box center [97, 71] width 142 height 6
type input "4134654"
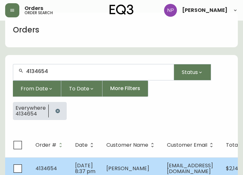
click at [114, 163] on td "Geneviève Cimon" at bounding box center [131, 169] width 61 height 23
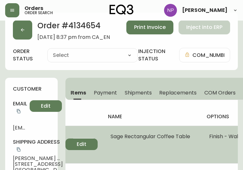
type input "Processing"
select select "PROCESSING"
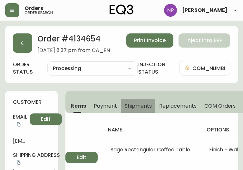
click at [137, 106] on span "Shipments" at bounding box center [138, 106] width 27 height 7
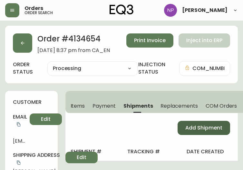
click at [191, 127] on span "Add Shipment" at bounding box center [203, 128] width 37 height 7
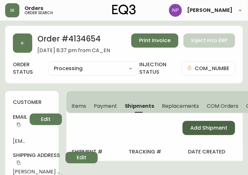
select select "PENDING"
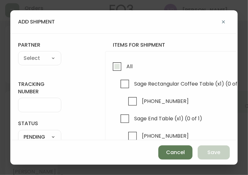
click at [130, 66] on span "All" at bounding box center [129, 66] width 6 height 7
click at [124, 66] on input "All" at bounding box center [117, 66] width 15 height 15
checkbox input "true"
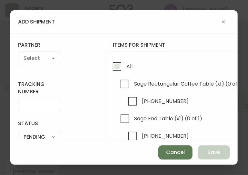
checkbox input "true"
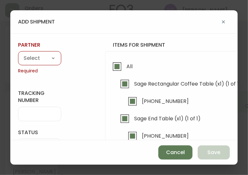
click at [51, 48] on label "partner" at bounding box center [39, 45] width 43 height 7
click at [34, 62] on select "A Move to Remember LLC ABF Freight Alero [PERSON_NAME] Canada Post CDS Ceva Log…" at bounding box center [39, 59] width 43 height 10
select select "cjy0a2n6i02010154kaopri8z"
click at [18, 54] on select "A Move to Remember LLC ABF Freight Alero [PERSON_NAME] Canada Post CDS Ceva Log…" at bounding box center [39, 59] width 43 height 10
type input "R&N Trucking Ltd."
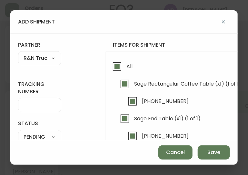
click at [34, 58] on select "A Move to Remember LLC ABF Freight Alero [PERSON_NAME] Canada Post CDS Ceva Log…" at bounding box center [39, 59] width 43 height 10
select select "cke1dpc0yc9gj0134t8k3ng1a"
click at [18, 54] on select "A Move to Remember LLC ABF Freight Alero [PERSON_NAME] Canada Post CDS Ceva Log…" at bounding box center [39, 59] width 43 height 10
type input "RXO"
click at [36, 107] on input "tracking number" at bounding box center [40, 105] width 32 height 6
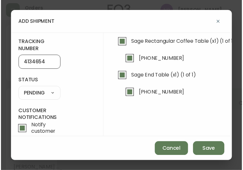
scroll to position [41, 0]
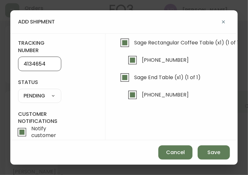
type input "4134654"
click at [50, 97] on select "SHIPPED PENDING CANCELLED" at bounding box center [39, 96] width 43 height 10
click at [18, 91] on select "SHIPPED PENDING CANCELLED" at bounding box center [39, 96] width 43 height 10
select select "PENDING"
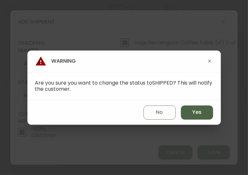
click at [191, 109] on button "Yes" at bounding box center [197, 113] width 32 height 14
type input "SHIPPED"
select select "SHIPPED"
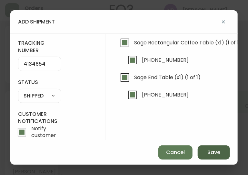
click at [209, 154] on span "Save" at bounding box center [213, 152] width 13 height 7
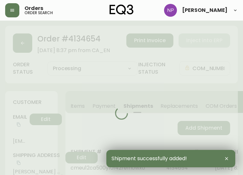
type input "Fully Shipped"
select select "FULLY_SHIPPED"
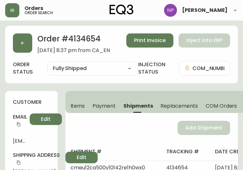
click at [13, 45] on div "Order # 4134654 August 14, 2025 at 8:37 pm from CA_EN Print Invoice Inject into…" at bounding box center [121, 55] width 233 height 58
click at [24, 49] on button "button" at bounding box center [22, 43] width 19 height 19
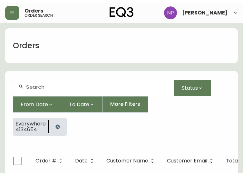
scroll to position [13, 0]
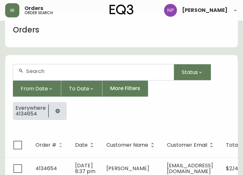
click at [45, 77] on div at bounding box center [93, 72] width 160 height 16
type input "4134472"
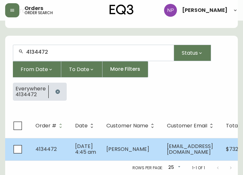
click at [86, 143] on span "Aug 03 2025, 4:45 am" at bounding box center [85, 149] width 21 height 13
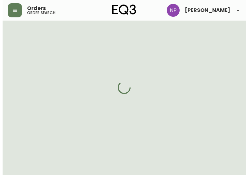
scroll to position [42, 0]
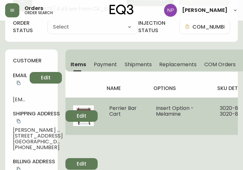
type input "Processing"
select select "PROCESSING"
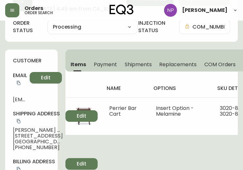
click at [138, 68] on button "Shipments" at bounding box center [138, 64] width 35 height 14
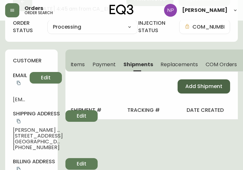
click at [191, 85] on span "Add Shipment" at bounding box center [203, 86] width 37 height 7
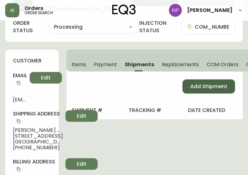
select select "PENDING"
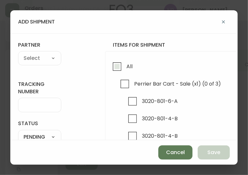
click at [127, 66] on span "All" at bounding box center [129, 66] width 6 height 7
click at [124, 66] on input "All" at bounding box center [117, 66] width 15 height 15
checkbox input "true"
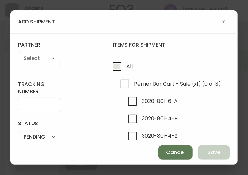
checkbox input "true"
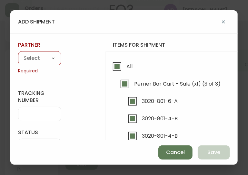
click at [45, 53] on div "A Move to Remember LLC ABF Freight Alero [PERSON_NAME] Canada Post CDS Ceva Log…" at bounding box center [39, 58] width 43 height 14
click at [39, 54] on select "A Move to Remember LLC ABF Freight Alero [PERSON_NAME] Canada Post CDS Ceva Log…" at bounding box center [39, 59] width 43 height 10
select select "cke1dpc0yc9gj0134t8k3ng1a"
click at [18, 54] on select "A Move to Remember LLC ABF Freight Alero [PERSON_NAME] Canada Post CDS Ceva Log…" at bounding box center [39, 59] width 43 height 10
type input "RXO"
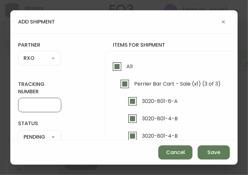
click at [31, 105] on input "tracking number" at bounding box center [40, 105] width 32 height 6
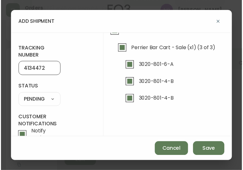
scroll to position [34, 0]
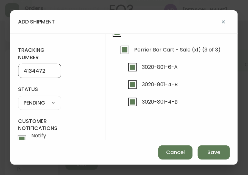
type input "4134472"
click at [48, 103] on select "SHIPPED PENDING CANCELLED" at bounding box center [39, 103] width 43 height 10
click at [18, 98] on select "SHIPPED PENDING CANCELLED" at bounding box center [39, 103] width 43 height 10
select select "PENDING"
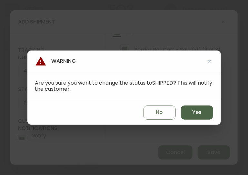
click at [198, 114] on span "Yes" at bounding box center [196, 112] width 9 height 7
type input "SHIPPED"
select select "SHIPPED"
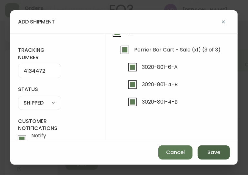
click at [208, 152] on span "Save" at bounding box center [213, 152] width 13 height 7
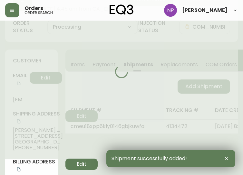
type input "Fully Shipped"
select select "FULLY_SHIPPED"
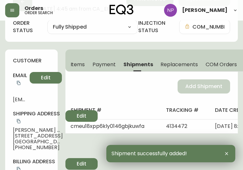
scroll to position [0, 0]
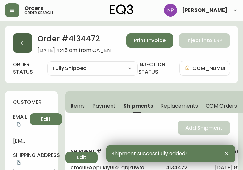
click at [22, 41] on icon "button" at bounding box center [22, 43] width 5 height 5
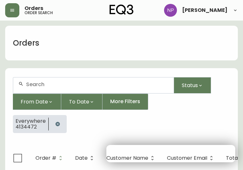
scroll to position [13, 0]
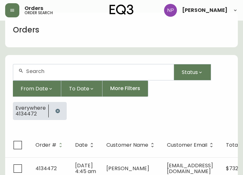
click at [47, 75] on div at bounding box center [93, 72] width 160 height 16
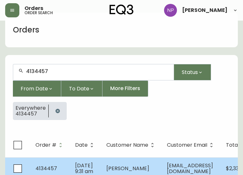
type input "4134457"
click at [147, 170] on td "Sebastien Barre" at bounding box center [131, 169] width 61 height 23
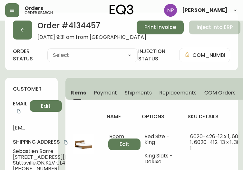
type input "Processing"
select select "PROCESSING"
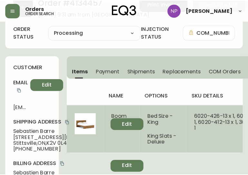
scroll to position [36, 0]
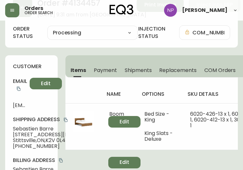
click at [137, 74] on button "Shipments" at bounding box center [138, 70] width 35 height 14
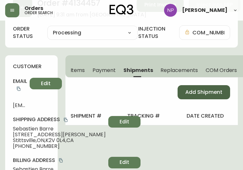
click at [207, 87] on button "Add Shipment" at bounding box center [204, 92] width 53 height 14
select select "PENDING"
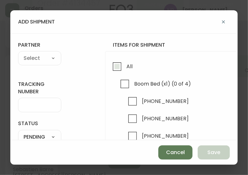
click at [124, 70] on input "All" at bounding box center [117, 66] width 15 height 15
checkbox input "true"
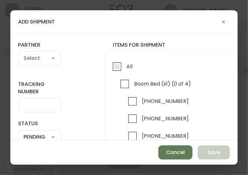
checkbox input "true"
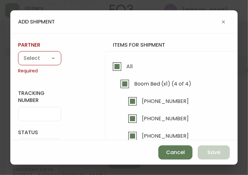
click at [49, 56] on select "A Move to Remember LLC ABF Freight Alero [PERSON_NAME] Canada Post CDS Ceva Log…" at bounding box center [39, 59] width 43 height 10
select select "cke1dpc0yc9gj0134t8k3ng1a"
click at [18, 54] on select "A Move to Remember LLC ABF Freight Alero [PERSON_NAME] Canada Post CDS Ceva Log…" at bounding box center [39, 59] width 43 height 10
type input "RXO"
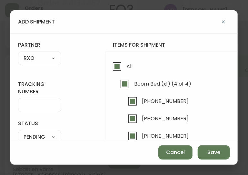
click at [40, 103] on input "tracking number" at bounding box center [40, 105] width 32 height 6
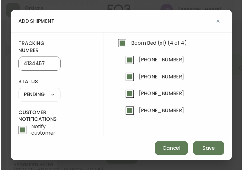
scroll to position [39, 0]
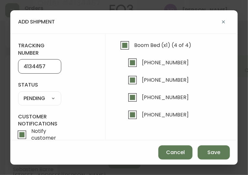
type input "4134457"
click at [41, 96] on select "SHIPPED PENDING CANCELLED" at bounding box center [39, 99] width 43 height 10
click at [18, 94] on select "SHIPPED PENDING CANCELLED" at bounding box center [39, 99] width 43 height 10
select select "PENDING"
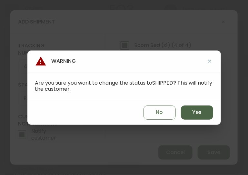
click at [187, 113] on button "Yes" at bounding box center [197, 113] width 32 height 14
type input "SHIPPED"
select select "SHIPPED"
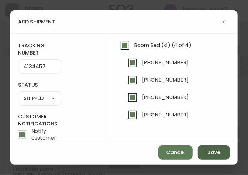
click at [218, 156] on button "Save" at bounding box center [213, 153] width 32 height 14
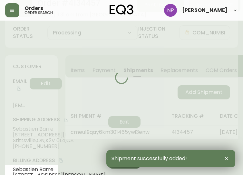
type input "Fully Shipped"
select select "FULLY_SHIPPED"
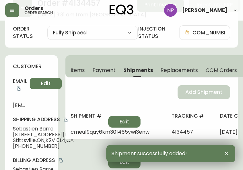
scroll to position [0, 0]
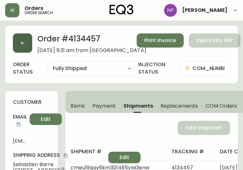
click at [21, 44] on icon "button" at bounding box center [22, 43] width 5 height 5
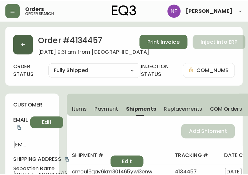
scroll to position [13, 0]
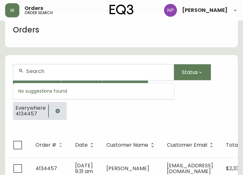
click at [57, 72] on input "text" at bounding box center [97, 71] width 142 height 6
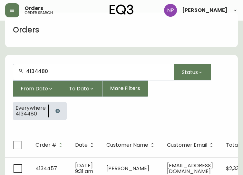
type input "4134480"
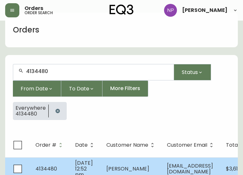
click at [97, 158] on td "Aug 03 2025, 12:52 pm" at bounding box center [85, 169] width 31 height 23
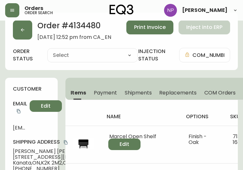
type input "Processing"
select select "PROCESSING"
click at [141, 90] on span "Shipments" at bounding box center [138, 93] width 27 height 7
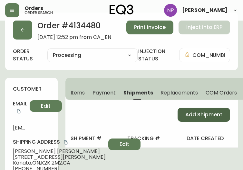
click at [191, 121] on button "Add Shipment" at bounding box center [204, 115] width 53 height 14
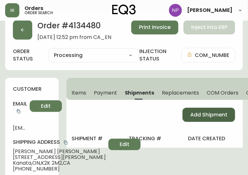
select select "PENDING"
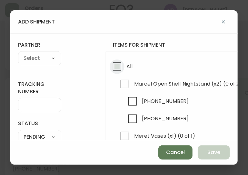
click at [120, 64] on input "All" at bounding box center [117, 66] width 15 height 15
checkbox input "true"
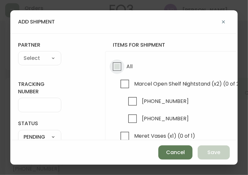
checkbox input "true"
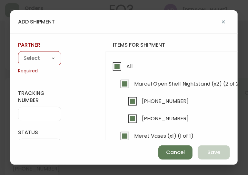
click at [41, 59] on select "A Move to Remember LLC ABF Freight Alero [PERSON_NAME] Canada Post CDS Ceva Log…" at bounding box center [39, 59] width 43 height 10
select select "cke1dpc0yc9gj0134t8k3ng1a"
click at [18, 54] on select "A Move to Remember LLC ABF Freight Alero [PERSON_NAME] Canada Post CDS Ceva Log…" at bounding box center [39, 59] width 43 height 10
type input "RXO"
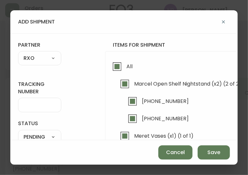
click at [31, 109] on div at bounding box center [39, 105] width 43 height 14
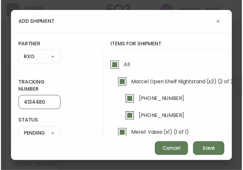
scroll to position [61, 0]
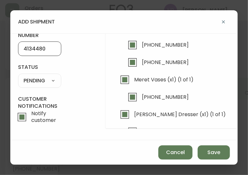
type input "4134480"
click at [39, 78] on select "SHIPPED PENDING CANCELLED" at bounding box center [39, 81] width 43 height 10
click at [18, 76] on select "SHIPPED PENDING CANCELLED" at bounding box center [39, 81] width 43 height 10
select select "PENDING"
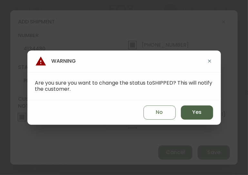
click at [188, 110] on button "Yes" at bounding box center [197, 113] width 32 height 14
type input "SHIPPED"
select select "SHIPPED"
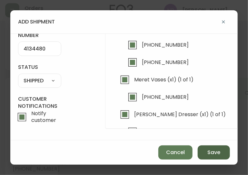
click at [205, 156] on button "Save" at bounding box center [213, 153] width 32 height 14
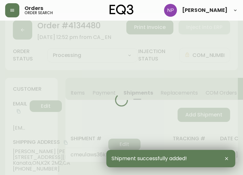
type input "Fully Shipped"
select select "FULLY_SHIPPED"
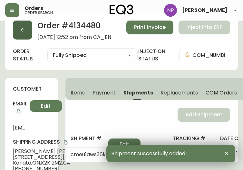
click at [28, 39] on button "button" at bounding box center [22, 29] width 19 height 19
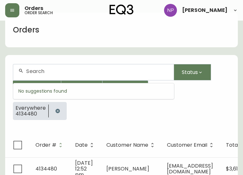
click at [43, 68] on input "text" at bounding box center [97, 71] width 142 height 6
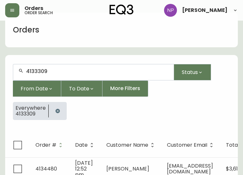
type input "4133309"
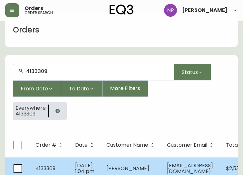
click at [58, 161] on td "4133309" at bounding box center [50, 169] width 40 height 23
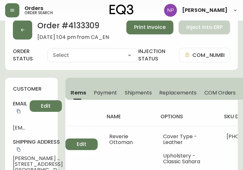
type input "Processing"
select select "PROCESSING"
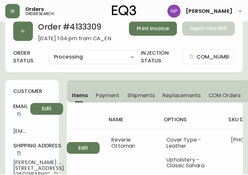
scroll to position [14, 0]
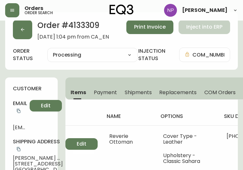
click at [137, 95] on span "Shipments" at bounding box center [138, 92] width 27 height 7
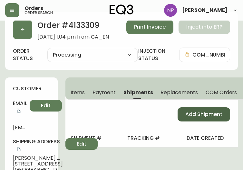
click at [193, 117] on span "Add Shipment" at bounding box center [203, 114] width 37 height 7
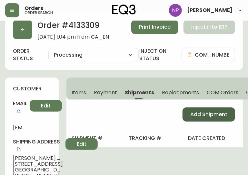
select select "PENDING"
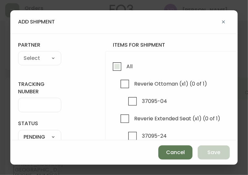
click at [116, 65] on input "All" at bounding box center [117, 66] width 15 height 15
checkbox input "true"
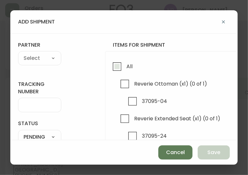
checkbox input "true"
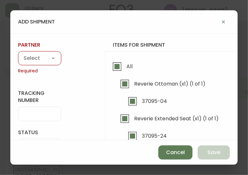
click at [41, 57] on select "A Move to Remember LLC ABF Freight Alero [PERSON_NAME] Canada Post CDS Ceva Log…" at bounding box center [39, 59] width 43 height 10
select select "cke1dpc0yc9gj0134t8k3ng1a"
click at [18, 54] on select "A Move to Remember LLC ABF Freight Alero [PERSON_NAME] Canada Post CDS Ceva Log…" at bounding box center [39, 59] width 43 height 10
type input "RXO"
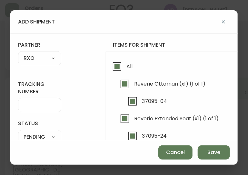
click at [40, 104] on input "tracking number" at bounding box center [40, 105] width 32 height 6
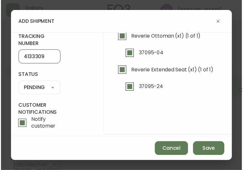
scroll to position [47, 0]
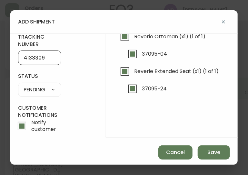
type input "4133309"
click at [47, 93] on select "SHIPPED PENDING CANCELLED" at bounding box center [39, 90] width 43 height 10
click at [18, 85] on select "SHIPPED PENDING CANCELLED" at bounding box center [39, 90] width 43 height 10
select select "PENDING"
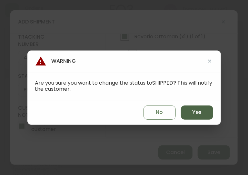
click at [200, 116] on button "Yes" at bounding box center [197, 113] width 32 height 14
type input "SHIPPED"
select select "SHIPPED"
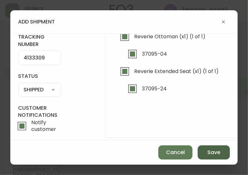
click at [227, 158] on button "Save" at bounding box center [213, 153] width 32 height 14
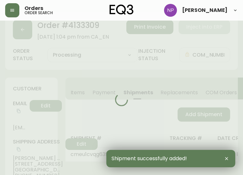
type input "Fully Shipped"
select select "FULLY_SHIPPED"
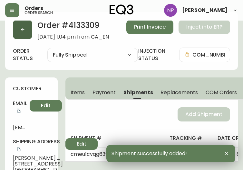
click at [28, 29] on button "button" at bounding box center [22, 29] width 19 height 19
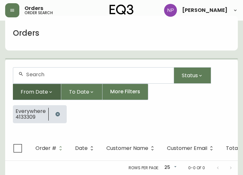
scroll to position [14, 0]
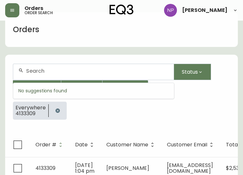
click at [40, 73] on input "text" at bounding box center [97, 71] width 142 height 6
type input "4133483"
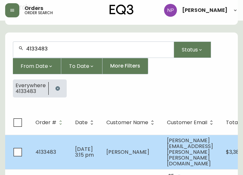
click at [103, 147] on td "Janet Kelly" at bounding box center [131, 152] width 61 height 34
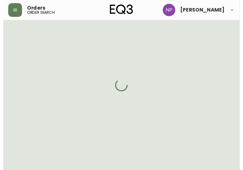
scroll to position [36, 0]
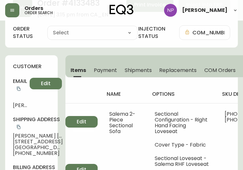
type input "Processing"
select select "PROCESSING"
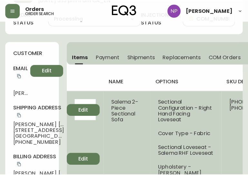
scroll to position [0, 0]
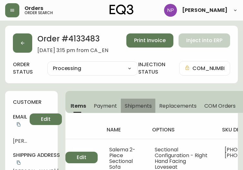
click at [139, 109] on button "Shipments" at bounding box center [138, 106] width 35 height 14
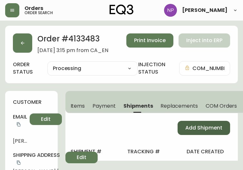
click at [203, 131] on span "Add Shipment" at bounding box center [203, 128] width 37 height 7
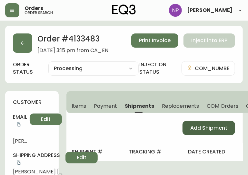
select select "PENDING"
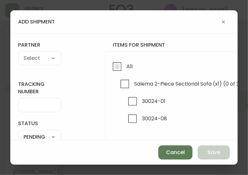
click at [130, 67] on span "All" at bounding box center [129, 66] width 6 height 7
click at [124, 67] on input "All" at bounding box center [117, 66] width 15 height 15
checkbox input "true"
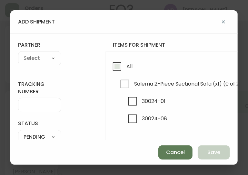
checkbox input "true"
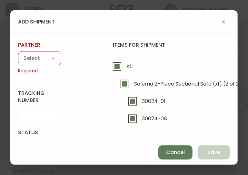
click at [34, 54] on select "A Move to Remember LLC ABF Freight Alero [PERSON_NAME] Canada Post CDS Ceva Log…" at bounding box center [39, 59] width 43 height 10
select select "cke1dpc0yc9gj0134t8k3ng1a"
click at [18, 54] on select "A Move to Remember LLC ABF Freight Alero [PERSON_NAME] Canada Post CDS Ceva Log…" at bounding box center [39, 59] width 43 height 10
type input "RXO"
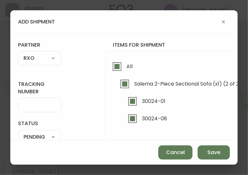
click at [43, 109] on div at bounding box center [39, 105] width 43 height 14
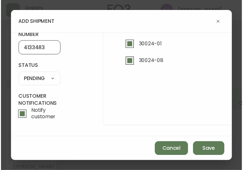
scroll to position [57, 0]
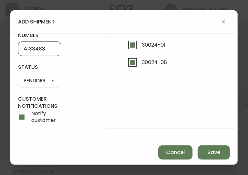
type input "4133483"
click at [42, 77] on select "SHIPPED PENDING CANCELLED" at bounding box center [39, 81] width 43 height 10
click at [18, 76] on select "SHIPPED PENDING CANCELLED" at bounding box center [39, 81] width 43 height 10
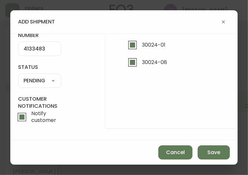
select select "PENDING"
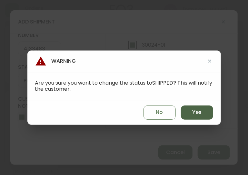
click at [194, 113] on span "Yes" at bounding box center [196, 112] width 9 height 7
type input "SHIPPED"
select select "SHIPPED"
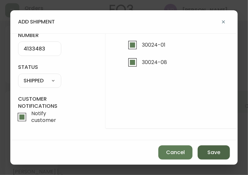
click at [214, 150] on span "Save" at bounding box center [213, 152] width 13 height 7
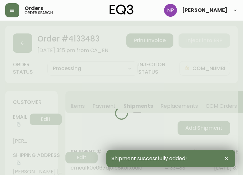
type input "Fully Shipped"
select select "FULLY_SHIPPED"
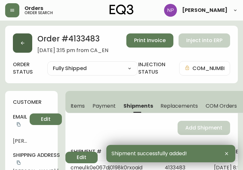
click at [20, 47] on button "button" at bounding box center [22, 43] width 19 height 19
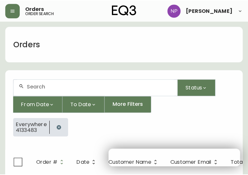
scroll to position [13, 0]
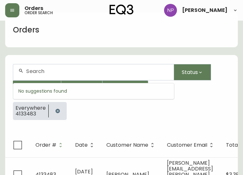
click at [44, 73] on input "text" at bounding box center [97, 71] width 142 height 6
type input "4132561"
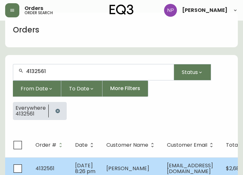
click at [110, 166] on td "Ryan Molloy" at bounding box center [131, 169] width 61 height 23
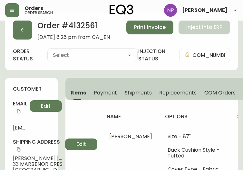
type input "Processing"
select select "PROCESSING"
click at [134, 93] on span "Shipments" at bounding box center [138, 93] width 27 height 7
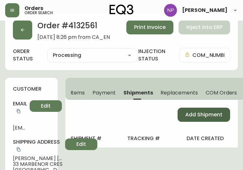
click at [191, 113] on span "Add Shipment" at bounding box center [203, 114] width 37 height 7
select select "PENDING"
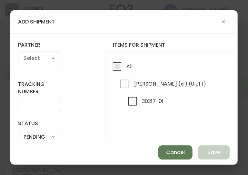
click at [128, 64] on span "All" at bounding box center [129, 66] width 6 height 7
click at [124, 64] on input "All" at bounding box center [117, 66] width 15 height 15
checkbox input "true"
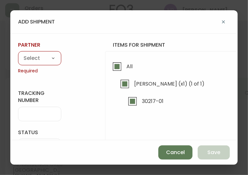
click at [39, 54] on select "A Move to Remember LLC ABF Freight Alero [PERSON_NAME] Canada Post CDS Ceva Log…" at bounding box center [39, 59] width 43 height 10
select select "cke1dpc0yc9gj0134t8k3ng1a"
click at [18, 54] on select "A Move to Remember LLC ABF Freight Alero [PERSON_NAME] Canada Post CDS Ceva Log…" at bounding box center [39, 59] width 43 height 10
type input "RXO"
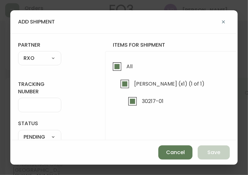
click at [35, 110] on div at bounding box center [39, 105] width 43 height 14
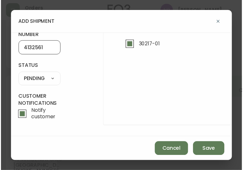
scroll to position [60, 0]
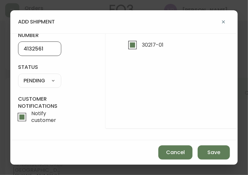
type input "4132561"
click at [36, 78] on select "SHIPPED PENDING CANCELLED" at bounding box center [39, 81] width 43 height 10
click at [18, 76] on select "SHIPPED PENDING CANCELLED" at bounding box center [39, 81] width 43 height 10
select select "PENDING"
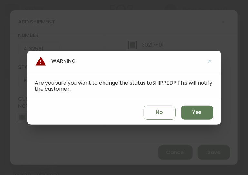
click at [185, 120] on div "No Yes" at bounding box center [123, 113] width 193 height 24
click at [187, 114] on button "Yes" at bounding box center [197, 113] width 32 height 14
type input "SHIPPED"
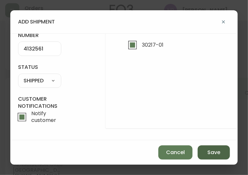
click at [208, 156] on span "Save" at bounding box center [213, 152] width 13 height 7
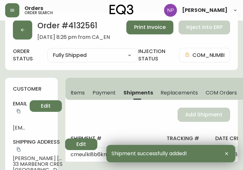
scroll to position [0, 0]
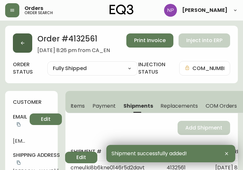
click at [20, 42] on icon "button" at bounding box center [22, 43] width 5 height 5
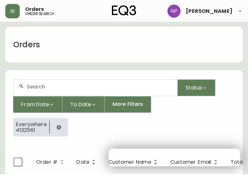
scroll to position [13, 0]
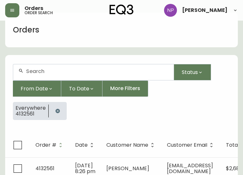
click at [48, 72] on input "text" at bounding box center [97, 71] width 142 height 6
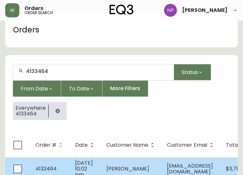
click at [83, 166] on span "May 31 2025, 10:02 pm" at bounding box center [84, 168] width 18 height 19
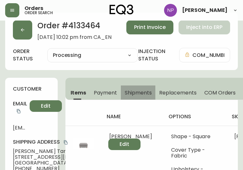
click at [131, 93] on span "Shipments" at bounding box center [138, 93] width 27 height 7
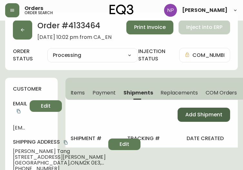
click at [191, 111] on span "Add Shipment" at bounding box center [203, 114] width 37 height 7
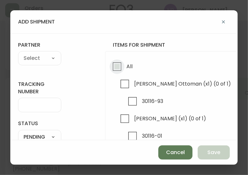
click at [118, 72] on input "All" at bounding box center [117, 66] width 15 height 15
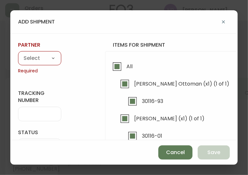
click at [21, 49] on div "partner A Move to Remember LLC ABF Freight Alero C.H. Robinson Canada Post CDS …" at bounding box center [39, 58] width 43 height 33
click at [46, 63] on select "A Move to Remember LLC ABF Freight Alero [PERSON_NAME] Canada Post CDS Ceva Log…" at bounding box center [39, 59] width 43 height 10
click at [18, 54] on select "A Move to Remember LLC ABF Freight Alero [PERSON_NAME] Canada Post CDS Ceva Log…" at bounding box center [39, 59] width 43 height 10
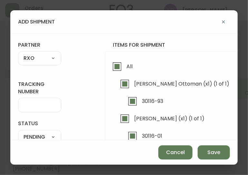
click at [30, 104] on input "tracking number" at bounding box center [40, 105] width 32 height 6
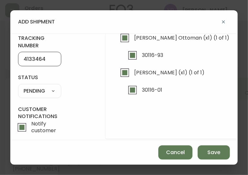
click at [44, 90] on select "SHIPPED PENDING CANCELLED" at bounding box center [39, 91] width 43 height 10
click at [18, 86] on select "SHIPPED PENDING CANCELLED" at bounding box center [39, 91] width 43 height 10
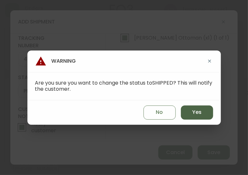
click at [193, 115] on span "Yes" at bounding box center [196, 112] width 9 height 7
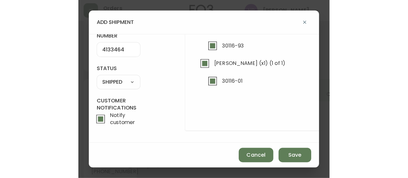
scroll to position [61, 0]
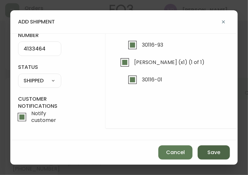
click at [218, 151] on span "Save" at bounding box center [213, 152] width 13 height 7
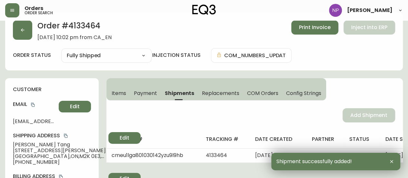
click at [10, 30] on div "Order # 4133464 May 31, 2025 at 10:02 pm from CA_EN Print Invoice Inject into E…" at bounding box center [203, 42] width 397 height 58
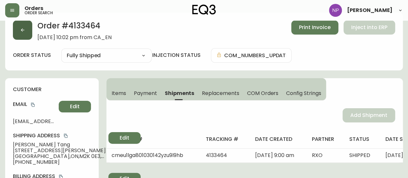
click at [17, 32] on button "button" at bounding box center [22, 29] width 19 height 19
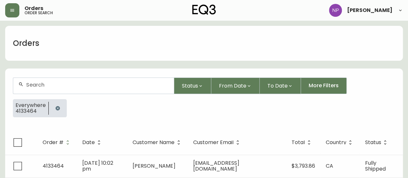
click at [72, 88] on div at bounding box center [93, 86] width 160 height 16
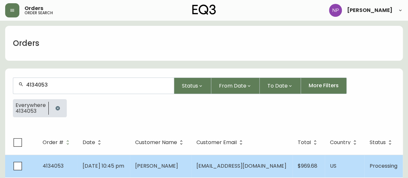
click at [104, 157] on td "Jul 08 2025, 10:45 pm" at bounding box center [103, 165] width 53 height 23
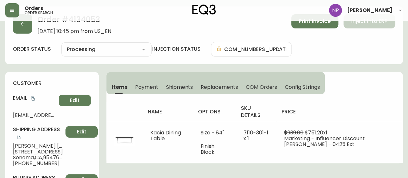
scroll to position [16, 0]
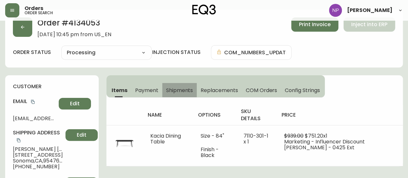
click at [182, 86] on button "Shipments" at bounding box center [179, 90] width 35 height 14
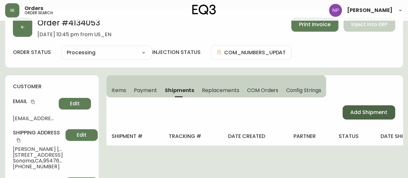
click at [243, 113] on span "Add Shipment" at bounding box center [368, 112] width 37 height 7
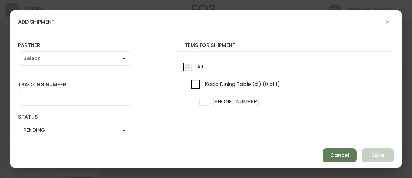
click at [180, 70] on input "All" at bounding box center [187, 66] width 15 height 15
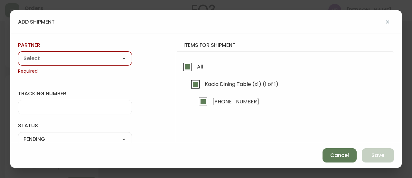
click at [75, 57] on select "A Move to Remember LLC ABF Freight Alero [PERSON_NAME] Canada Post CDS Ceva Log…" at bounding box center [75, 59] width 114 height 10
click at [18, 54] on select "A Move to Remember LLC ABF Freight Alero [PERSON_NAME] Canada Post CDS Ceva Log…" at bounding box center [75, 59] width 114 height 10
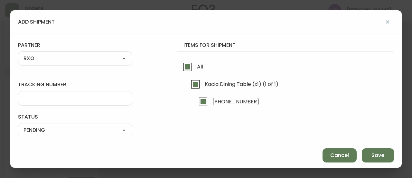
click at [52, 96] on input "tracking number" at bounding box center [75, 98] width 103 height 6
click at [68, 132] on select "SHIPPED PENDING CANCELLED" at bounding box center [75, 130] width 114 height 10
click at [18, 125] on select "SHIPPED PENDING CANCELLED" at bounding box center [75, 130] width 114 height 10
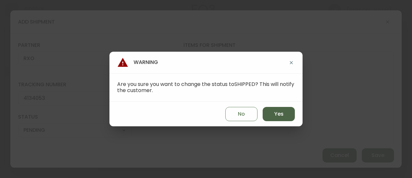
click at [243, 114] on button "Yes" at bounding box center [279, 114] width 32 height 14
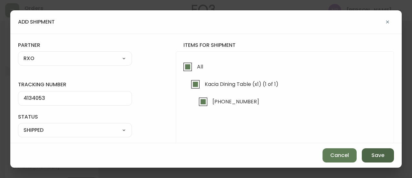
click at [243, 156] on span "Save" at bounding box center [378, 154] width 13 height 7
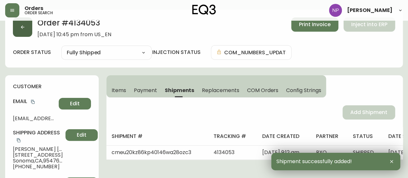
click at [26, 28] on button "button" at bounding box center [22, 26] width 19 height 19
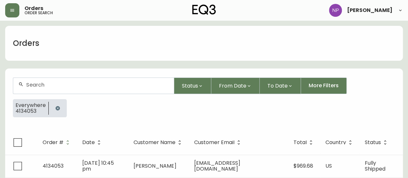
click at [70, 80] on div at bounding box center [93, 86] width 160 height 16
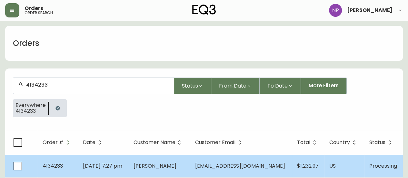
click at [114, 159] on td "Jul 19 2025, 7:27 pm" at bounding box center [103, 165] width 50 height 23
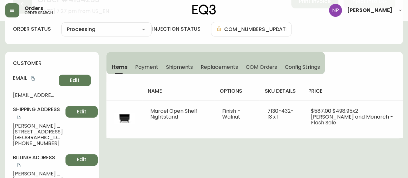
scroll to position [39, 0]
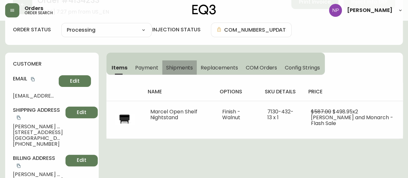
click at [186, 62] on button "Shipments" at bounding box center [179, 67] width 35 height 14
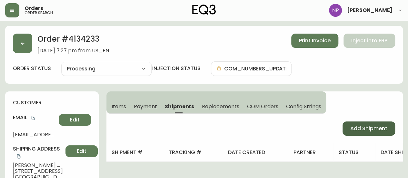
click at [243, 129] on button "Add Shipment" at bounding box center [368, 128] width 53 height 14
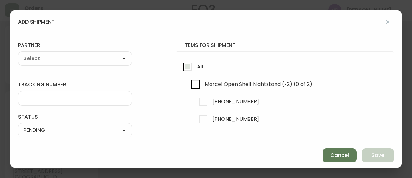
click at [180, 70] on input "All" at bounding box center [187, 66] width 15 height 15
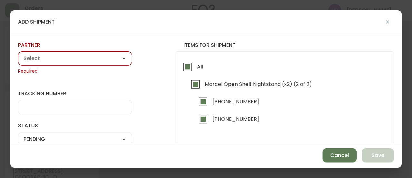
click at [115, 59] on select "A Move to Remember LLC ABF Freight Alero [PERSON_NAME] Canada Post CDS Ceva Log…" at bounding box center [75, 59] width 114 height 10
click at [18, 54] on select "A Move to Remember LLC ABF Freight Alero [PERSON_NAME] Canada Post CDS Ceva Log…" at bounding box center [75, 59] width 114 height 10
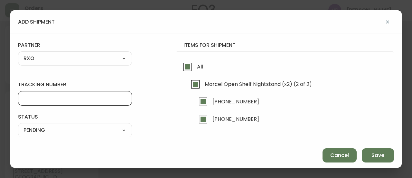
click at [59, 100] on input "tracking number" at bounding box center [75, 98] width 103 height 6
click at [66, 129] on select "SHIPPED PENDING CANCELLED" at bounding box center [75, 130] width 114 height 10
click at [18, 125] on select "SHIPPED PENDING CANCELLED" at bounding box center [75, 130] width 114 height 10
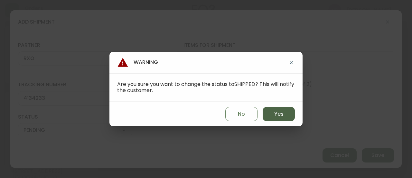
click at [243, 118] on button "Yes" at bounding box center [279, 114] width 32 height 14
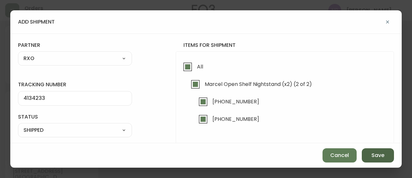
click at [243, 152] on span "Save" at bounding box center [378, 154] width 13 height 7
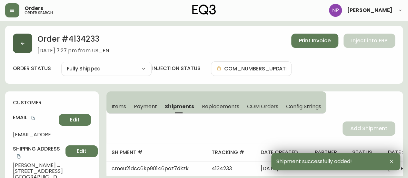
click at [22, 43] on icon "button" at bounding box center [23, 44] width 4 height 4
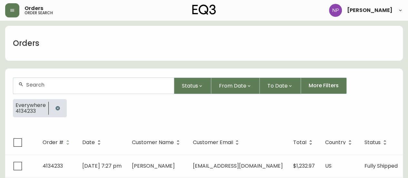
click at [36, 90] on div at bounding box center [93, 86] width 160 height 16
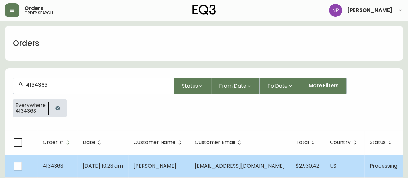
click at [99, 160] on td "Jul 28 2025, 10:23 am" at bounding box center [102, 165] width 51 height 23
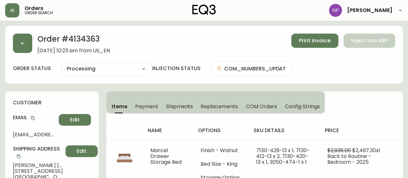
click at [174, 109] on span "Shipments" at bounding box center [179, 106] width 27 height 7
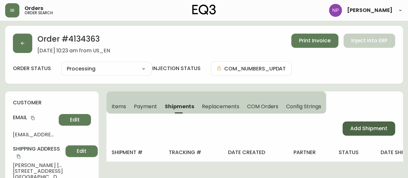
click at [243, 127] on span "Add Shipment" at bounding box center [368, 128] width 37 height 7
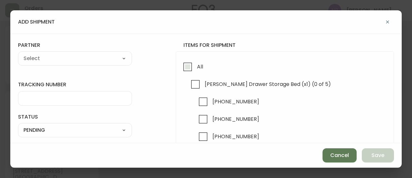
click at [187, 67] on input "All" at bounding box center [187, 66] width 15 height 15
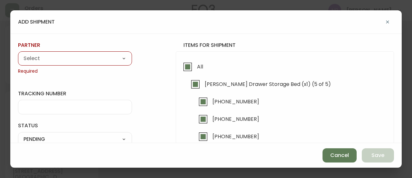
click at [99, 59] on select "A Move to Remember LLC ABF Freight Alero [PERSON_NAME] Canada Post CDS Ceva Log…" at bounding box center [75, 59] width 114 height 10
click at [18, 54] on select "A Move to Remember LLC ABF Freight Alero [PERSON_NAME] Canada Post CDS Ceva Log…" at bounding box center [75, 59] width 114 height 10
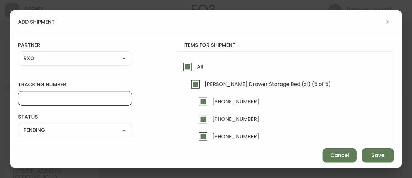
click at [85, 99] on input "tracking number" at bounding box center [75, 98] width 103 height 6
click at [78, 128] on select "SHIPPED PENDING CANCELLED" at bounding box center [75, 130] width 114 height 10
click at [18, 125] on select "SHIPPED PENDING CANCELLED" at bounding box center [75, 130] width 114 height 10
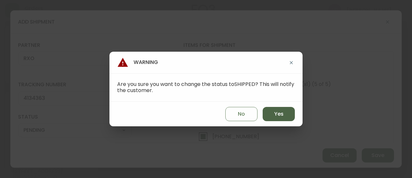
click at [243, 117] on span "Yes" at bounding box center [278, 113] width 9 height 7
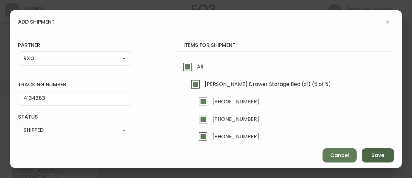
click at [243, 152] on button "Save" at bounding box center [378, 155] width 32 height 14
